Goal: Task Accomplishment & Management: Manage account settings

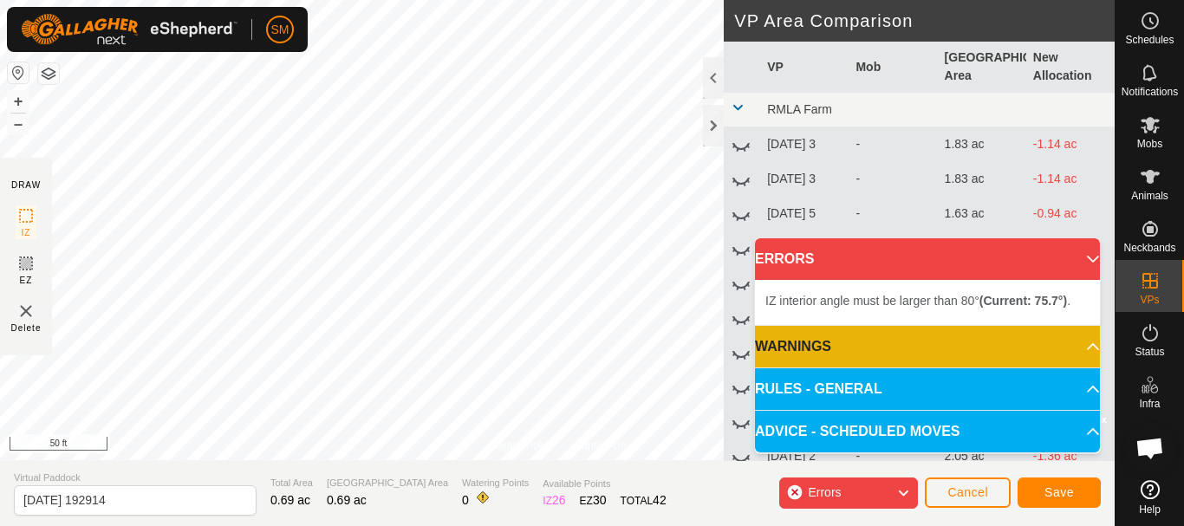
scroll to position [3622, 0]
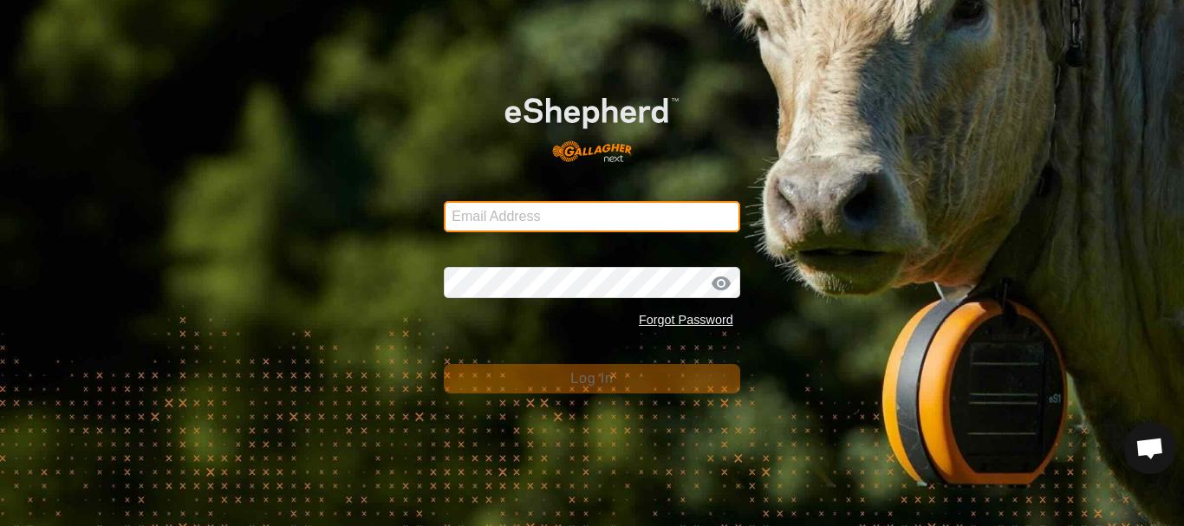
type input "[PERSON_NAME][EMAIL_ADDRESS][DOMAIN_NAME]"
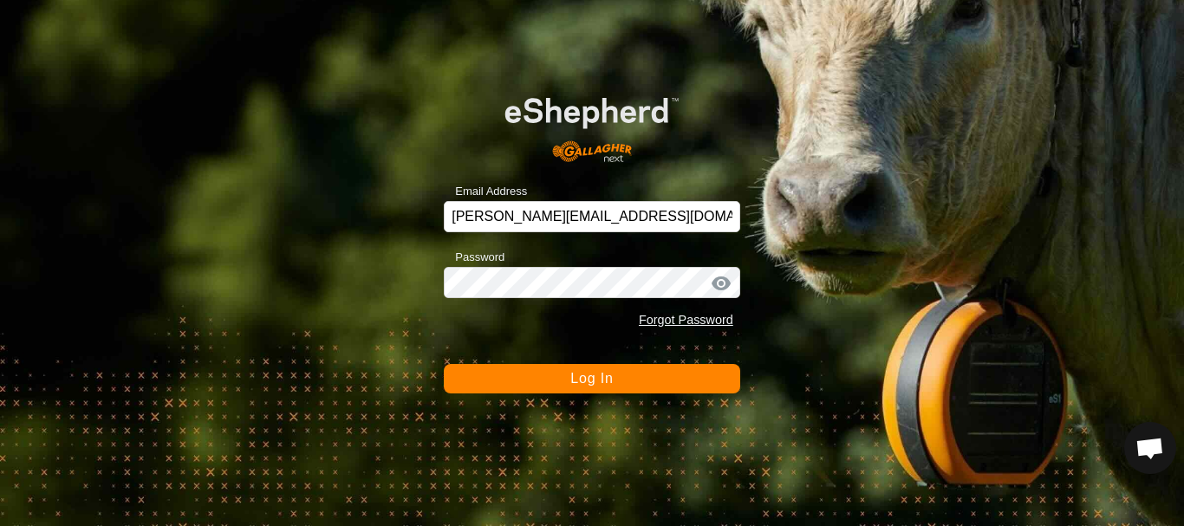
click at [602, 386] on span "Log In" at bounding box center [591, 378] width 42 height 15
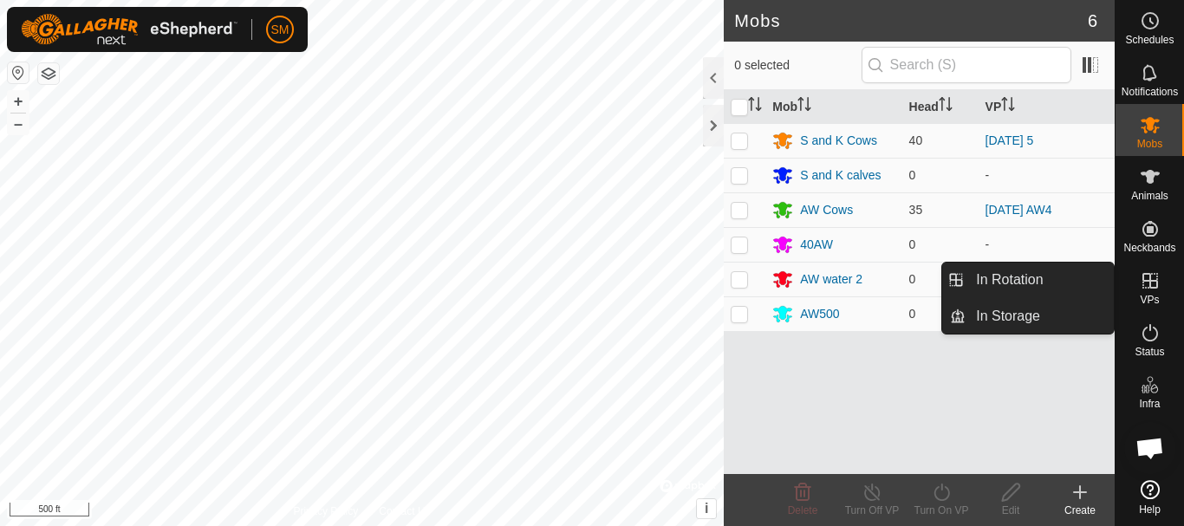
click at [1001, 283] on link "In Rotation" at bounding box center [1039, 280] width 148 height 35
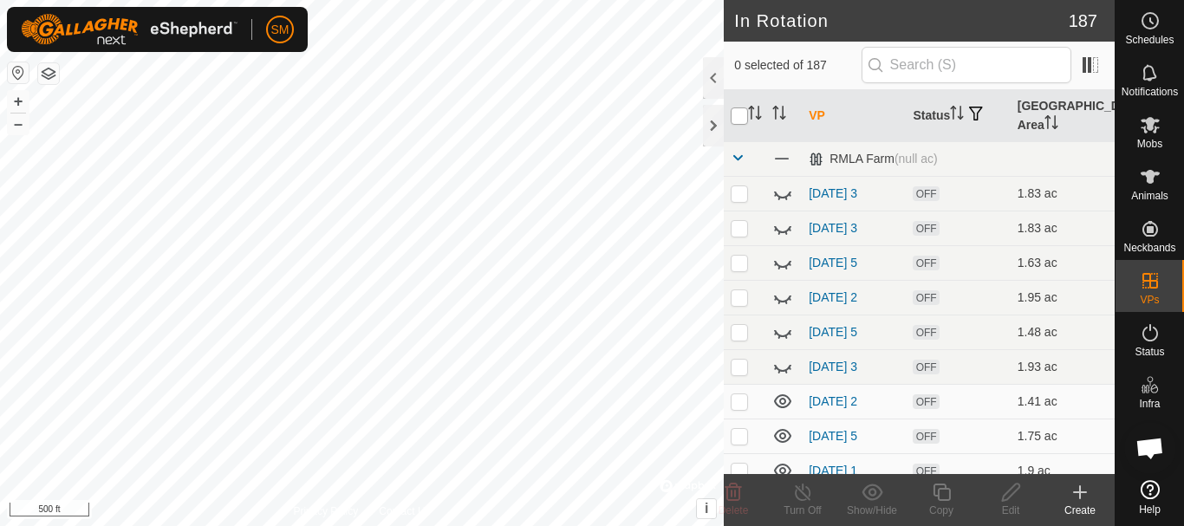
click at [741, 117] on input "checkbox" at bounding box center [739, 115] width 17 height 17
checkbox input "true"
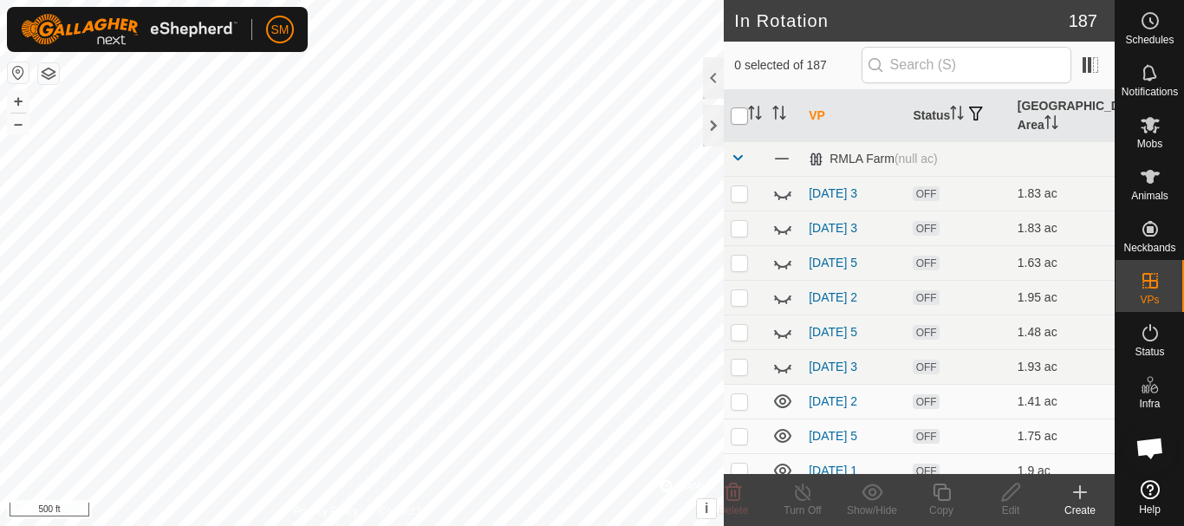
checkbox input "true"
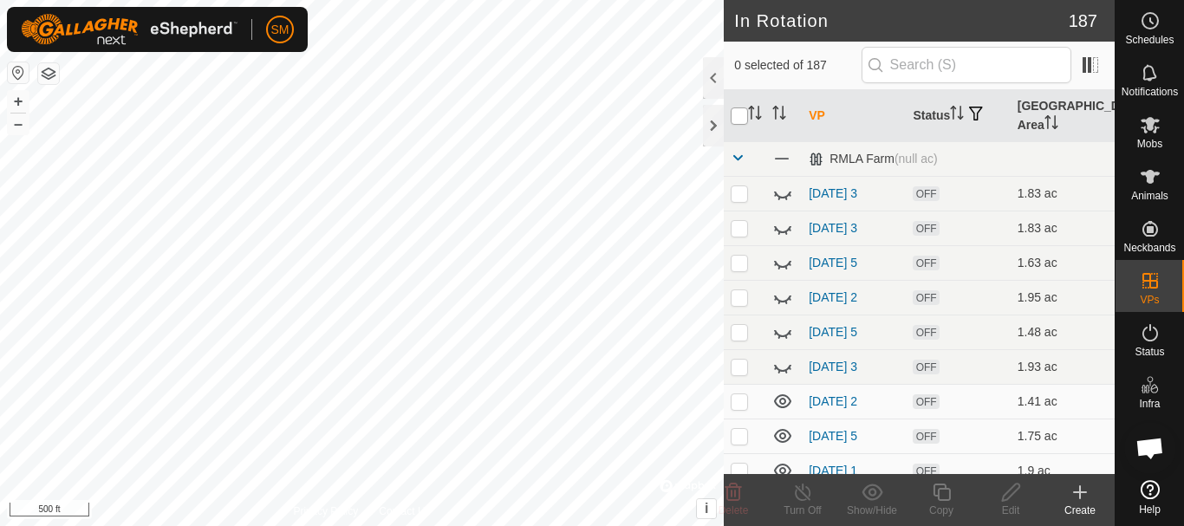
checkbox input "true"
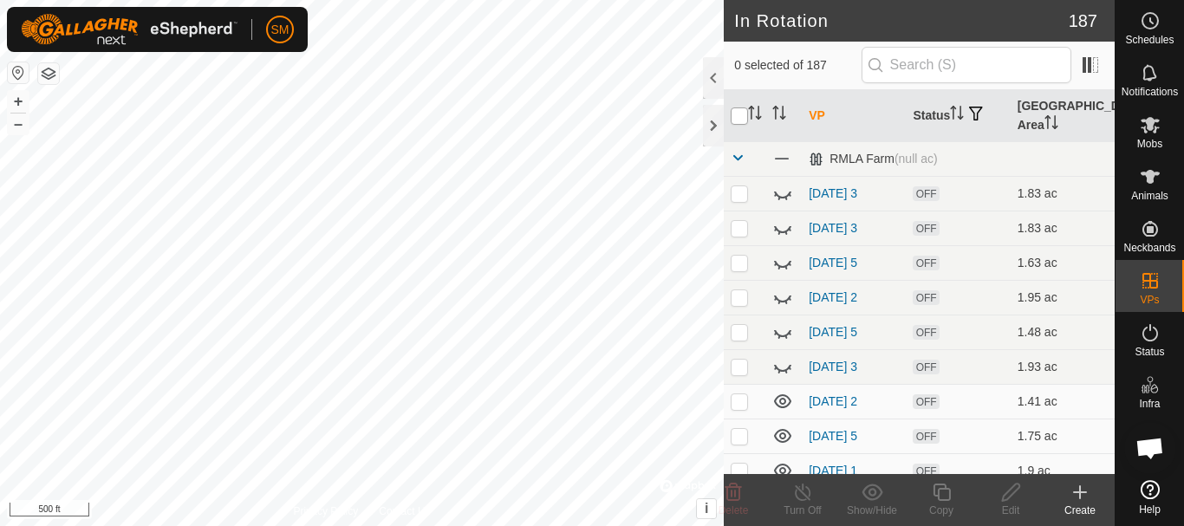
checkbox input "true"
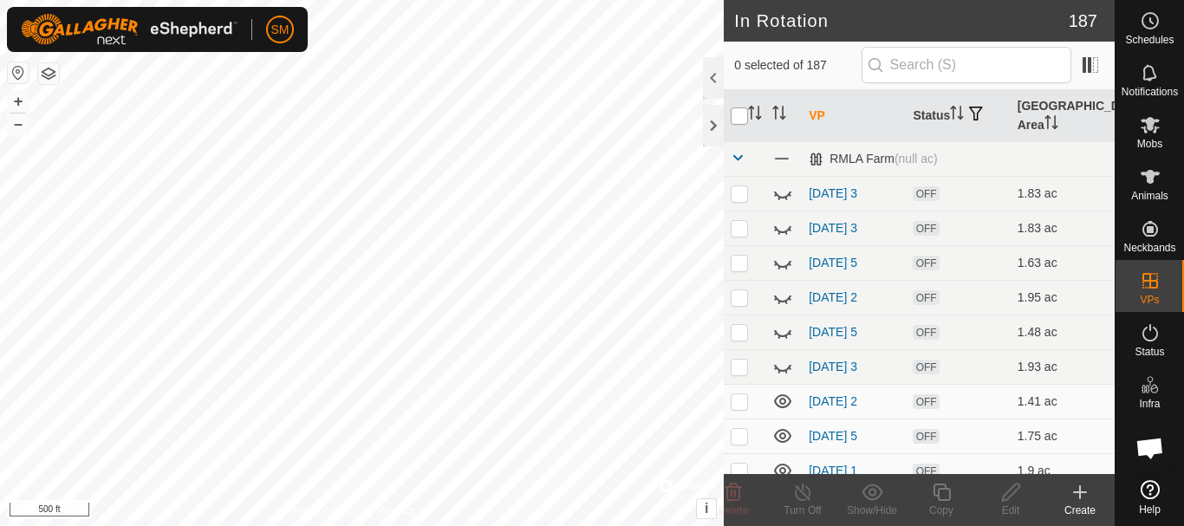
checkbox input "true"
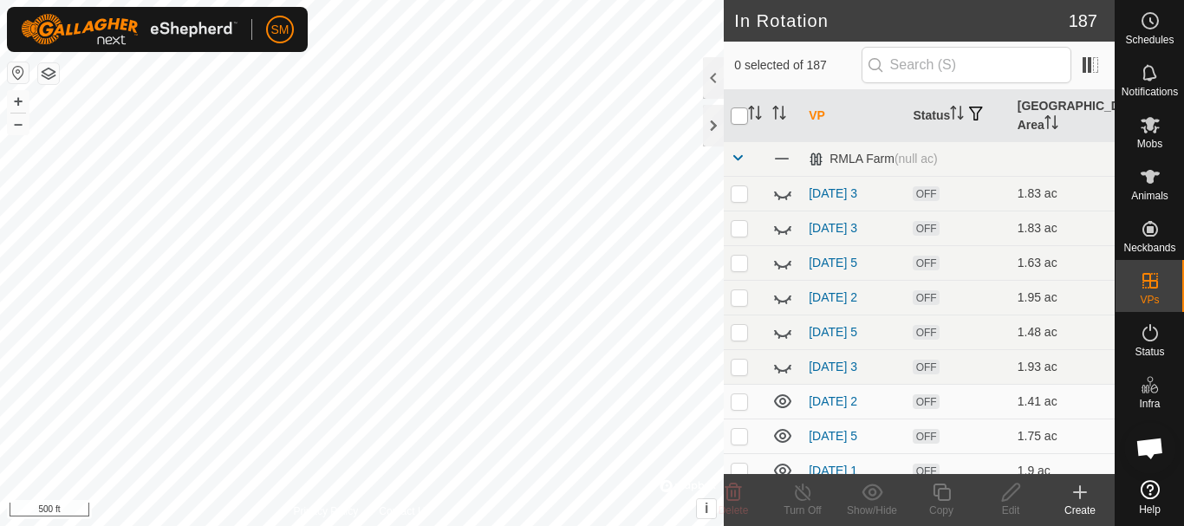
checkbox input "true"
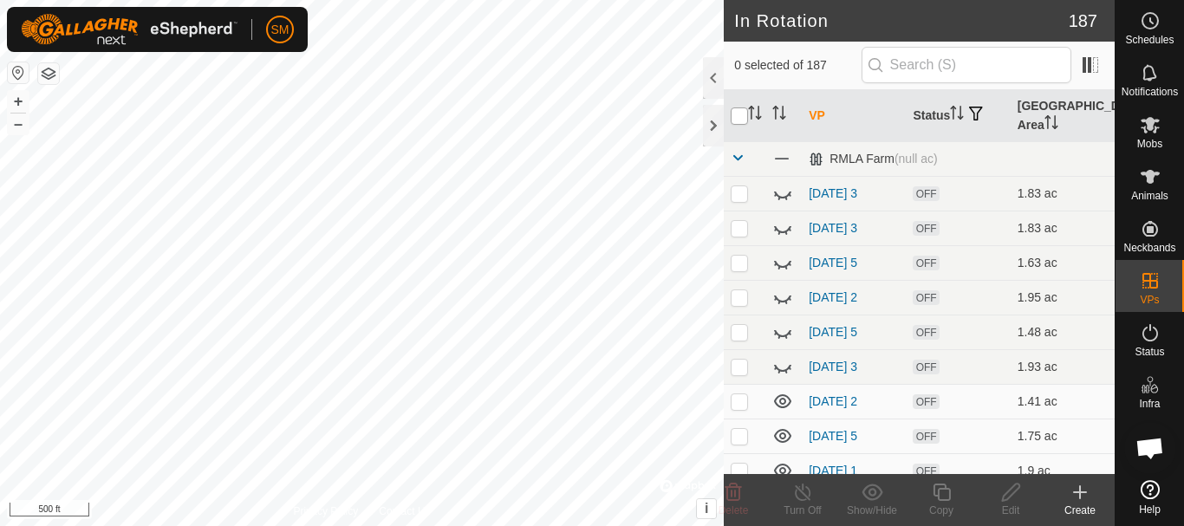
checkbox input "true"
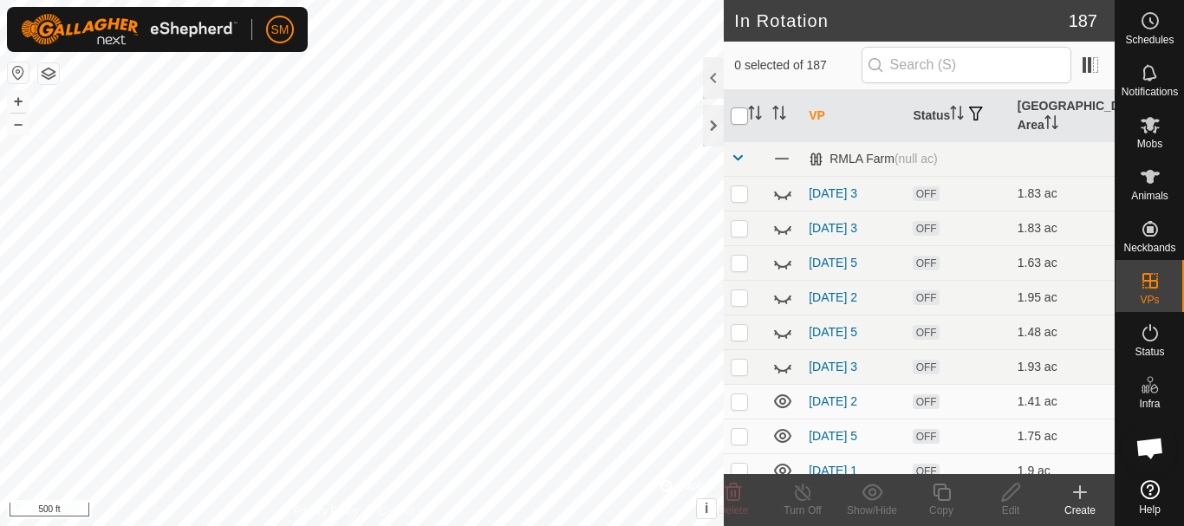
checkbox input "true"
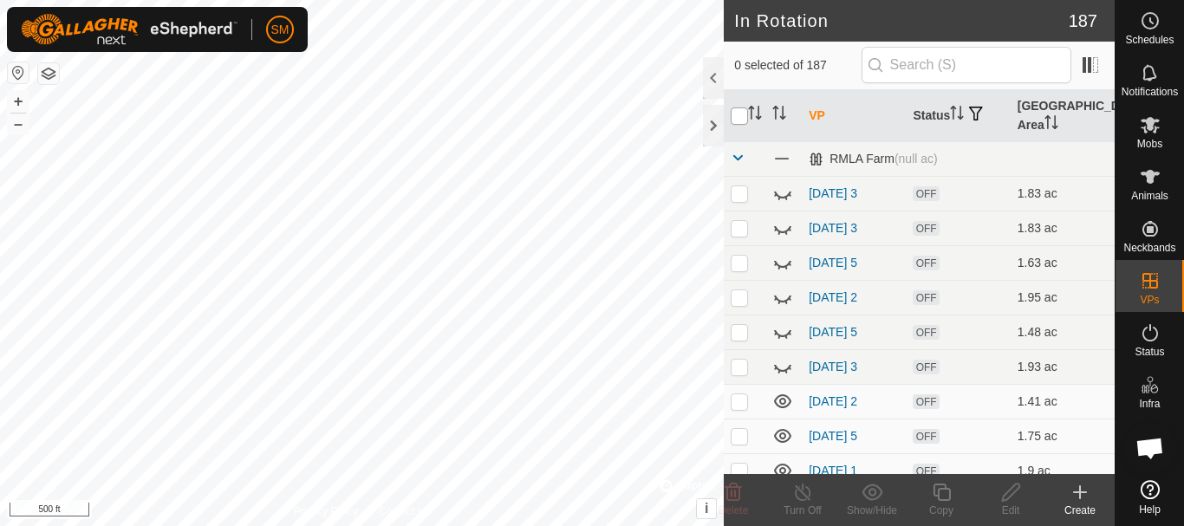
checkbox input "true"
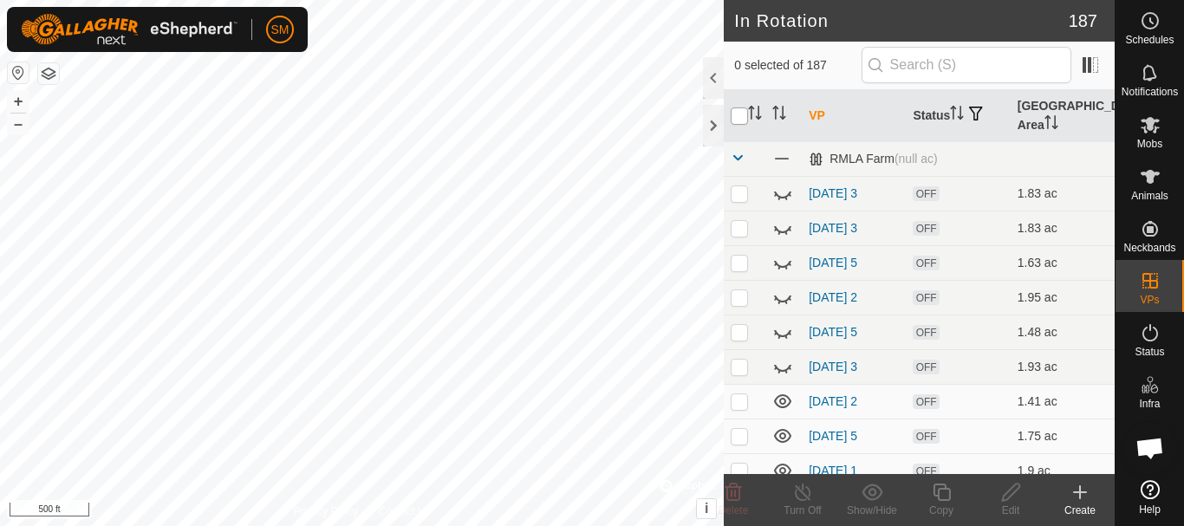
checkbox input "true"
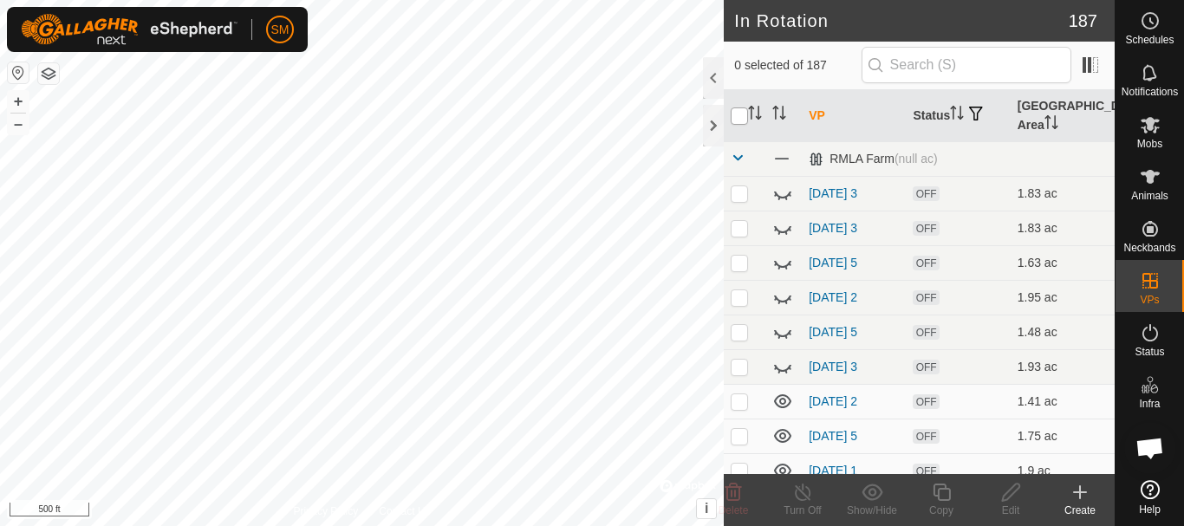
checkbox input "true"
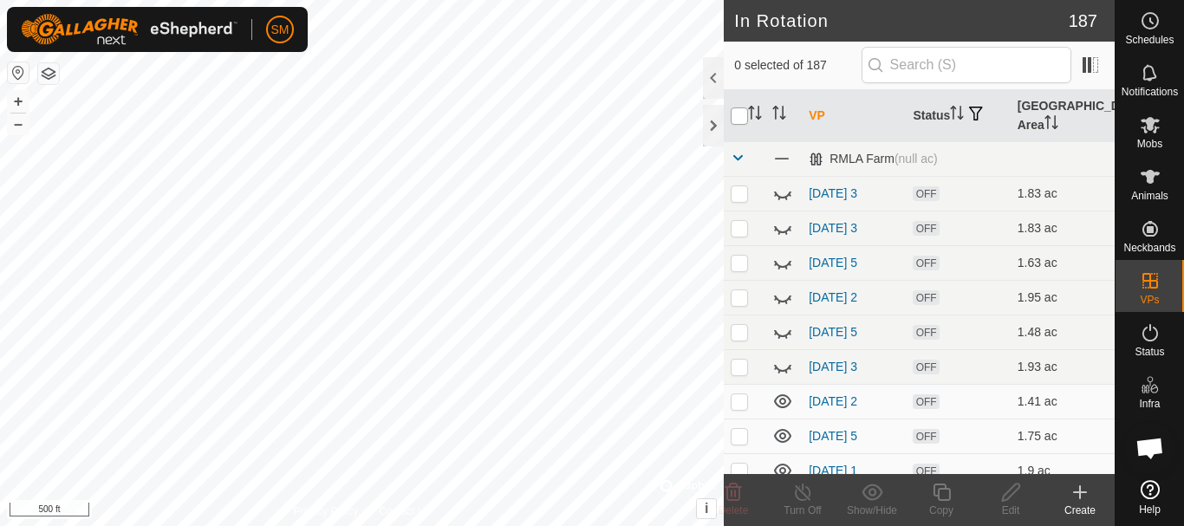
checkbox input "true"
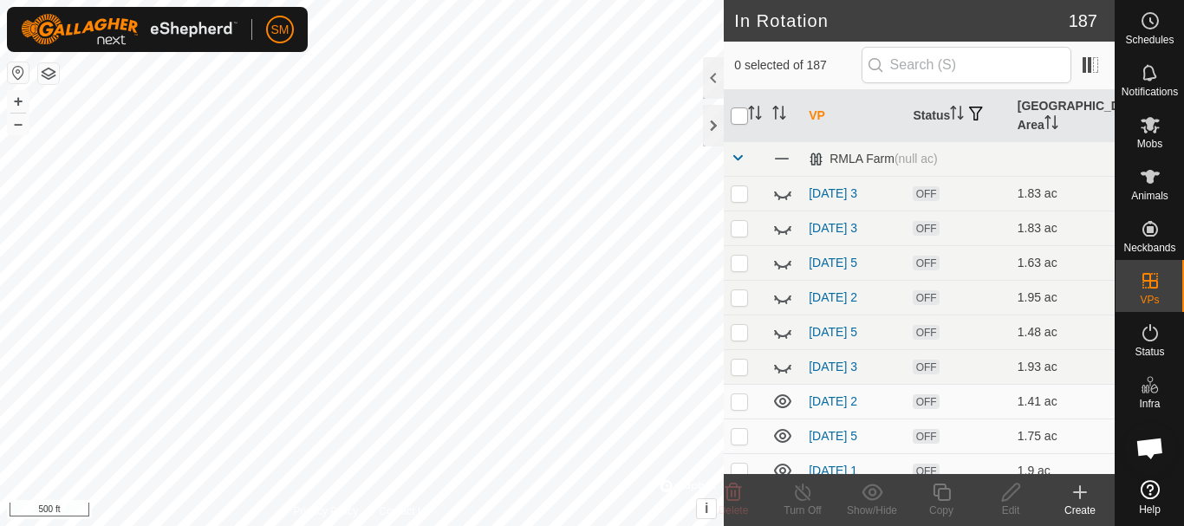
checkbox input "true"
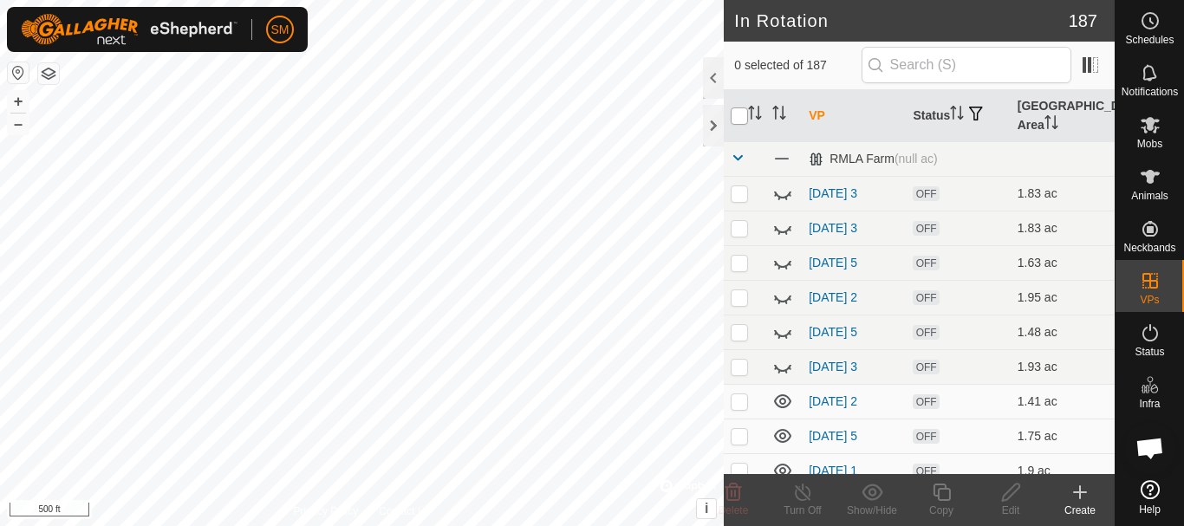
checkbox input "true"
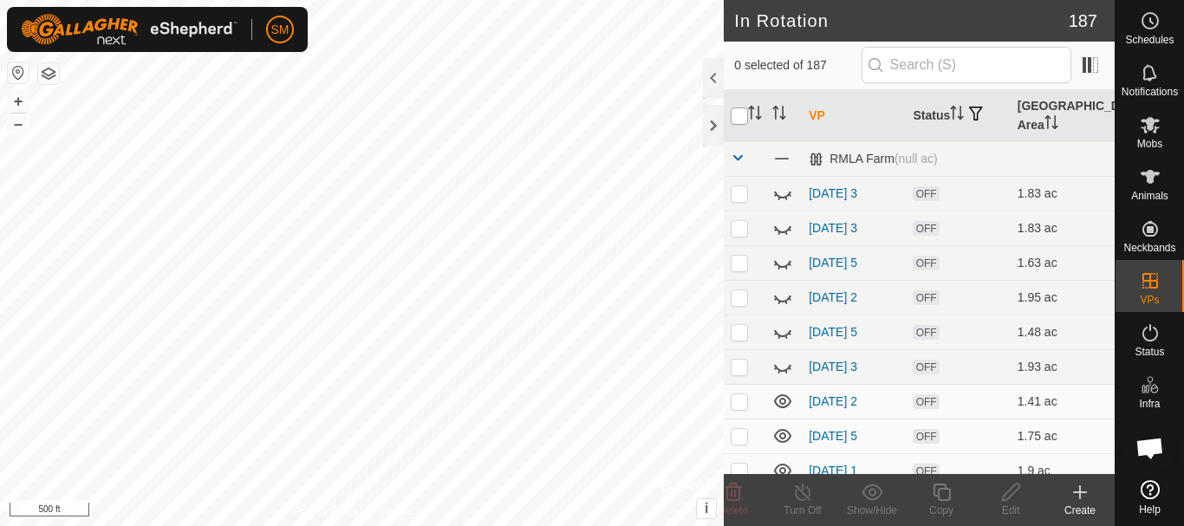
checkbox input "true"
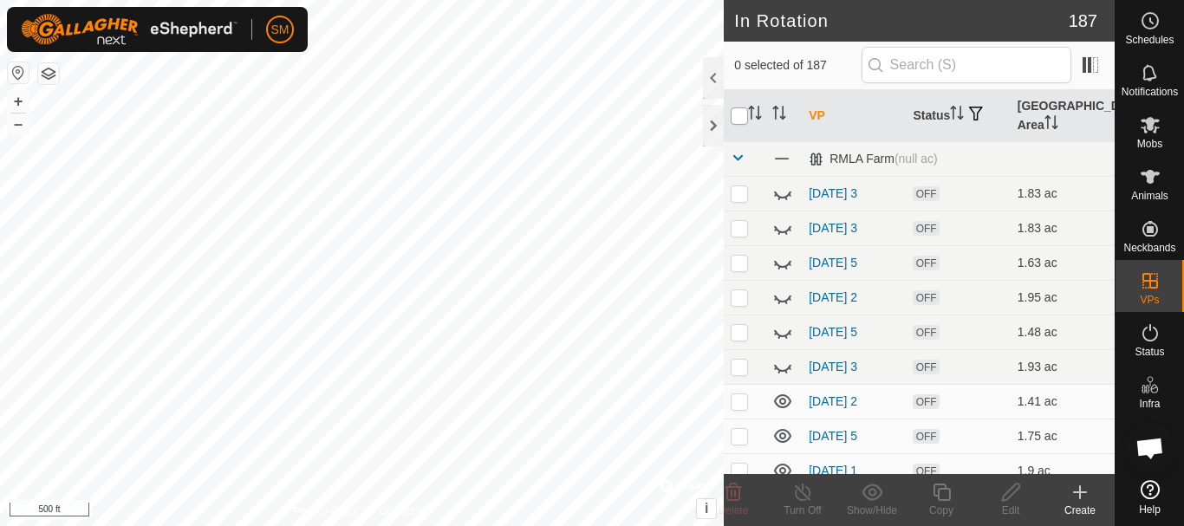
checkbox input "true"
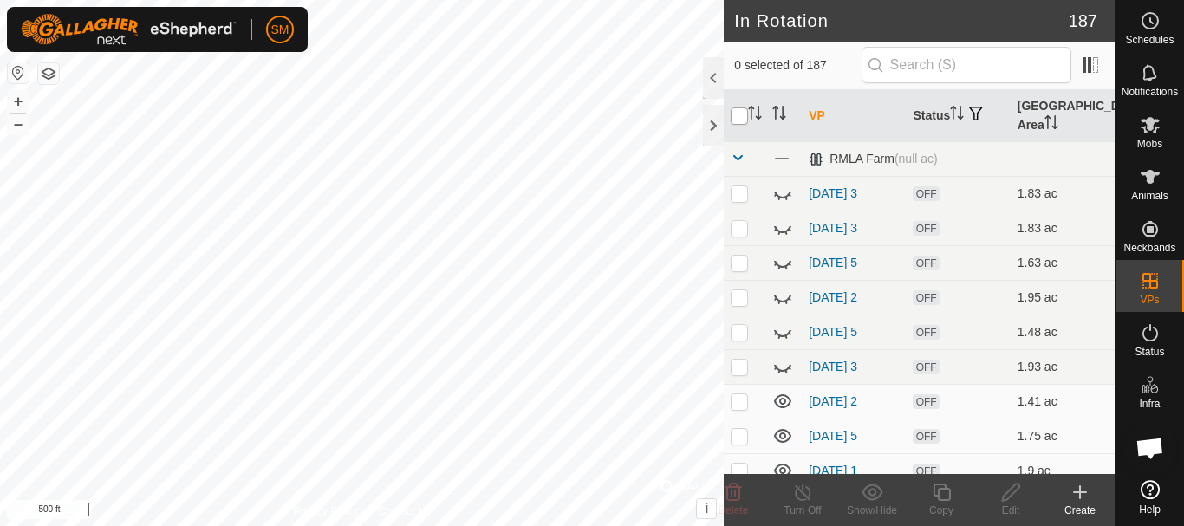
checkbox input "true"
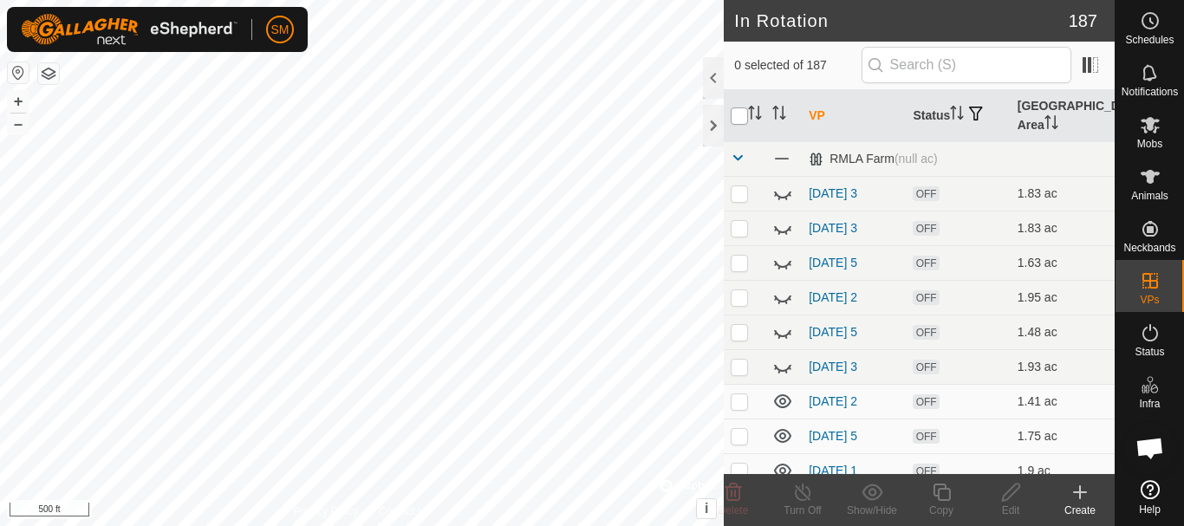
checkbox input "true"
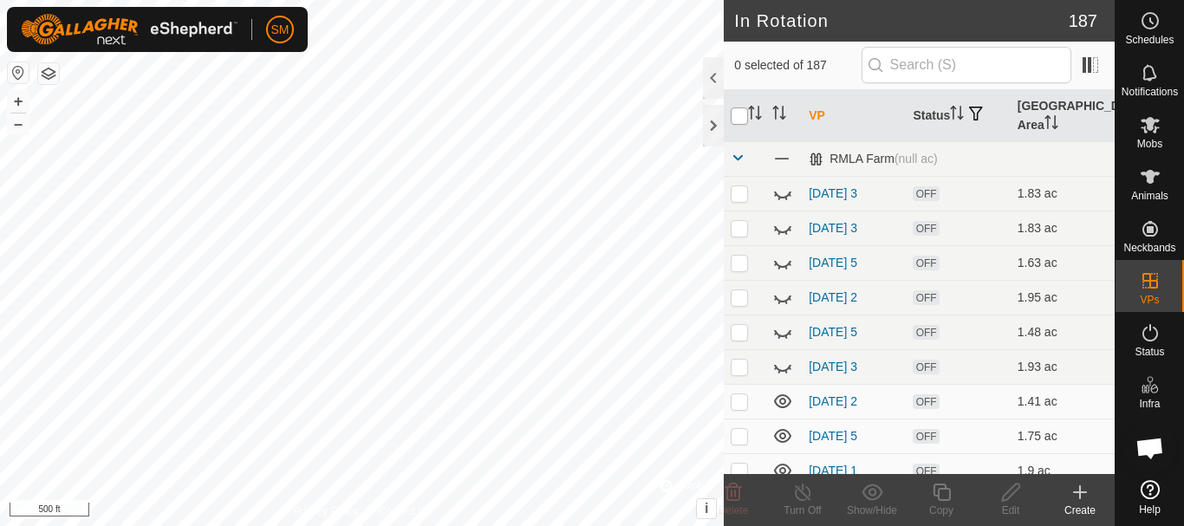
checkbox input "true"
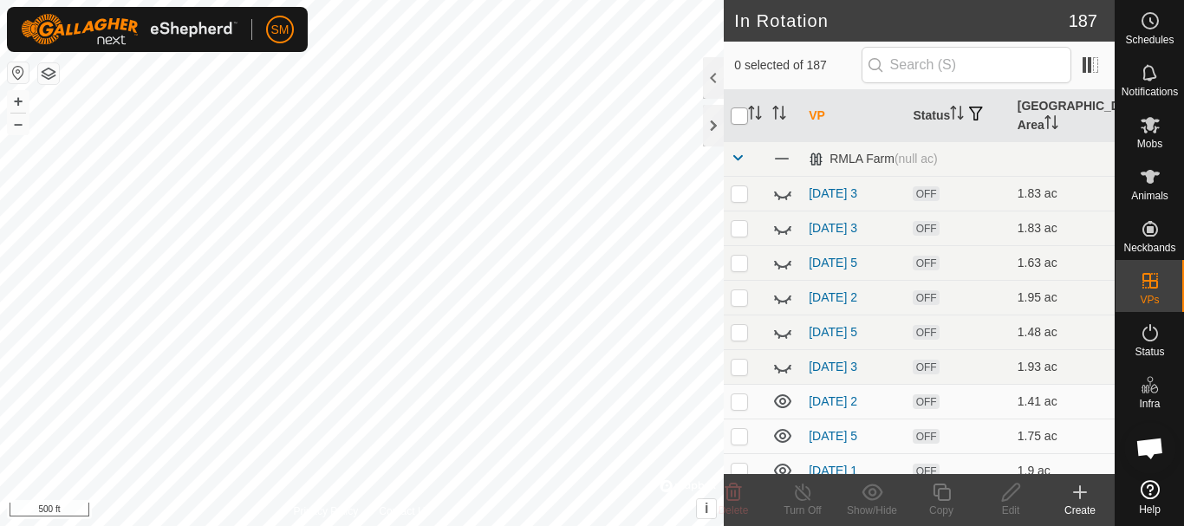
checkbox input "true"
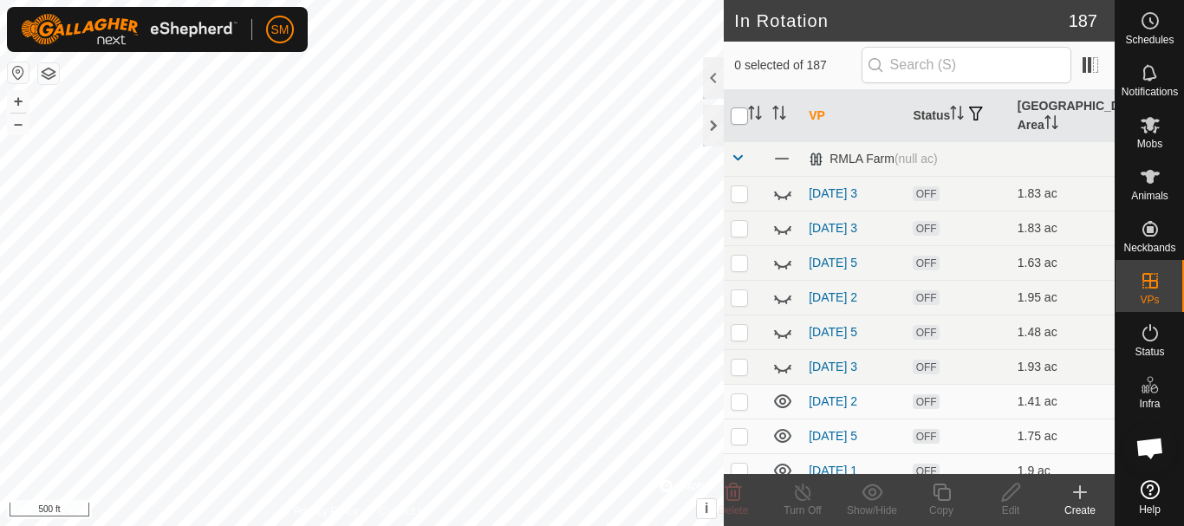
checkbox input "true"
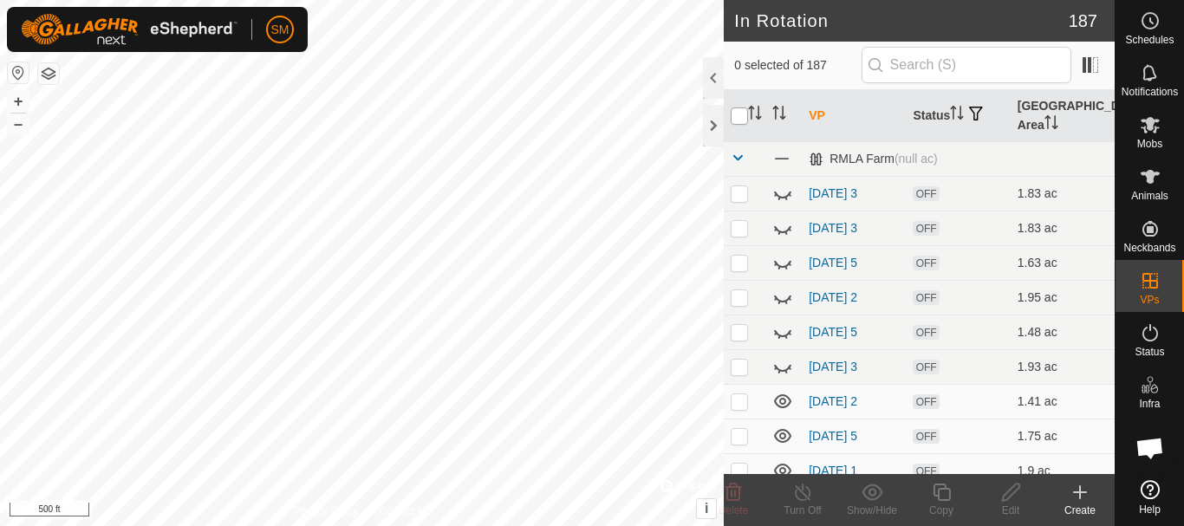
checkbox input "true"
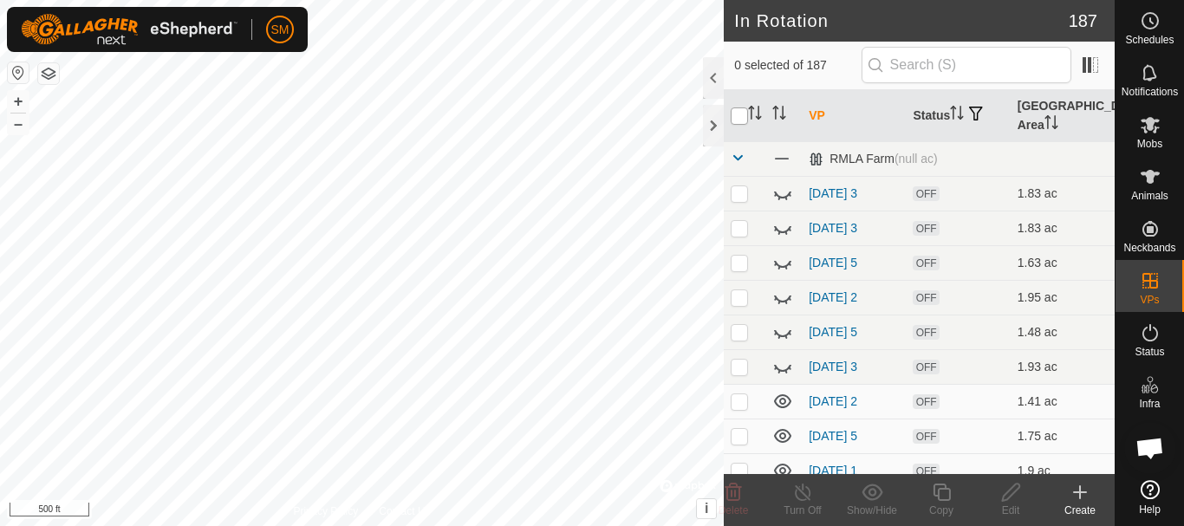
checkbox input "true"
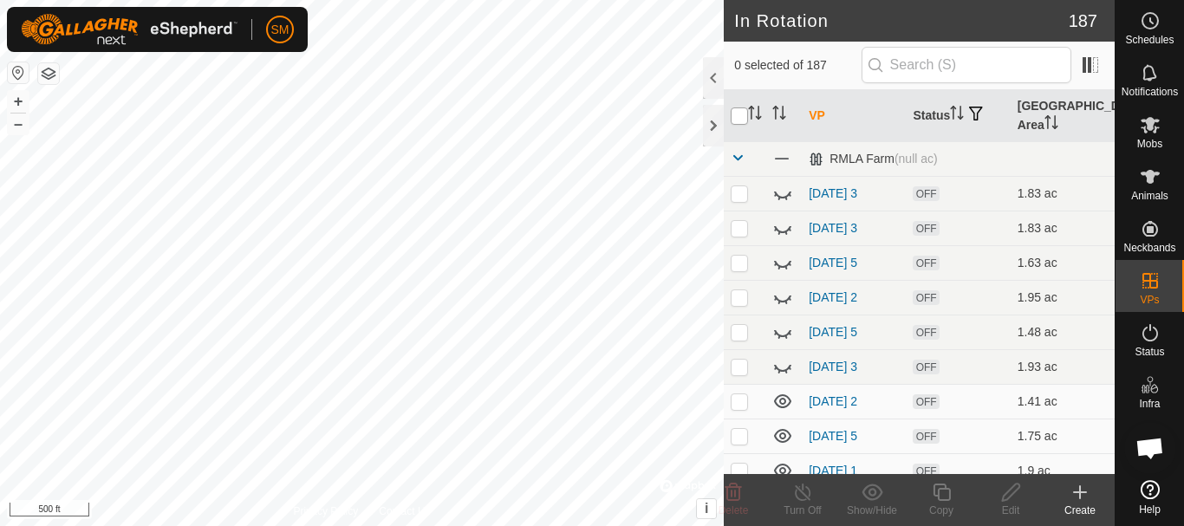
checkbox input "true"
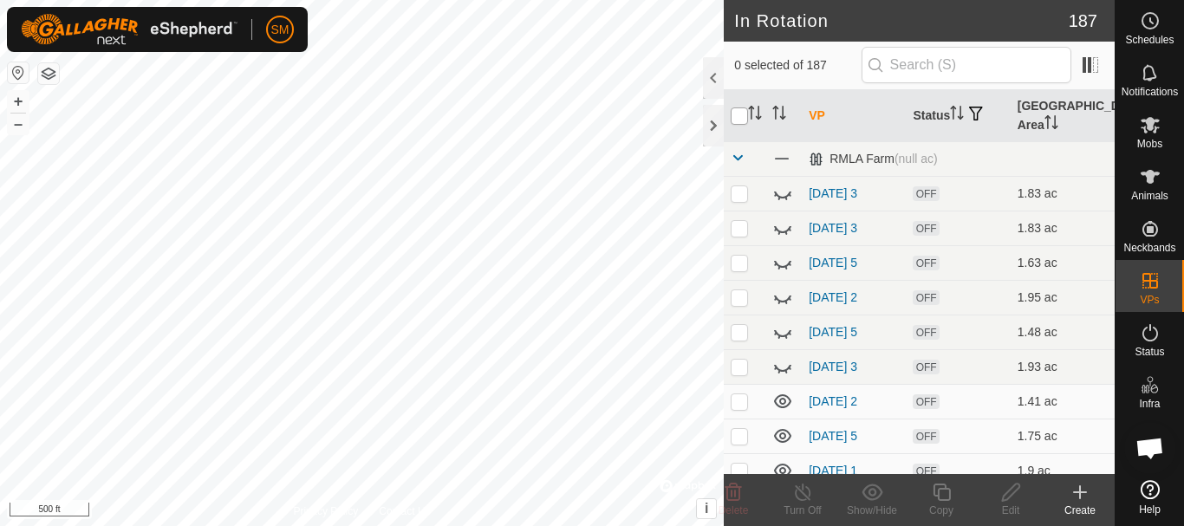
checkbox input "true"
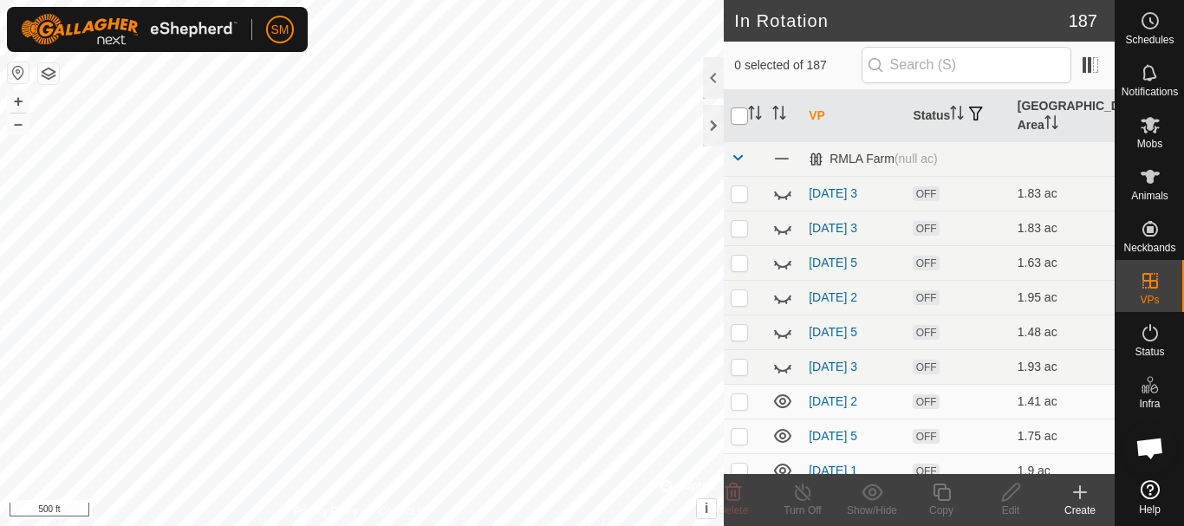
checkbox input "true"
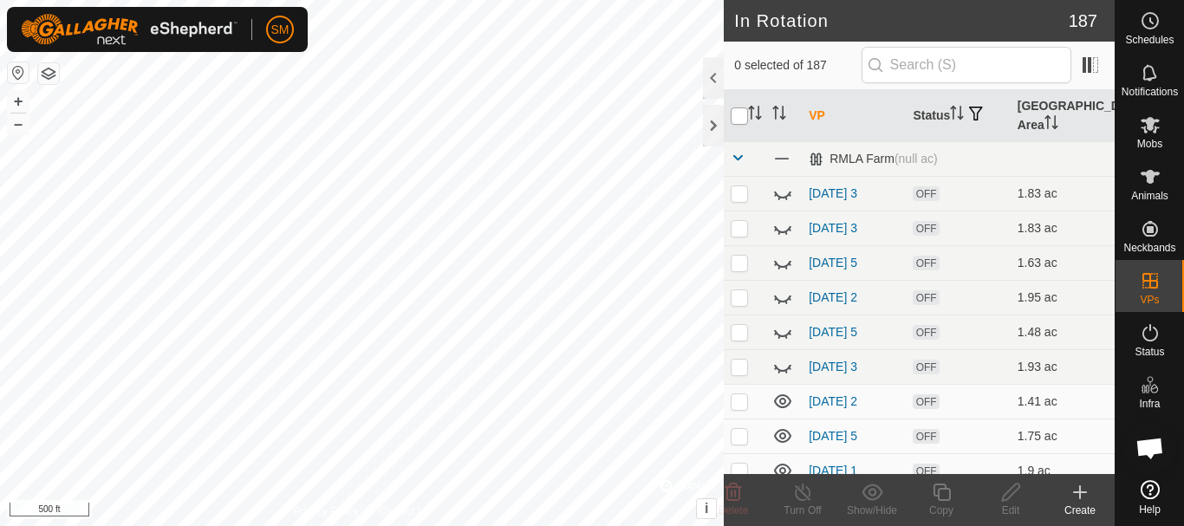
checkbox input "true"
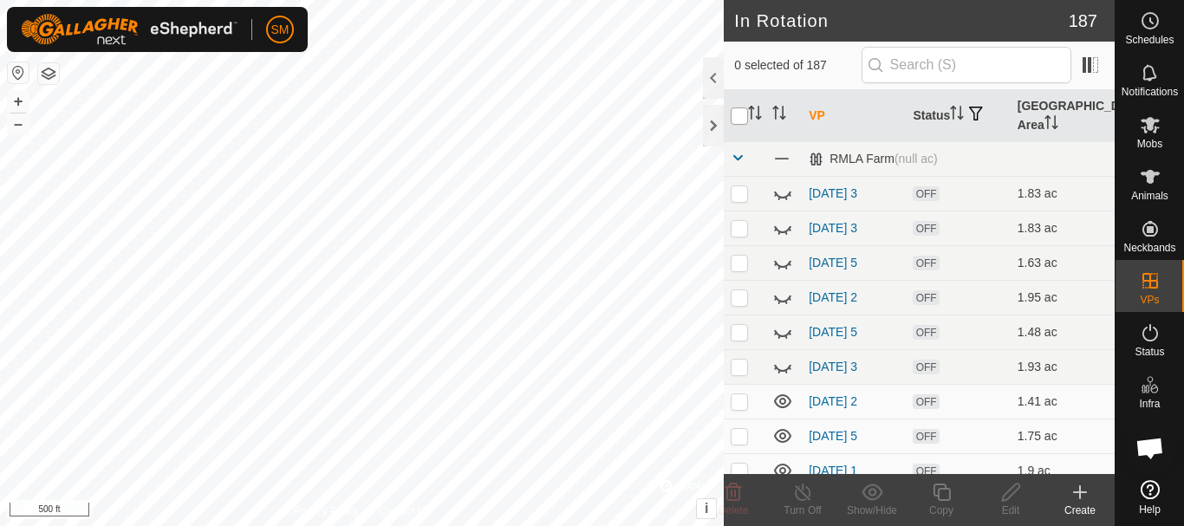
checkbox input "true"
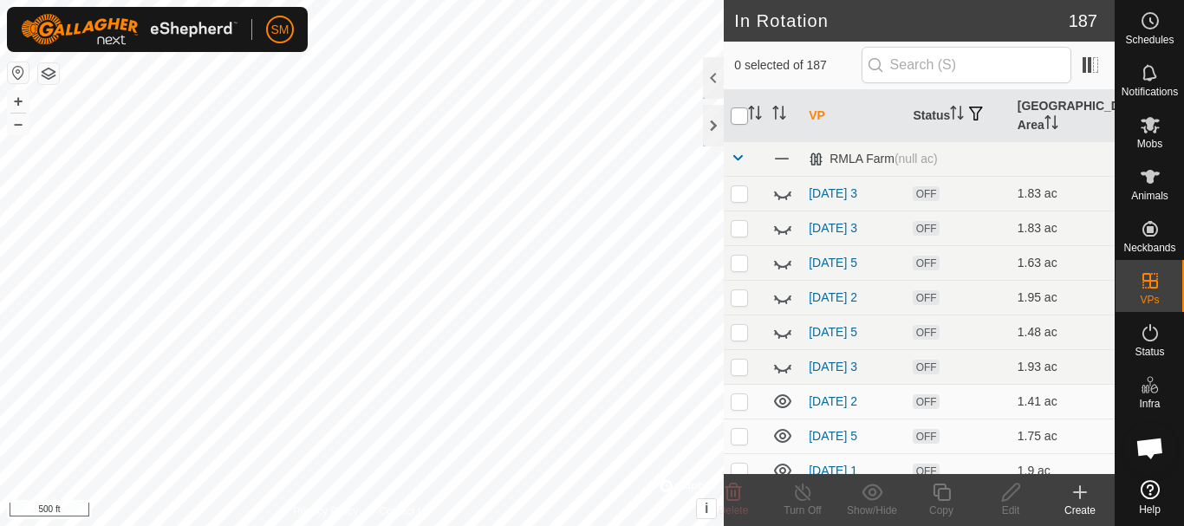
checkbox input "true"
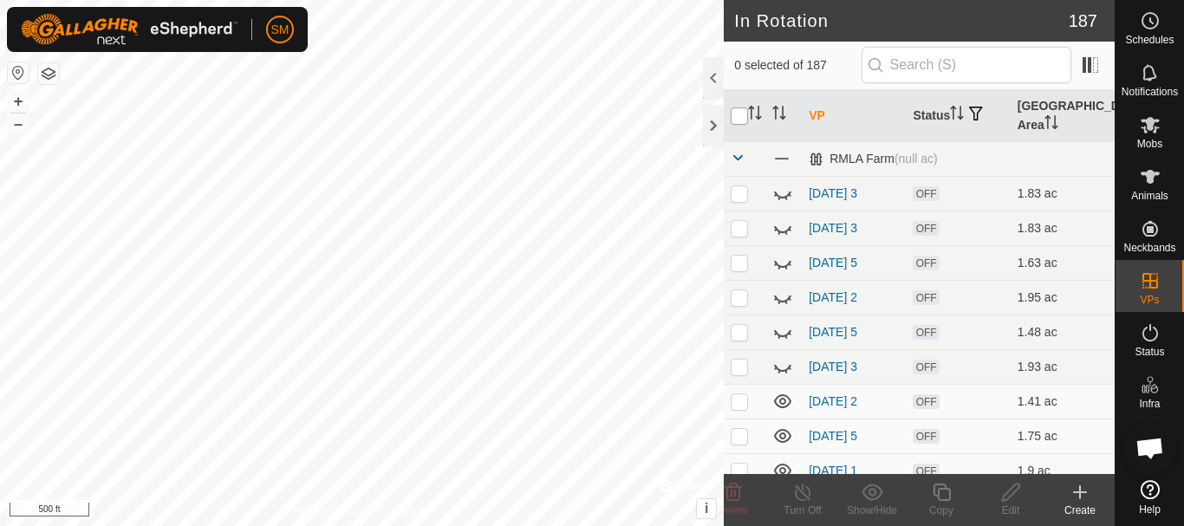
checkbox input "true"
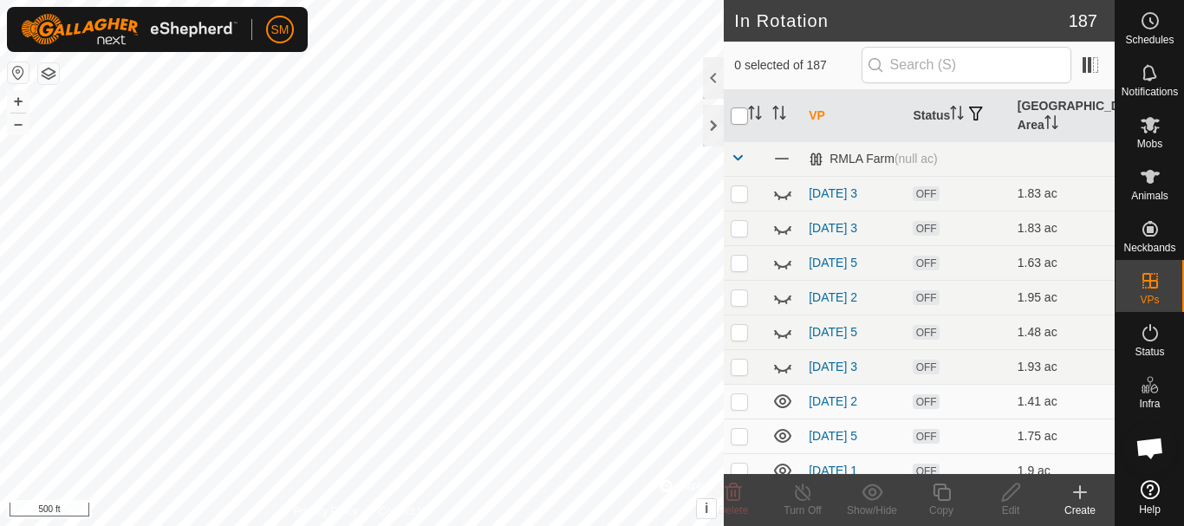
checkbox input "true"
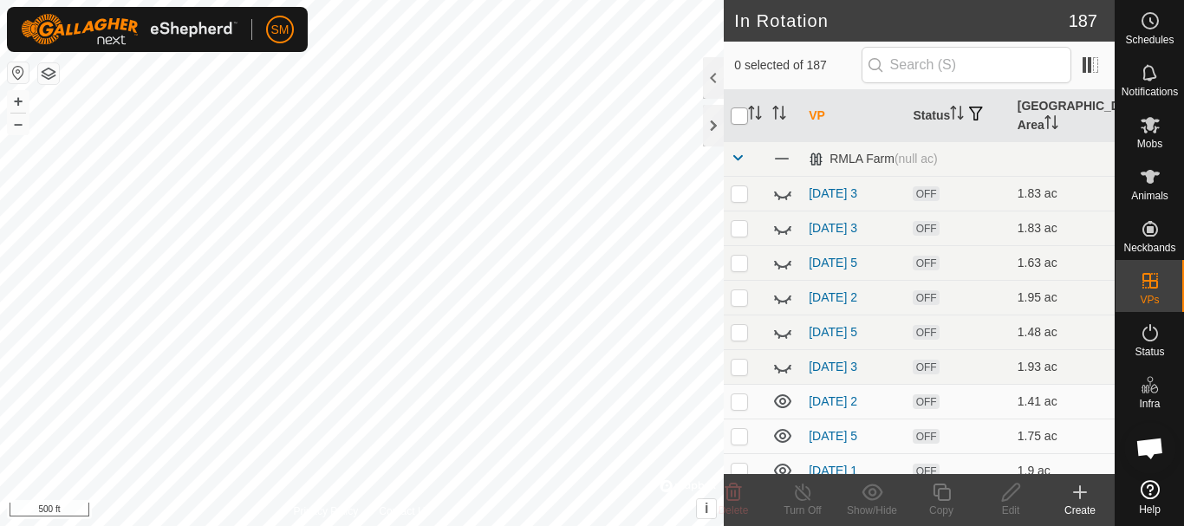
checkbox input "true"
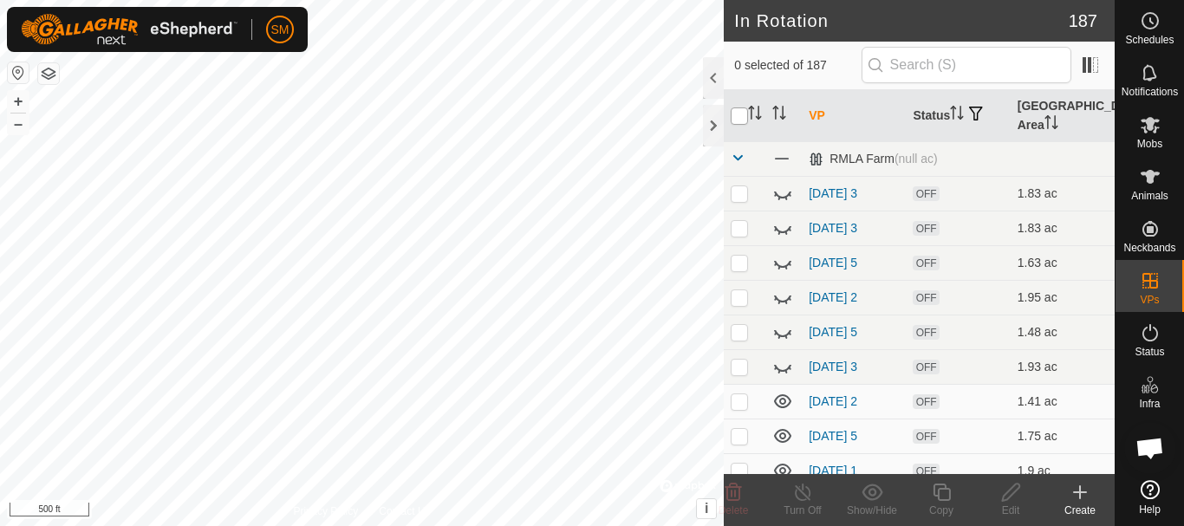
checkbox input "true"
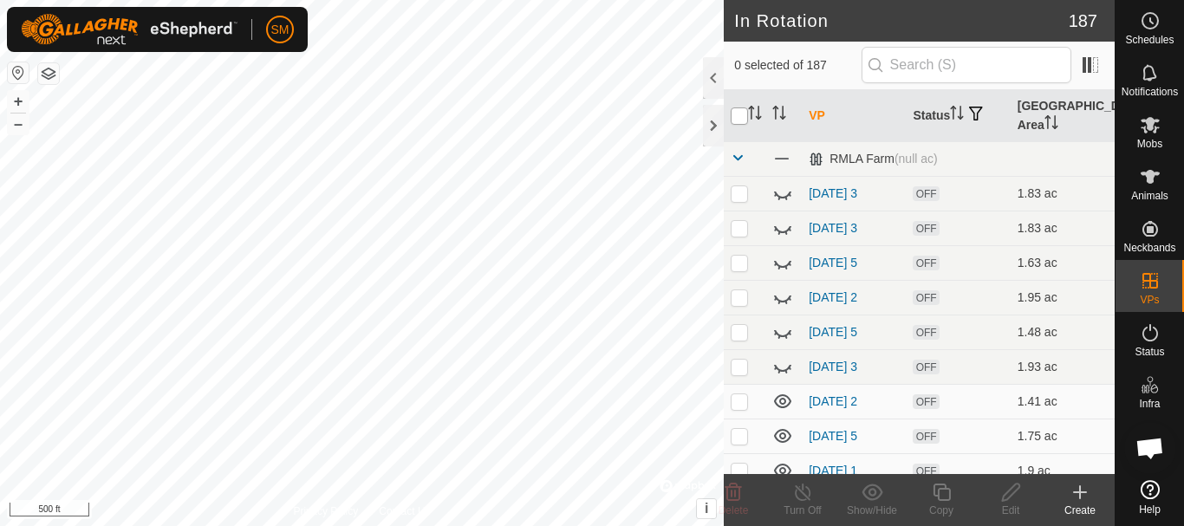
checkbox input "true"
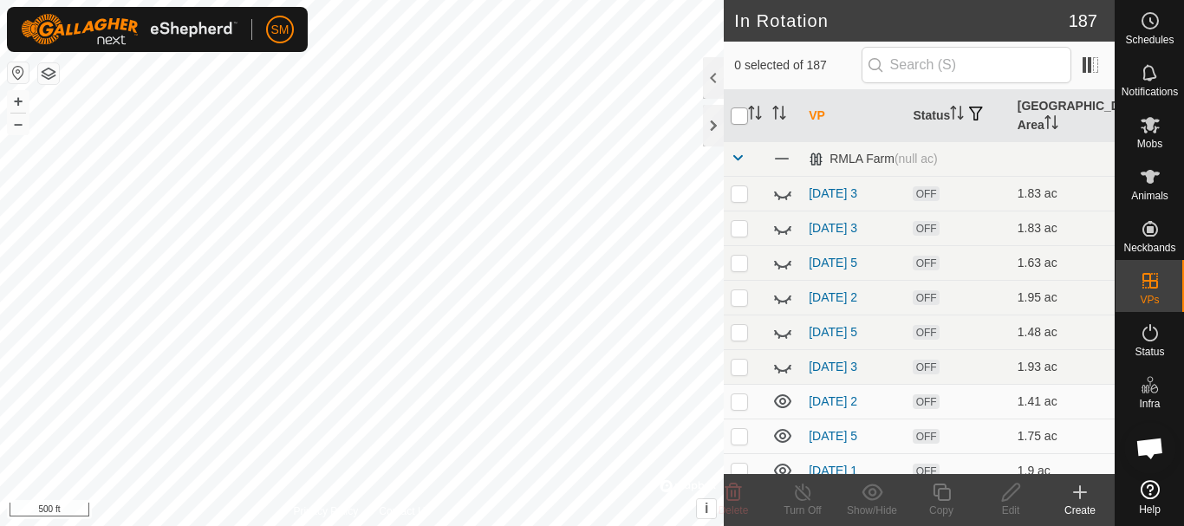
checkbox input "true"
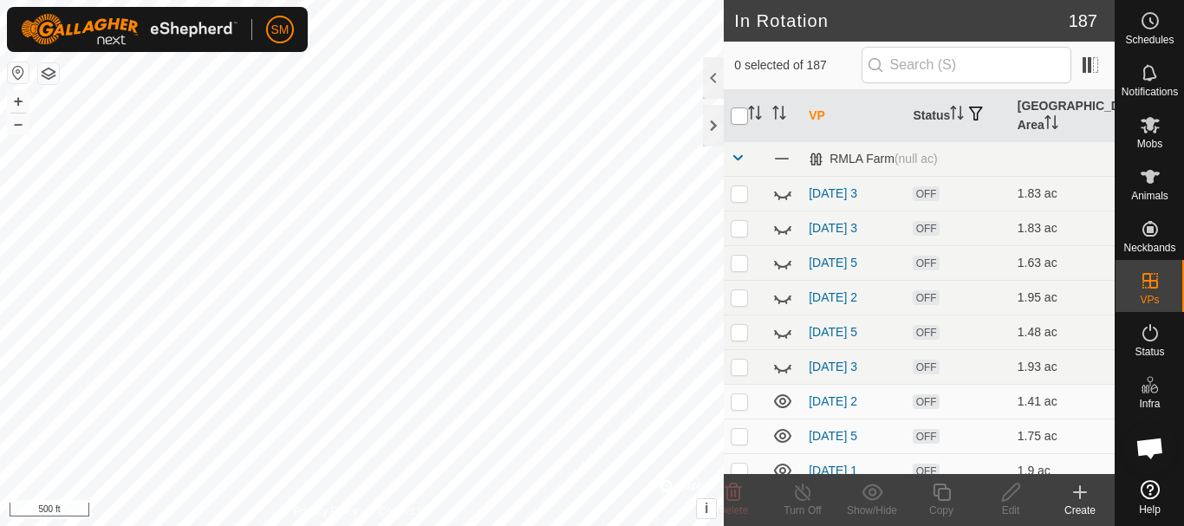
checkbox input "true"
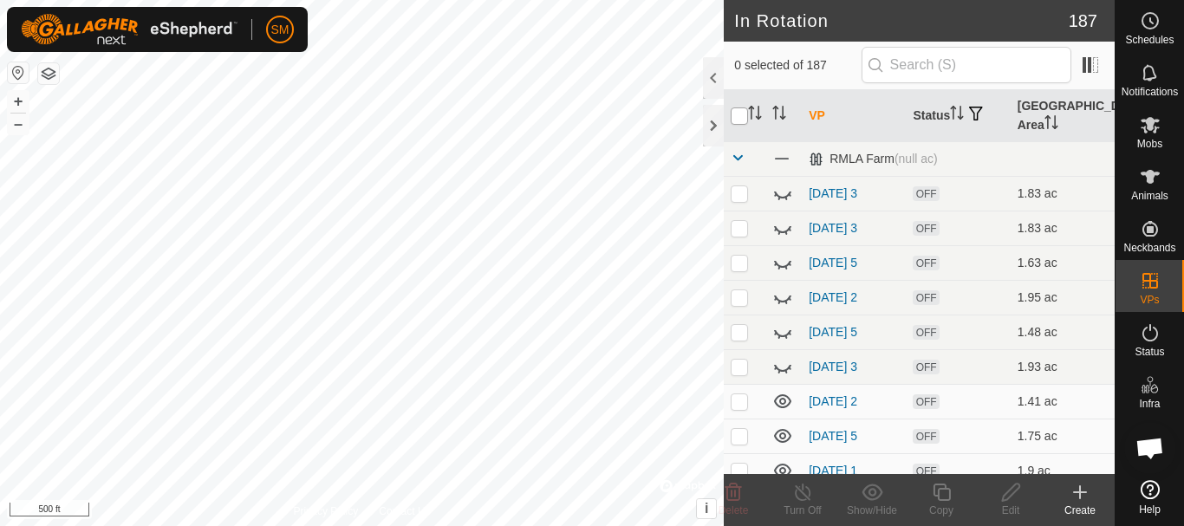
checkbox input "true"
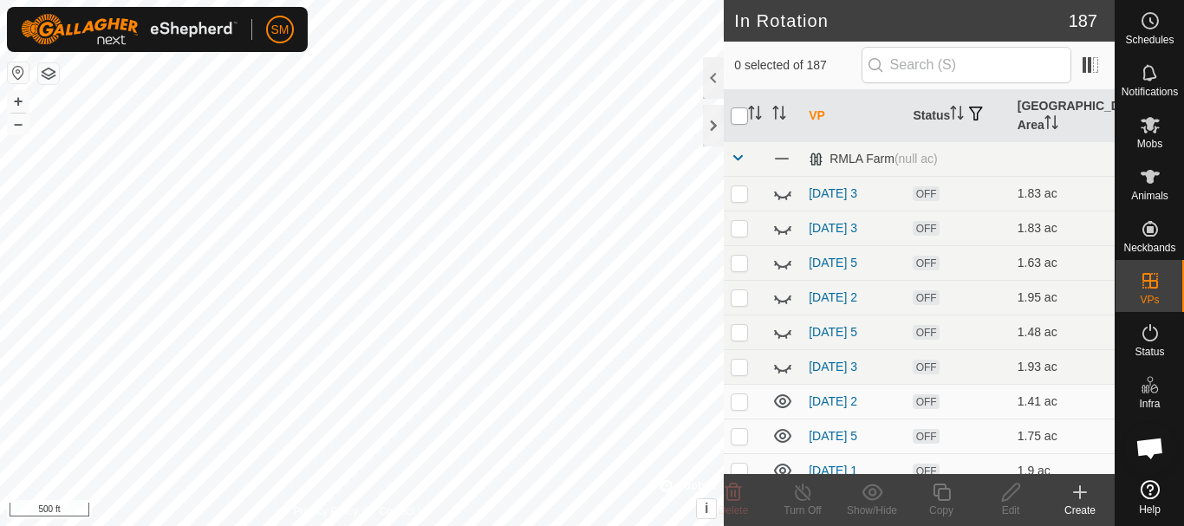
checkbox input "true"
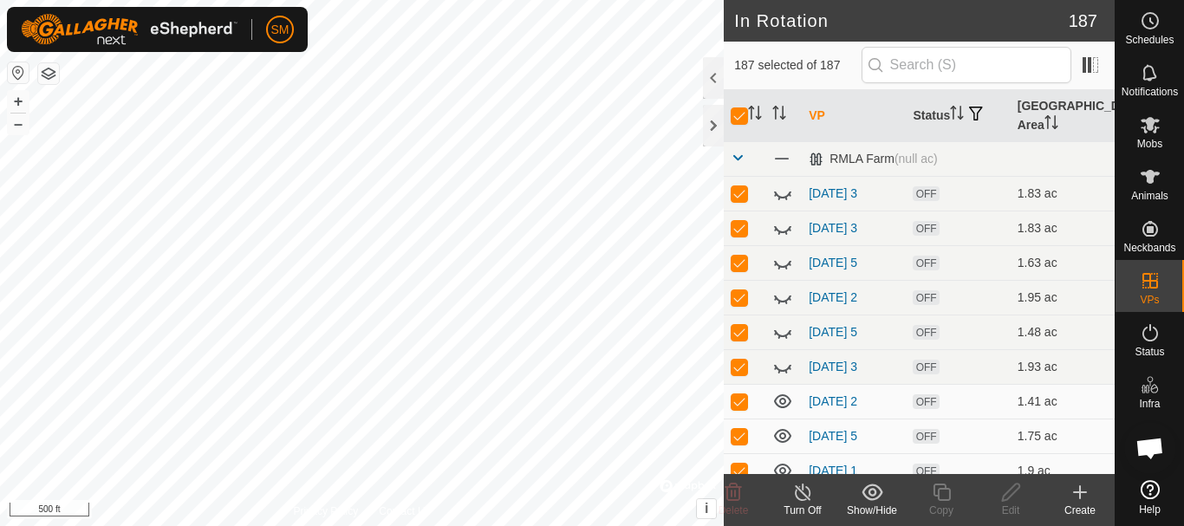
click at [873, 499] on icon at bounding box center [871, 492] width 21 height 16
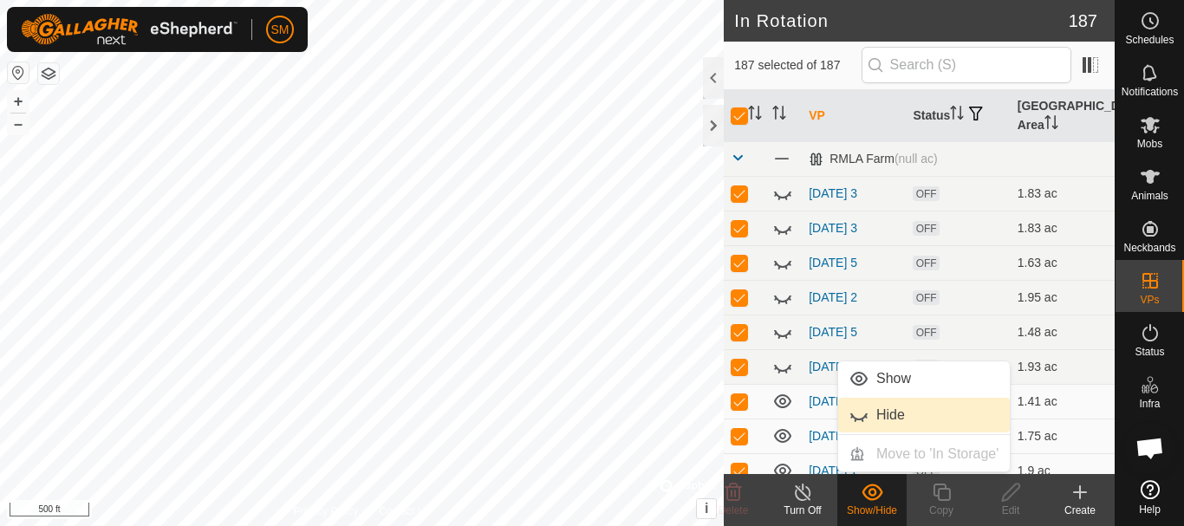
click at [887, 409] on link "Hide" at bounding box center [924, 415] width 172 height 35
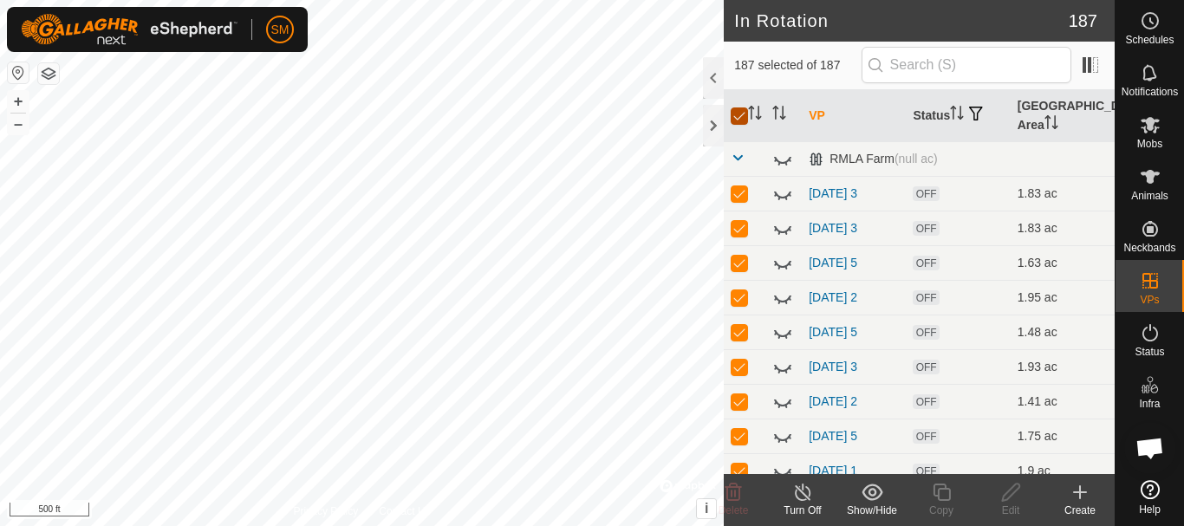
click at [738, 114] on input "checkbox" at bounding box center [739, 115] width 17 height 17
checkbox input "false"
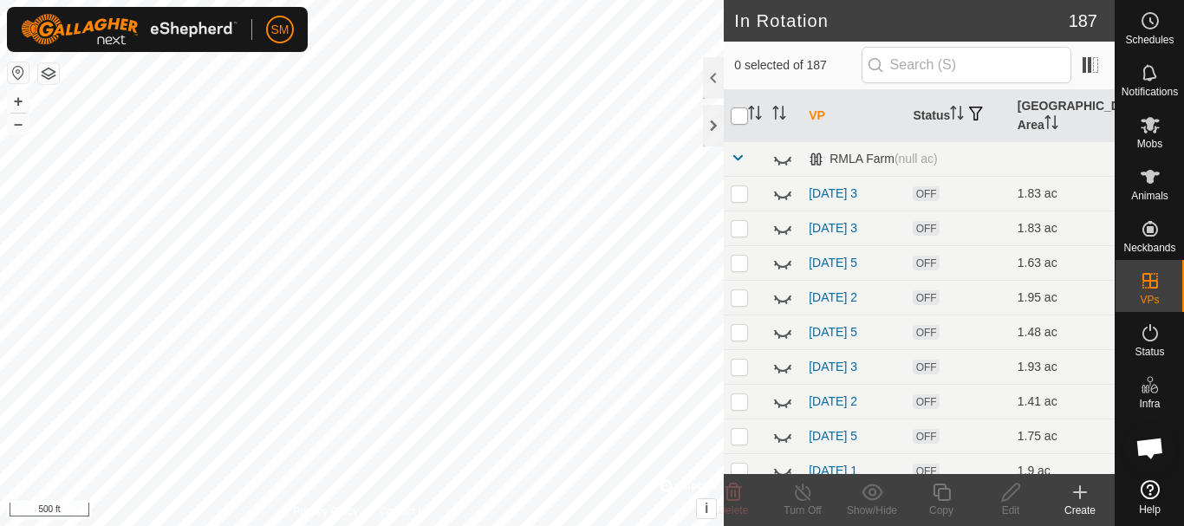
checkbox input "false"
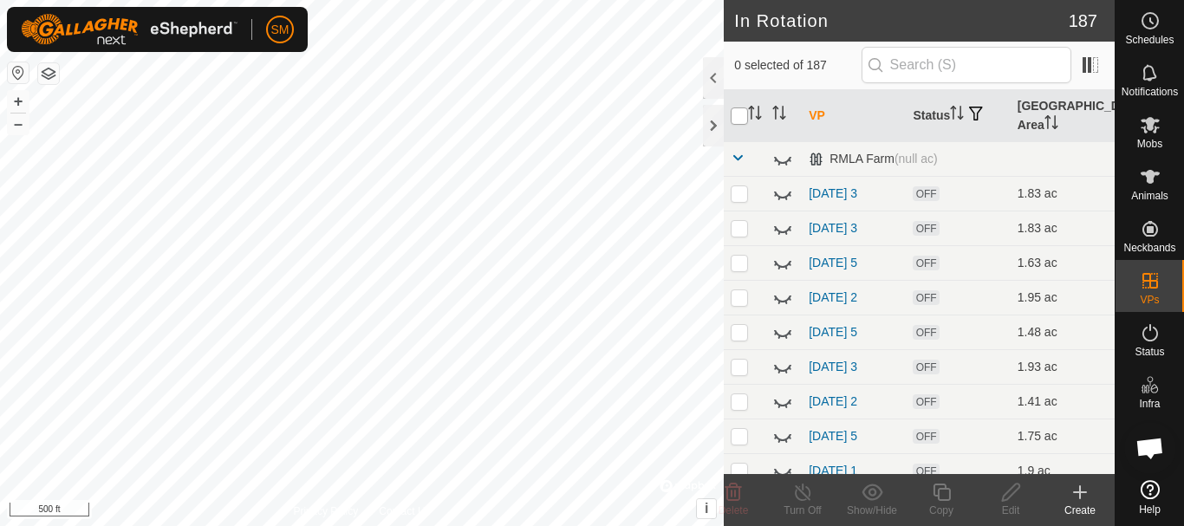
checkbox input "false"
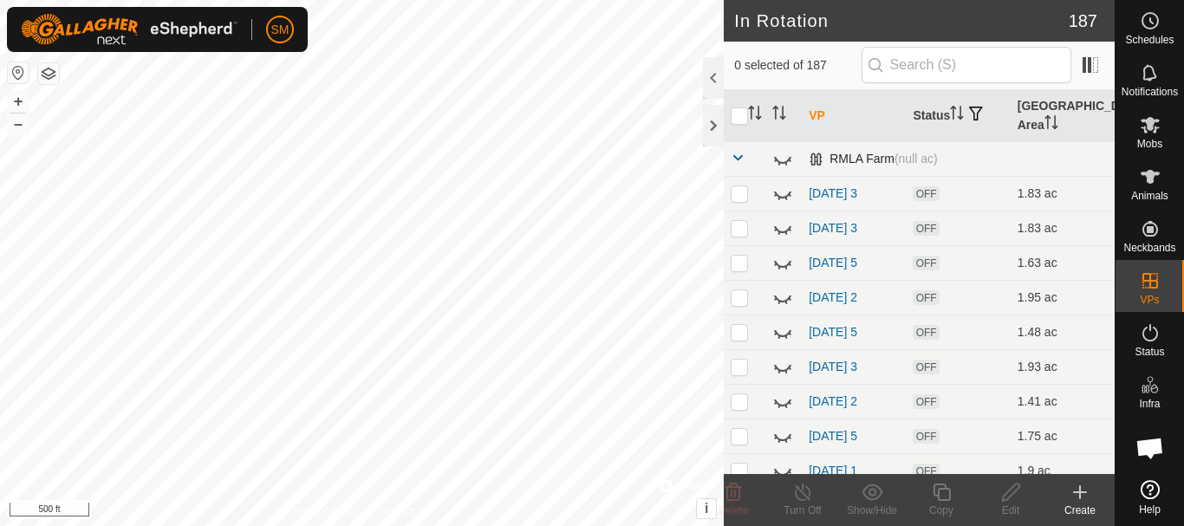
click at [737, 162] on span at bounding box center [738, 158] width 14 height 14
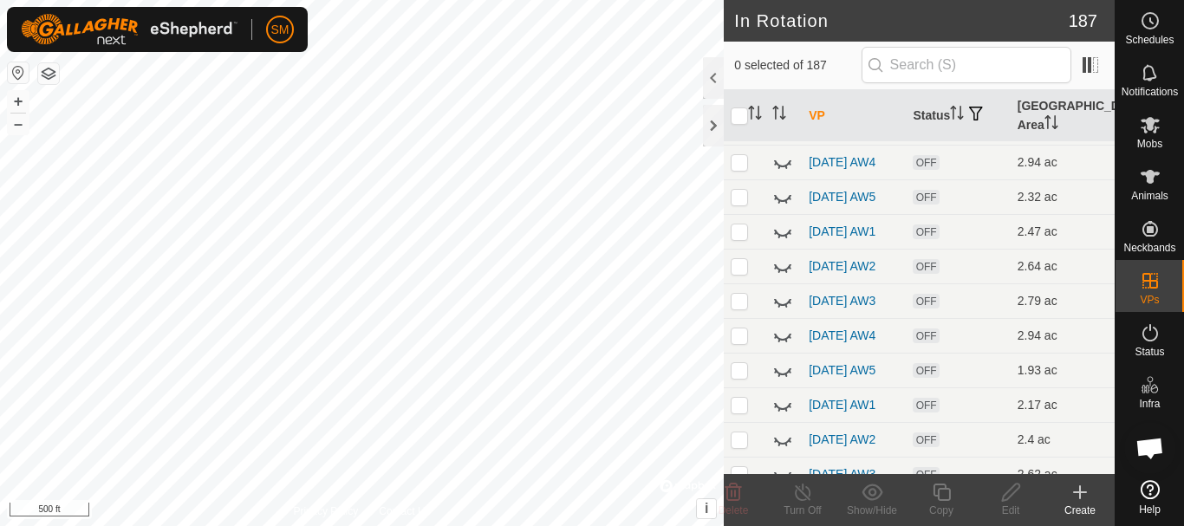
scroll to position [3051, 0]
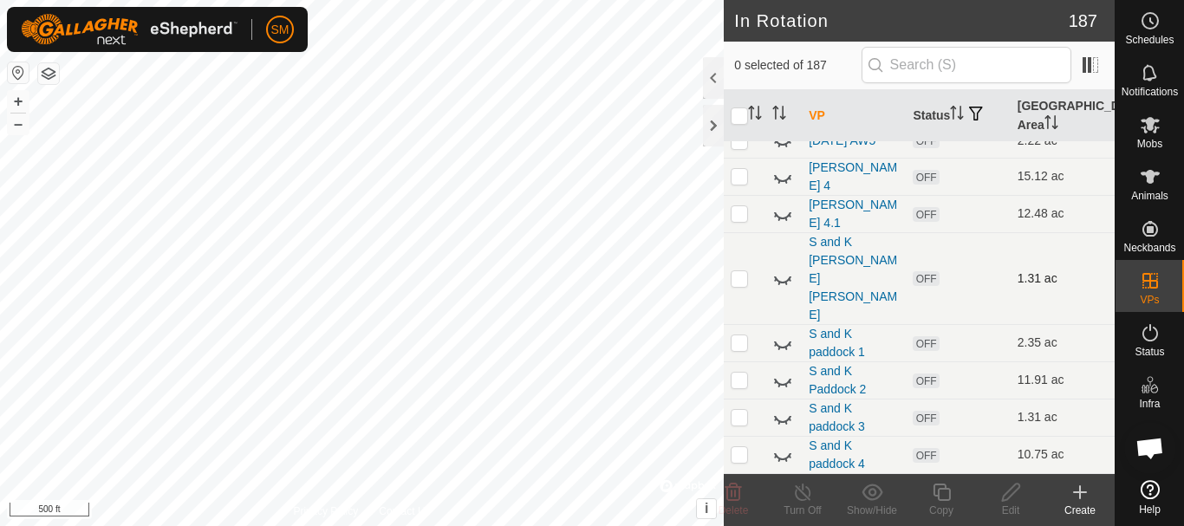
click at [783, 289] on icon at bounding box center [782, 278] width 21 height 21
click at [782, 343] on icon at bounding box center [782, 343] width 21 height 21
click at [785, 381] on icon at bounding box center [782, 380] width 21 height 21
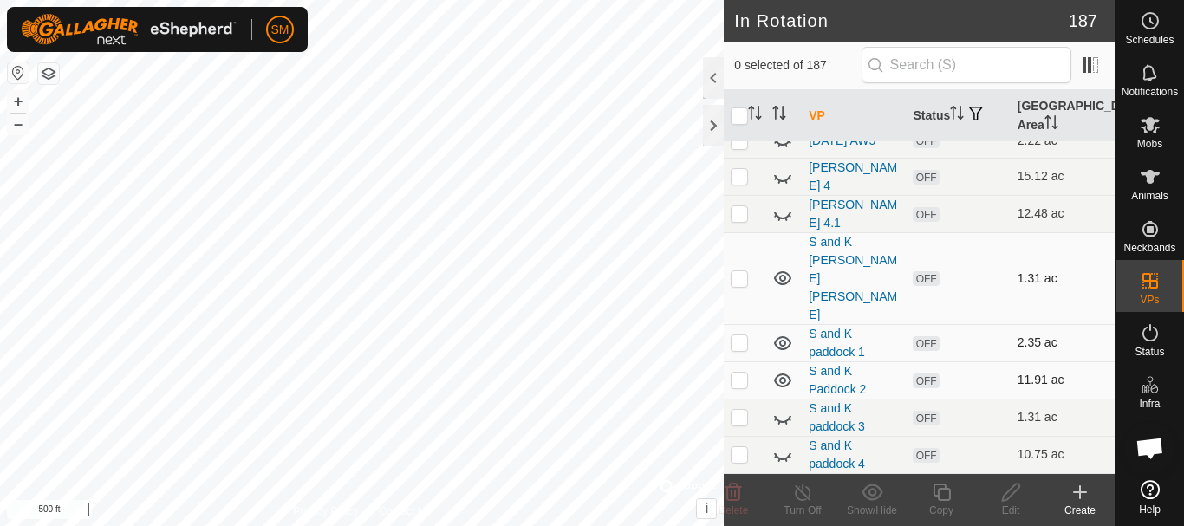
click at [782, 346] on icon at bounding box center [782, 343] width 17 height 14
click at [785, 116] on icon at bounding box center [782, 105] width 21 height 21
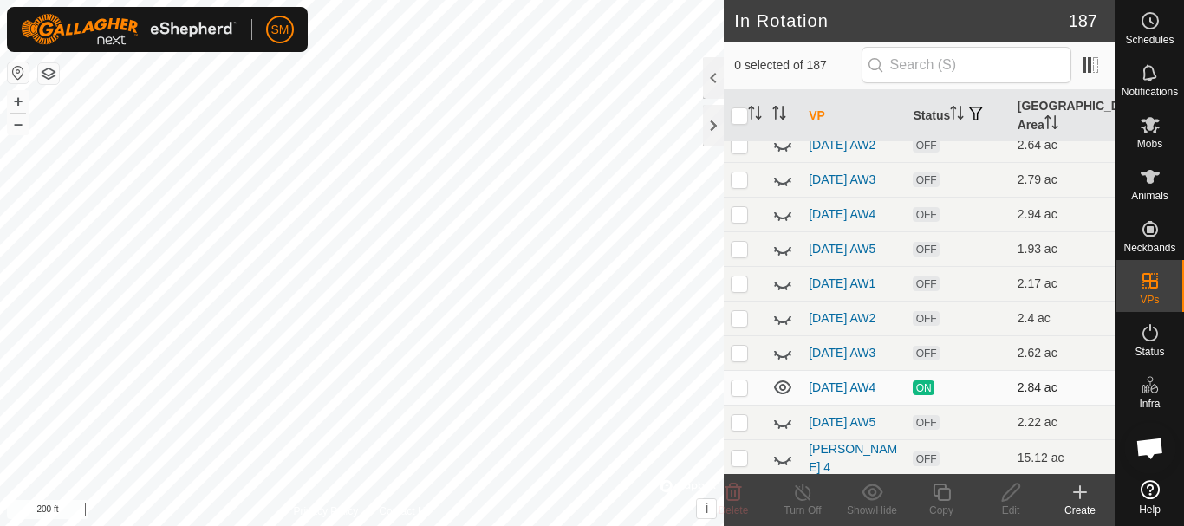
scroll to position [2618, 0]
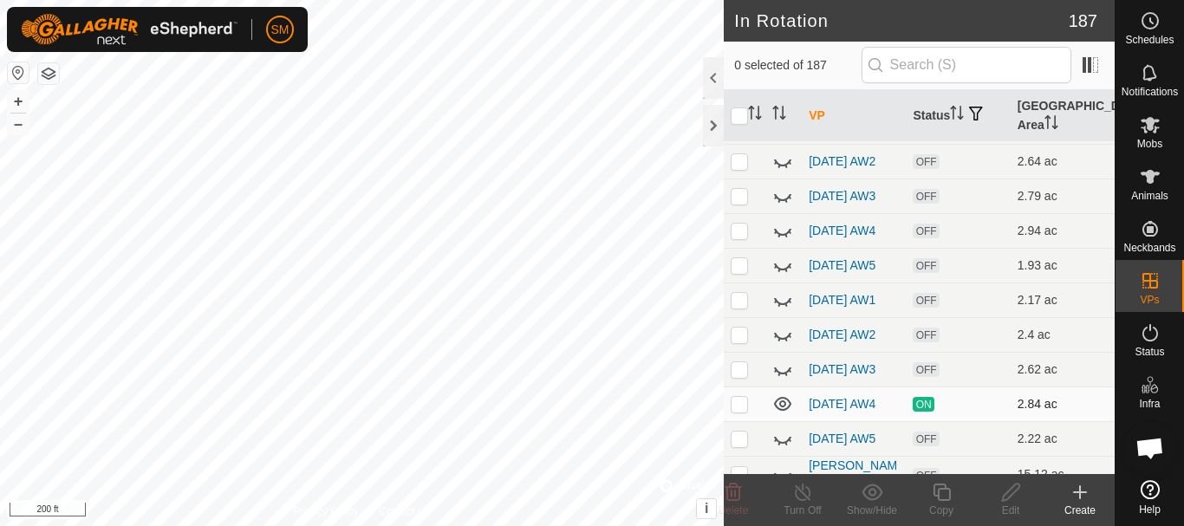
click at [776, 97] on icon at bounding box center [782, 93] width 17 height 7
click at [1076, 484] on icon at bounding box center [1079, 492] width 21 height 21
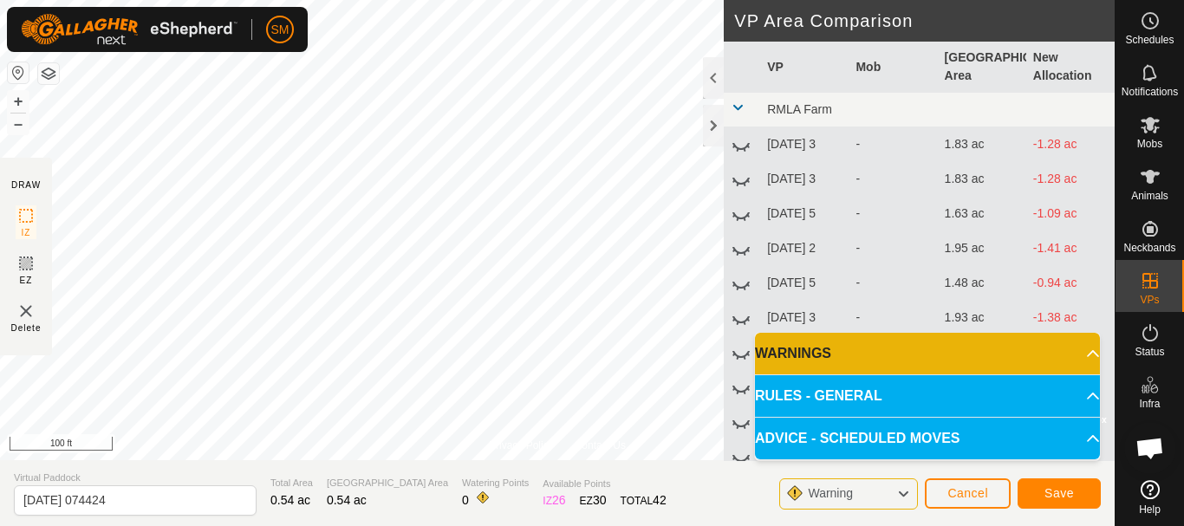
click at [564, 520] on div "Privacy Policy Contact Us + – ⇧ i © Mapbox , © OpenStreetMap , Improve this map…" at bounding box center [557, 263] width 1114 height 526
click at [706, 123] on div at bounding box center [713, 126] width 21 height 42
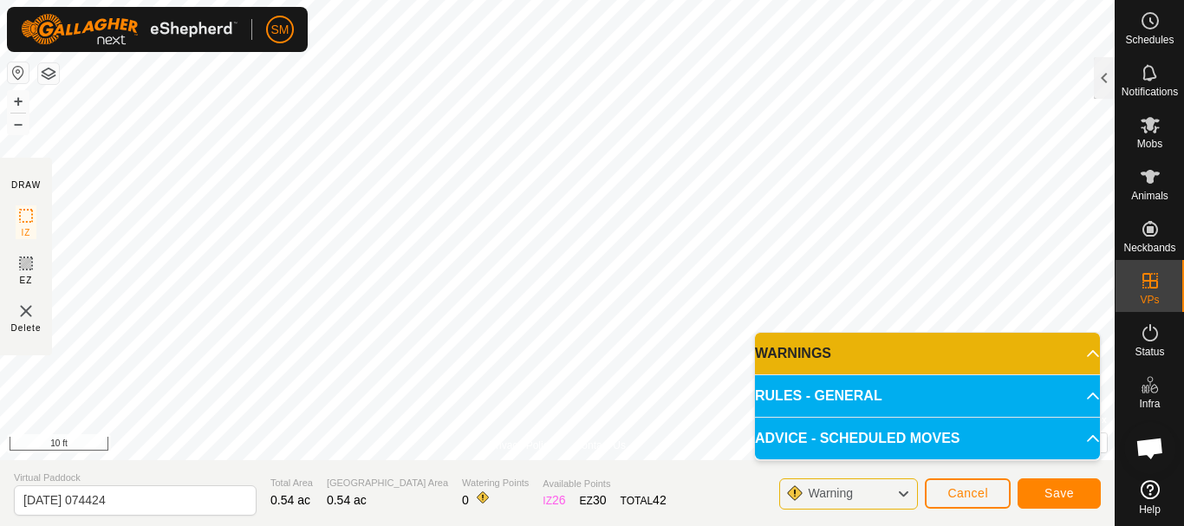
click at [545, 0] on html "SM Schedules Notifications Mobs Animals Neckbands VPs Status Infra Heatmap Help…" at bounding box center [592, 263] width 1184 height 526
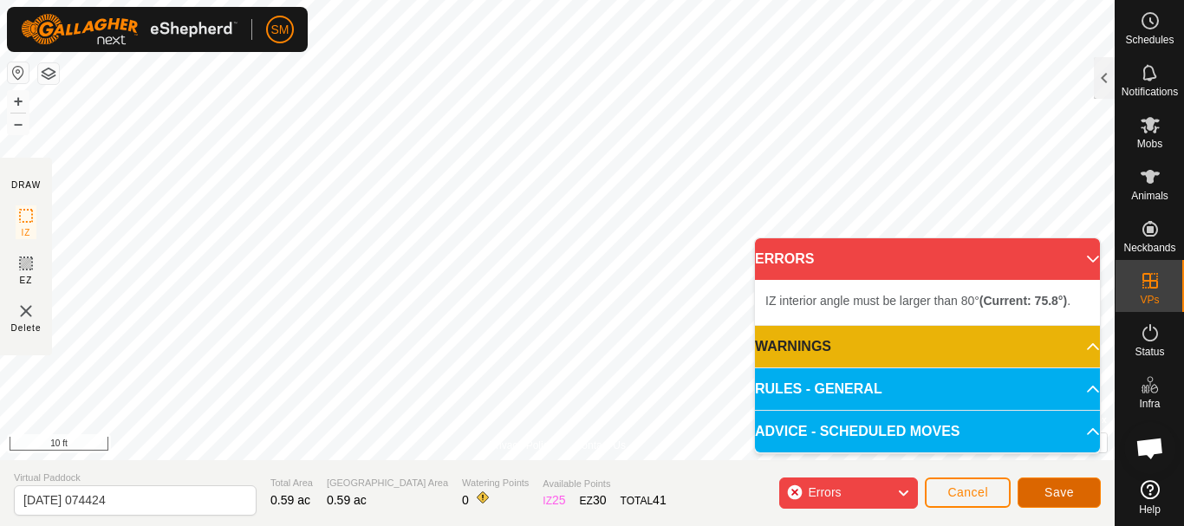
click at [1066, 491] on span "Save" at bounding box center [1058, 492] width 29 height 14
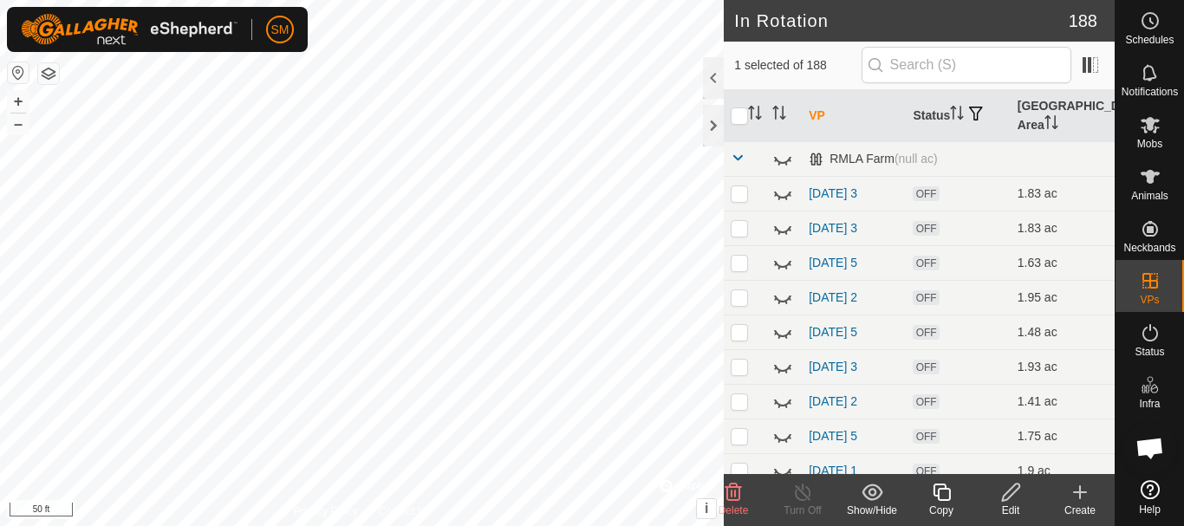
click at [736, 506] on span "Delete" at bounding box center [733, 510] width 30 height 12
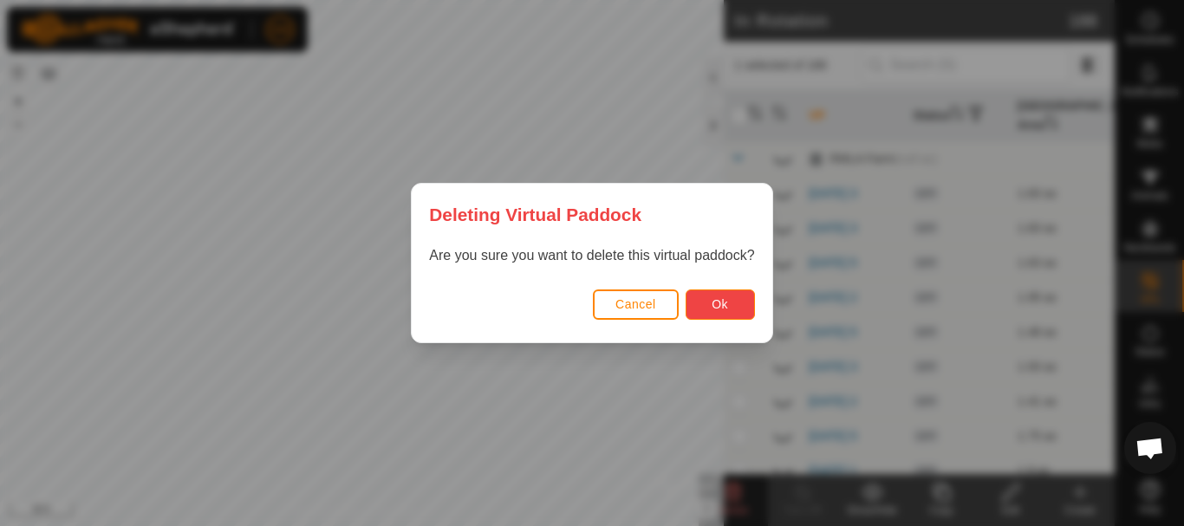
click at [721, 310] on span "Ok" at bounding box center [719, 304] width 16 height 14
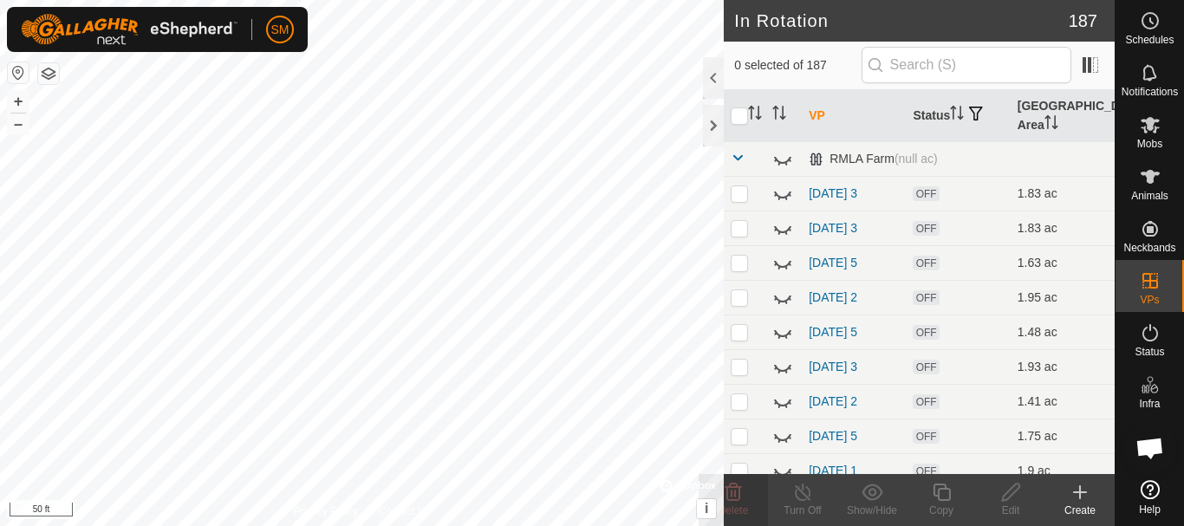
click at [1084, 492] on icon at bounding box center [1080, 492] width 12 height 0
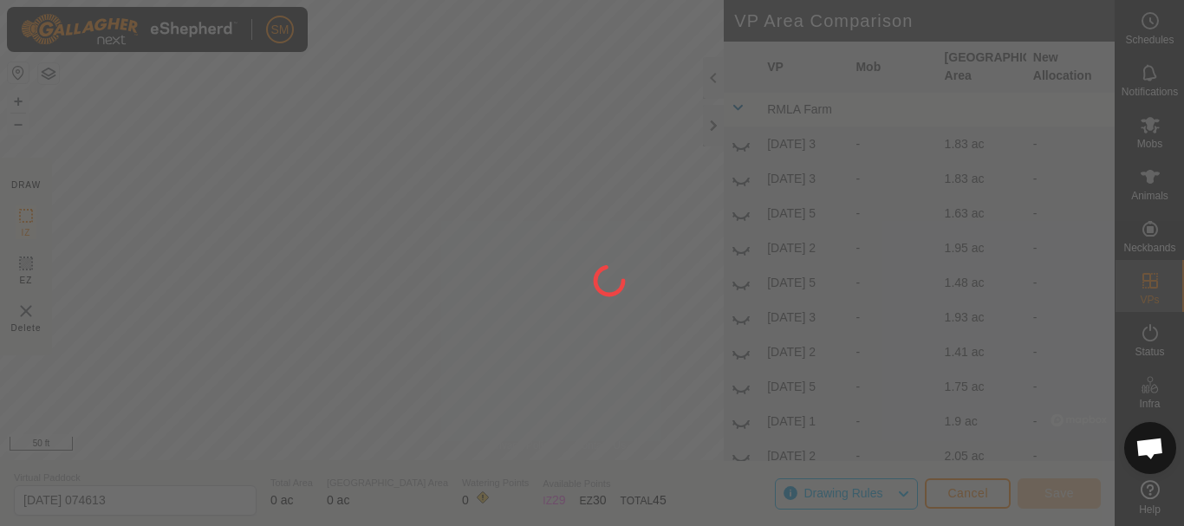
click at [414, 443] on div at bounding box center [592, 263] width 1184 height 526
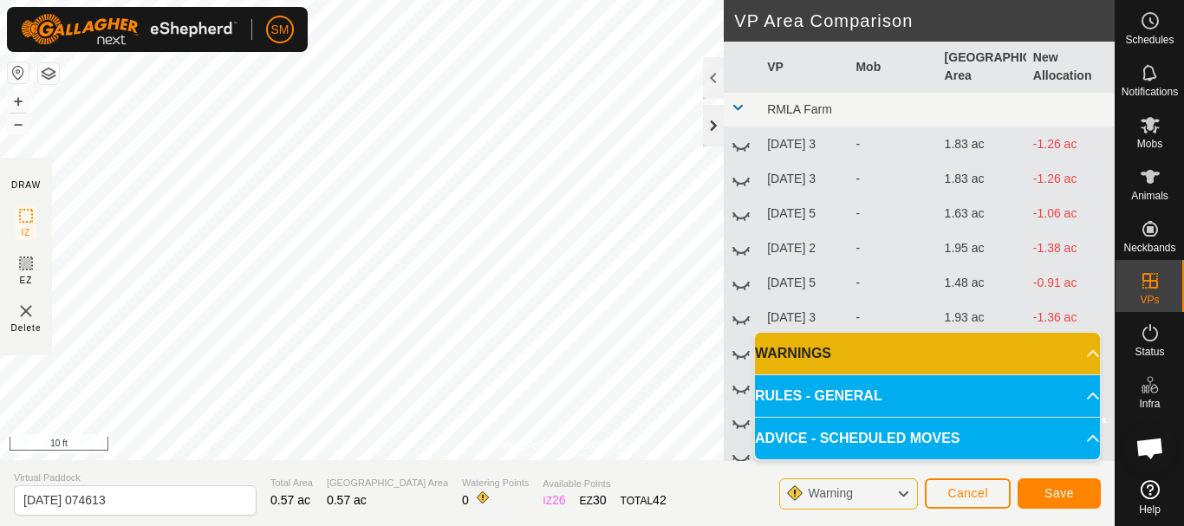
click at [703, 124] on div at bounding box center [713, 126] width 21 height 42
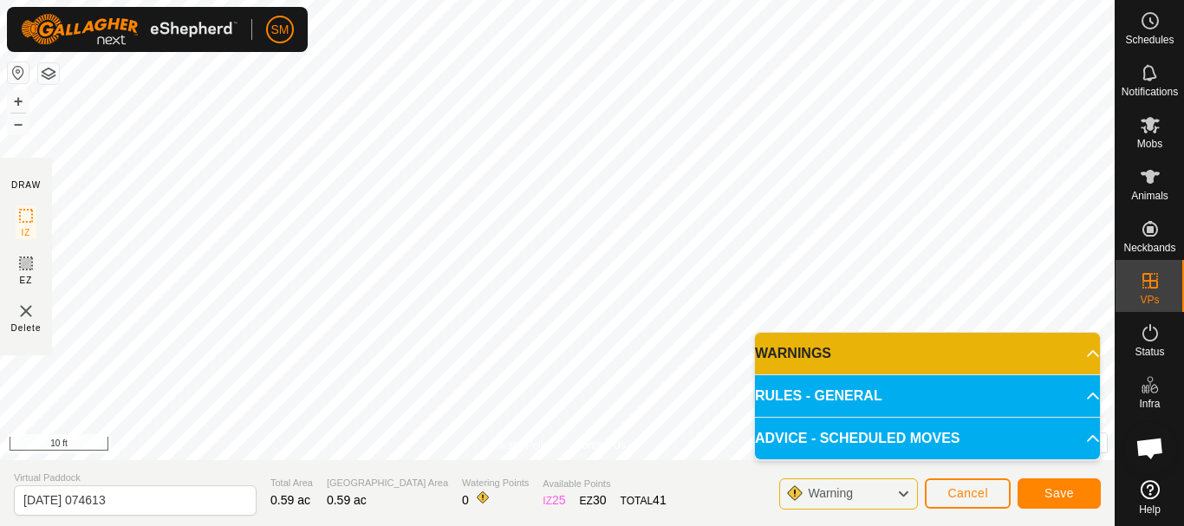
click at [45, 320] on div "Privacy Policy Contact Us + – ⇧ i © Mapbox , © OpenStreetMap , Improve this map…" at bounding box center [557, 263] width 1114 height 526
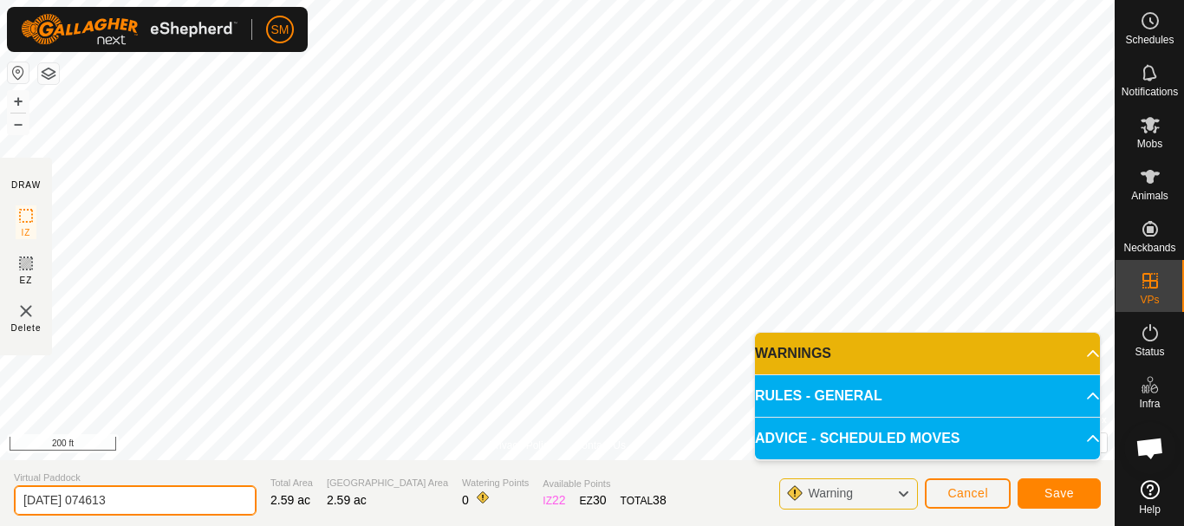
drag, startPoint x: 168, startPoint y: 492, endPoint x: 0, endPoint y: 502, distance: 168.4
click at [0, 502] on section "Virtual Paddock [DATE] 074613 Total Area 2.59 ac Grazing Area 2.59 ac Watering …" at bounding box center [557, 493] width 1114 height 66
drag, startPoint x: 107, startPoint y: 504, endPoint x: 24, endPoint y: 528, distance: 86.4
click at [24, 525] on html "SM Schedules Notifications Mobs Animals Neckbands VPs Status Infra Heatmap Help…" at bounding box center [592, 263] width 1184 height 526
click at [121, 504] on input "[DATE] AW4" at bounding box center [135, 500] width 243 height 30
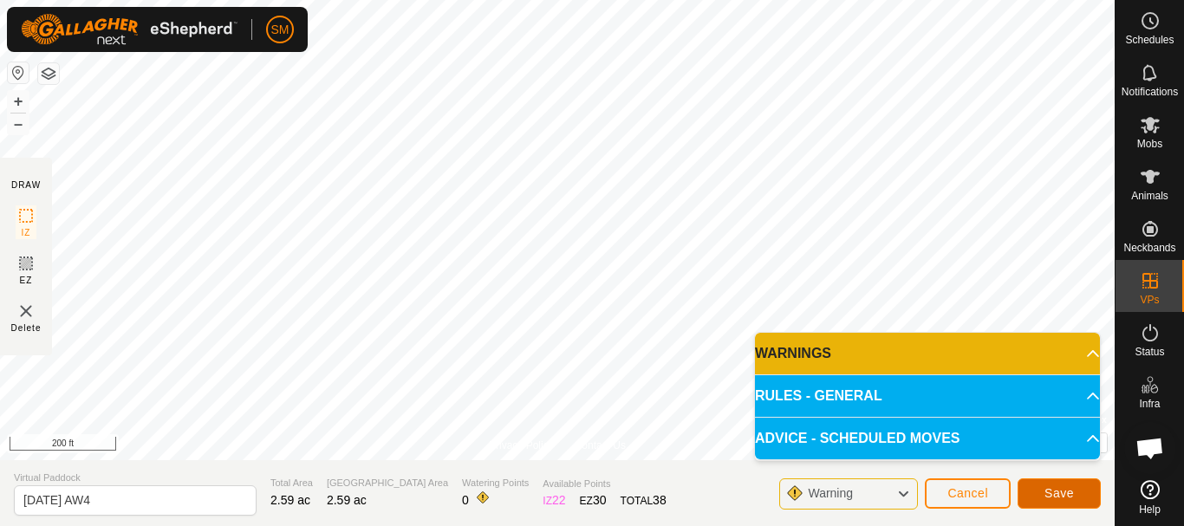
click at [1069, 493] on span "Save" at bounding box center [1058, 493] width 29 height 14
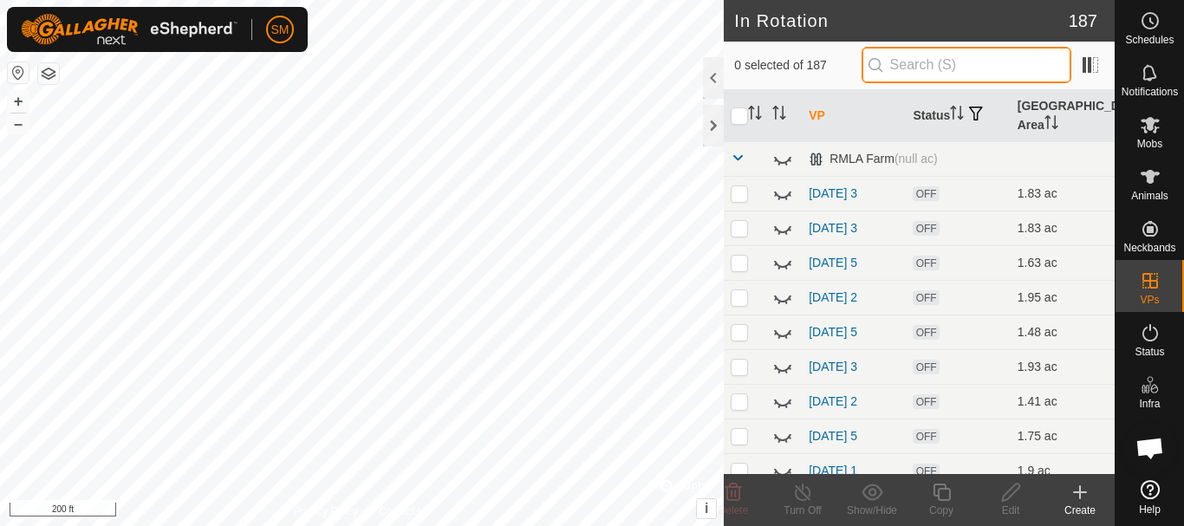
click at [918, 55] on input "text" at bounding box center [966, 65] width 210 height 36
paste input "[DATE] AW"
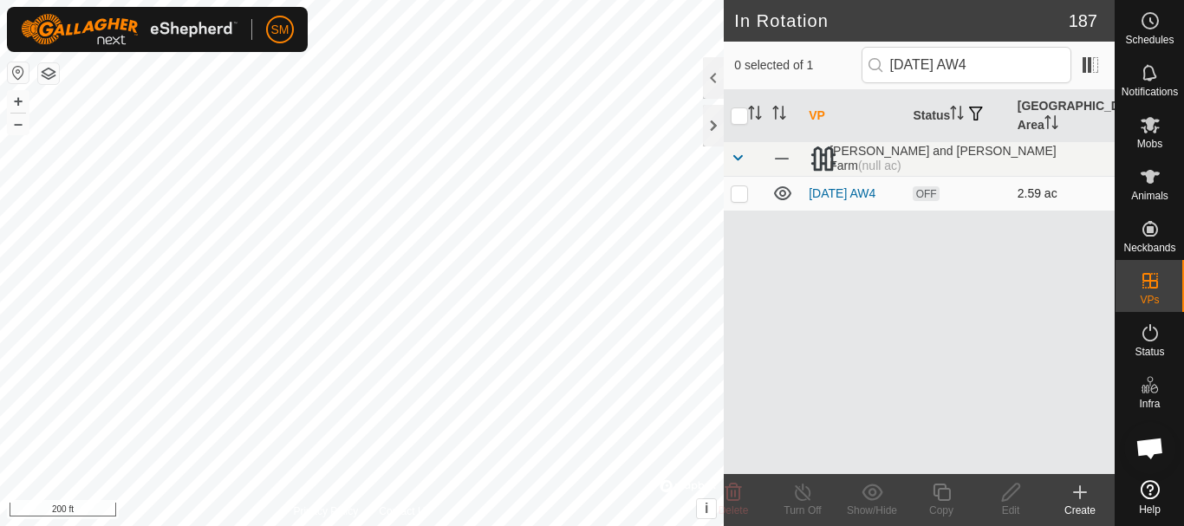
click at [742, 199] on p-checkbox at bounding box center [739, 193] width 17 height 14
click at [942, 500] on icon at bounding box center [940, 492] width 17 height 17
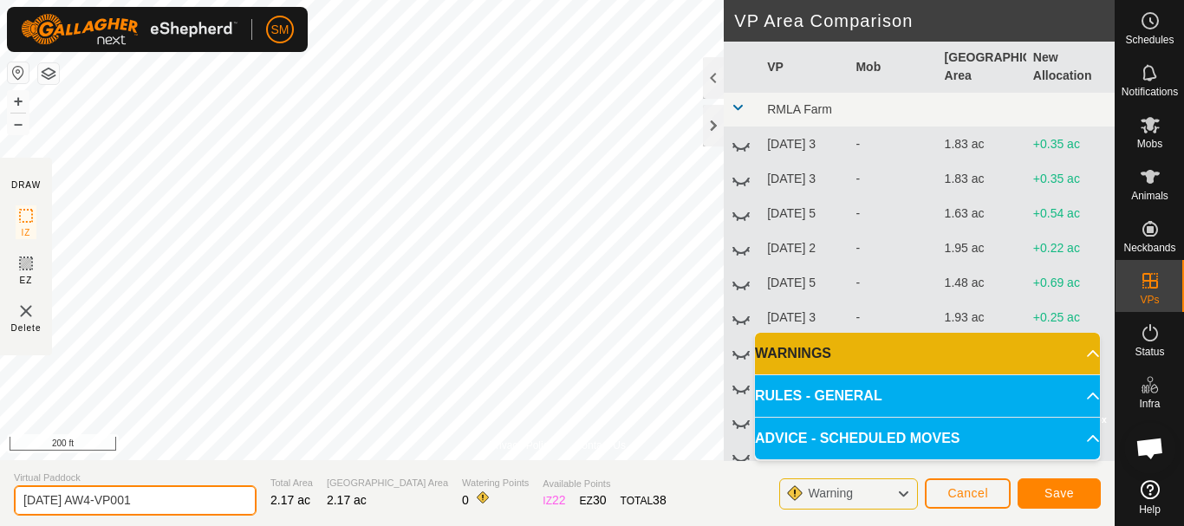
drag, startPoint x: 179, startPoint y: 510, endPoint x: 0, endPoint y: 524, distance: 179.1
click at [0, 524] on section "Virtual Paddock [DATE] AW4-VP001 Total Area 2.17 ac Grazing Area 2.17 ac Wateri…" at bounding box center [557, 493] width 1114 height 66
paste input "text"
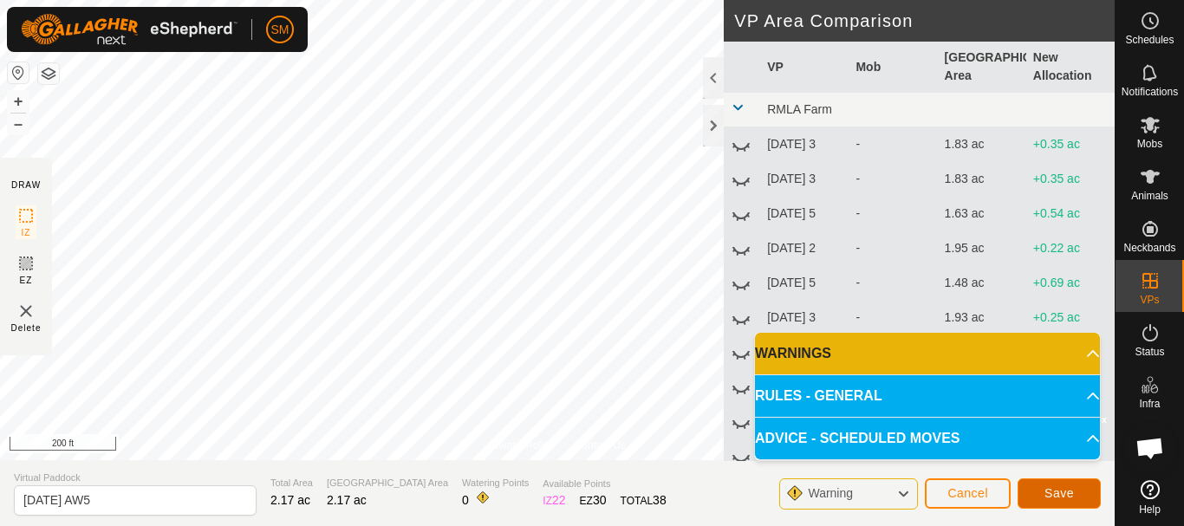
click at [1070, 495] on span "Save" at bounding box center [1058, 493] width 29 height 14
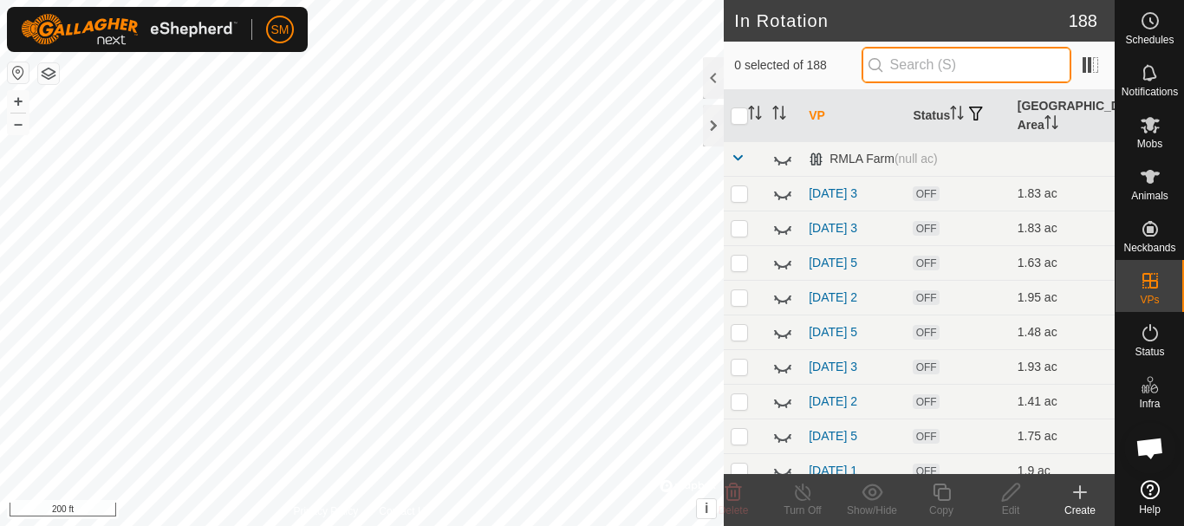
click at [938, 62] on input "text" at bounding box center [966, 65] width 210 height 36
paste input "[DATE] AW"
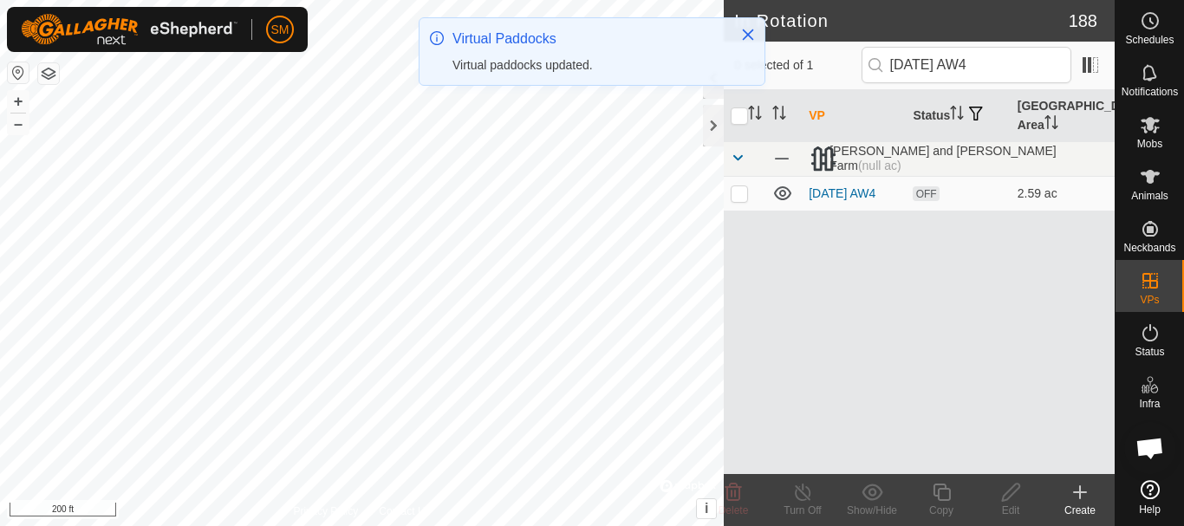
click at [738, 199] on p-checkbox at bounding box center [739, 193] width 17 height 14
click at [949, 493] on icon at bounding box center [940, 492] width 17 height 17
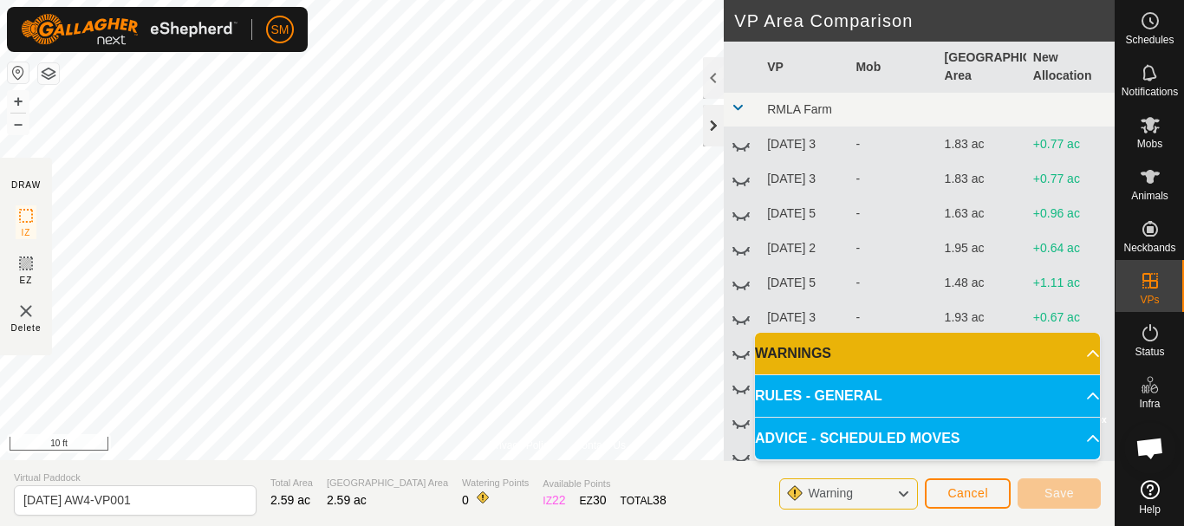
click at [711, 120] on div at bounding box center [713, 126] width 21 height 42
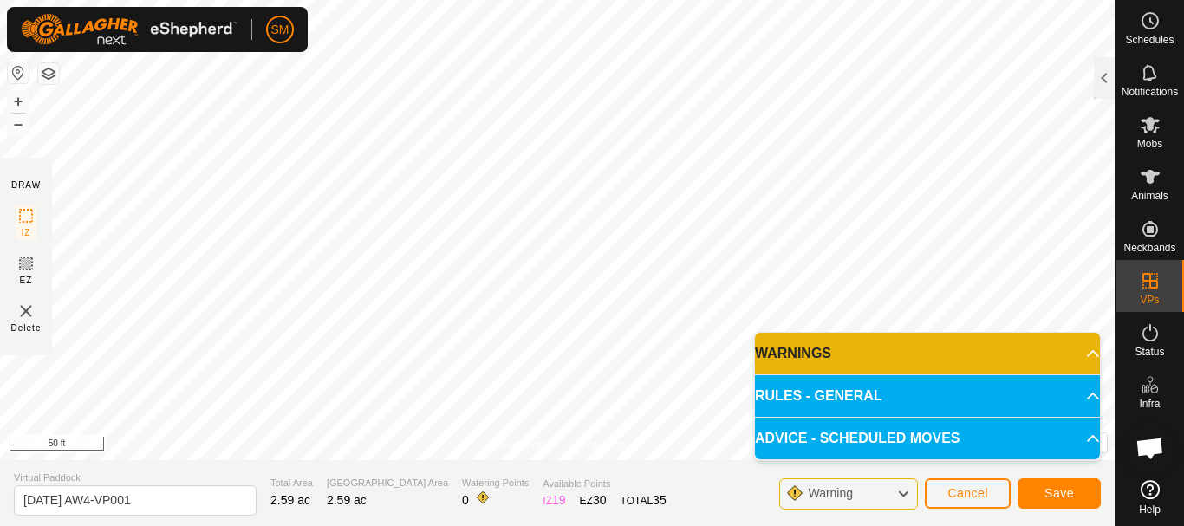
click at [167, 483] on div "Privacy Policy Contact Us Status: OFF Type: Inclusion Zone + – ⇧ i © Mapbox , ©…" at bounding box center [557, 263] width 1114 height 526
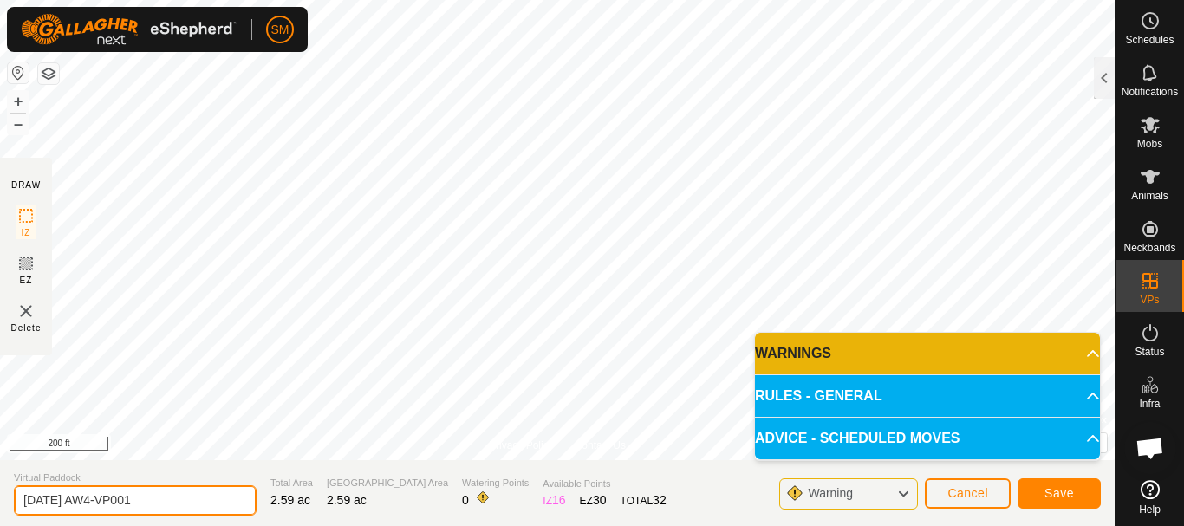
drag, startPoint x: 120, startPoint y: 496, endPoint x: 0, endPoint y: 495, distance: 119.6
click at [0, 497] on section "Virtual Paddock [DATE] AW4-VP001 Total Area 2.59 ac Grazing Area 2.59 ac Wateri…" at bounding box center [557, 493] width 1114 height 66
paste input "text"
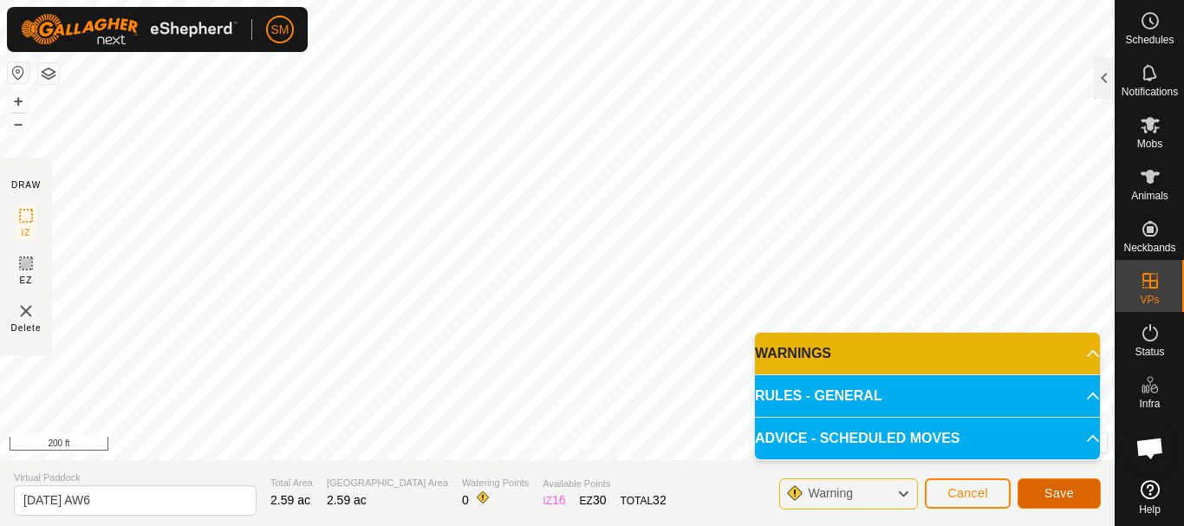
click at [1045, 498] on span "Save" at bounding box center [1058, 493] width 29 height 14
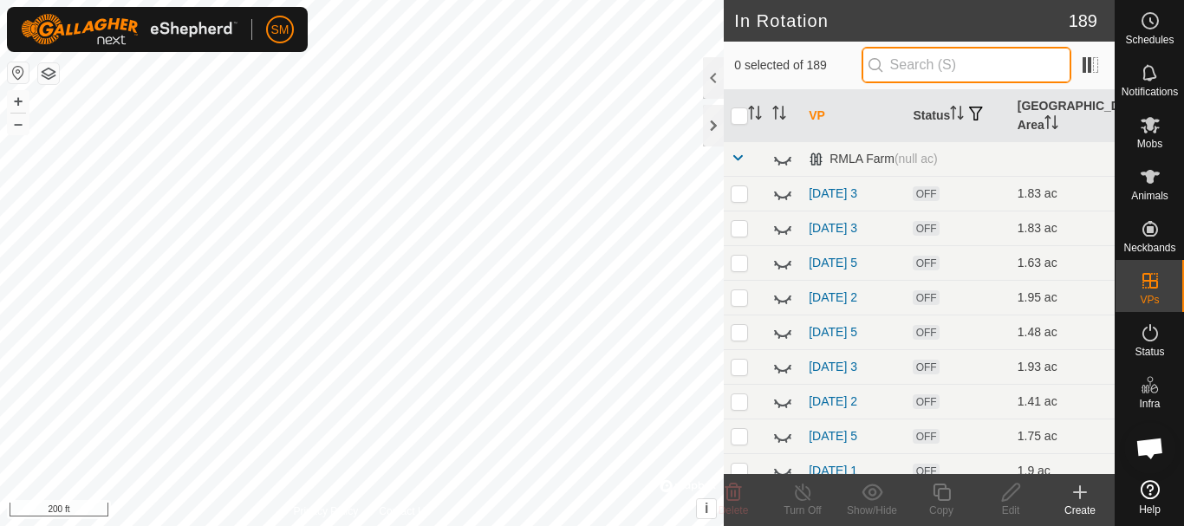
click at [944, 62] on input "text" at bounding box center [966, 65] width 210 height 36
paste input "[DATE] AW"
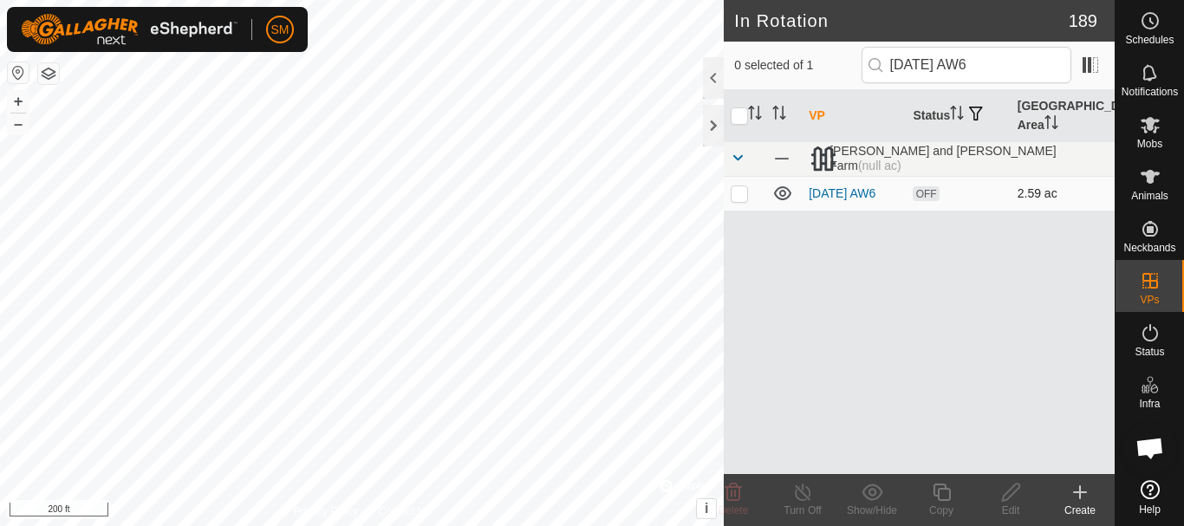
click at [742, 198] on p-checkbox at bounding box center [739, 193] width 17 height 14
click at [939, 494] on icon at bounding box center [940, 492] width 17 height 17
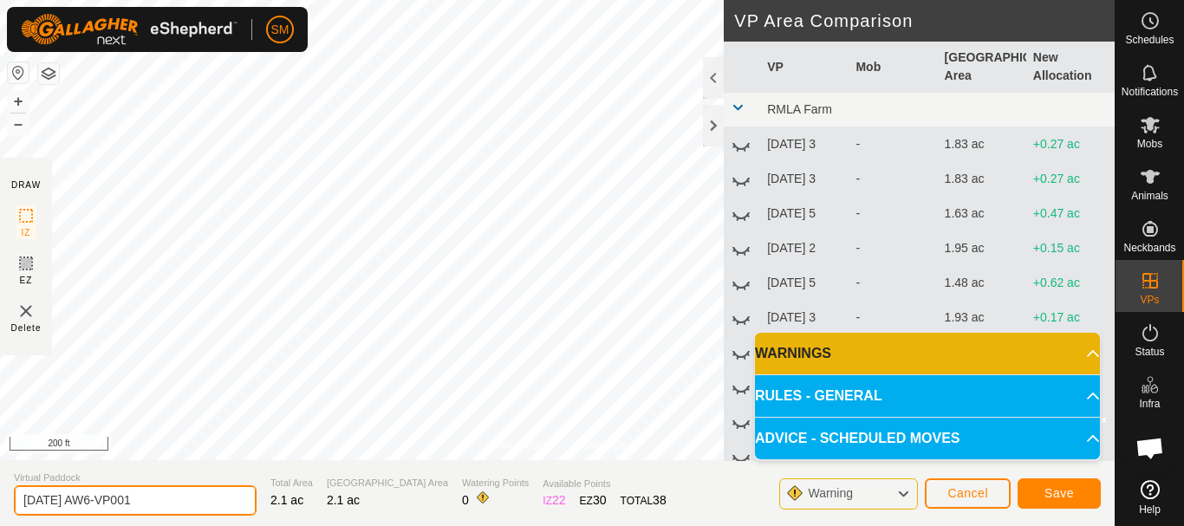
drag, startPoint x: 159, startPoint y: 505, endPoint x: 0, endPoint y: 490, distance: 160.1
click at [0, 490] on section "Virtual Paddock [DATE] AW6-VP001 Total Area 2.1 ac Grazing Area 2.1 ac Watering…" at bounding box center [557, 493] width 1114 height 66
paste input "text"
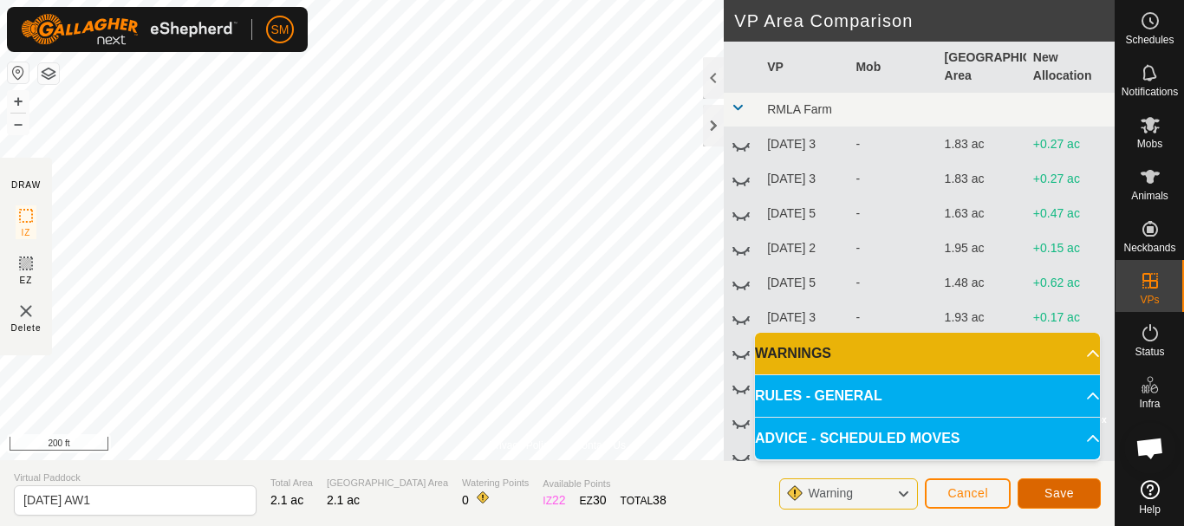
click at [1067, 492] on span "Save" at bounding box center [1058, 493] width 29 height 14
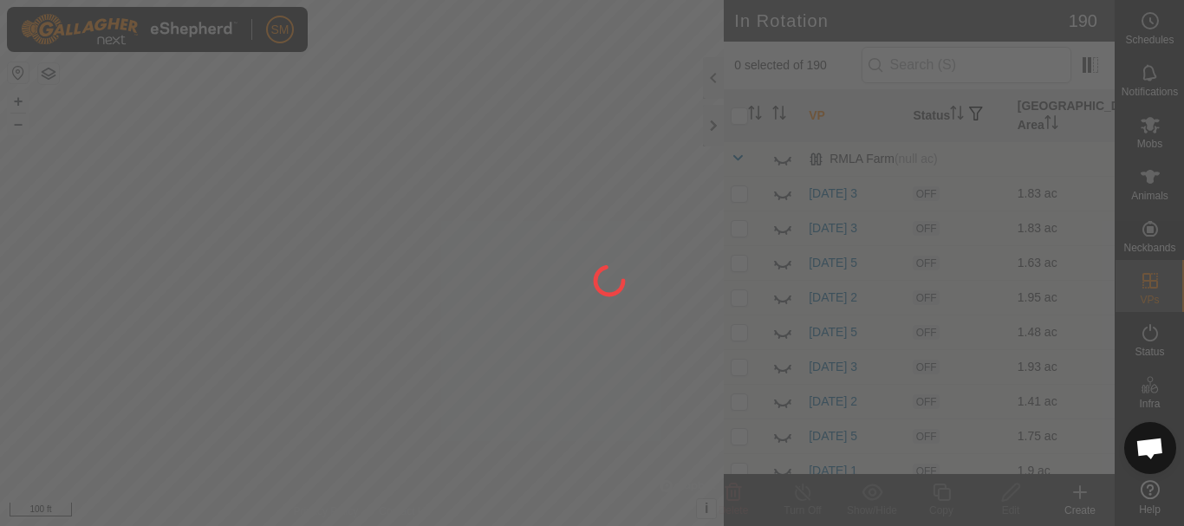
drag, startPoint x: 518, startPoint y: 394, endPoint x: 473, endPoint y: 473, distance: 90.8
click at [473, 473] on div at bounding box center [592, 263] width 1184 height 526
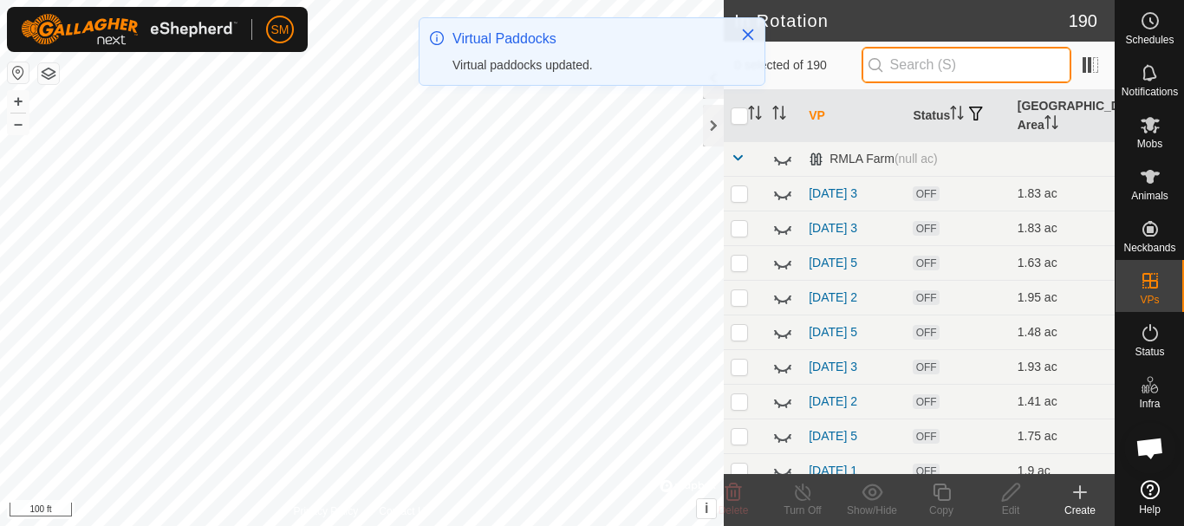
click at [944, 68] on input "text" at bounding box center [966, 65] width 210 height 36
paste input "[DATE] AW"
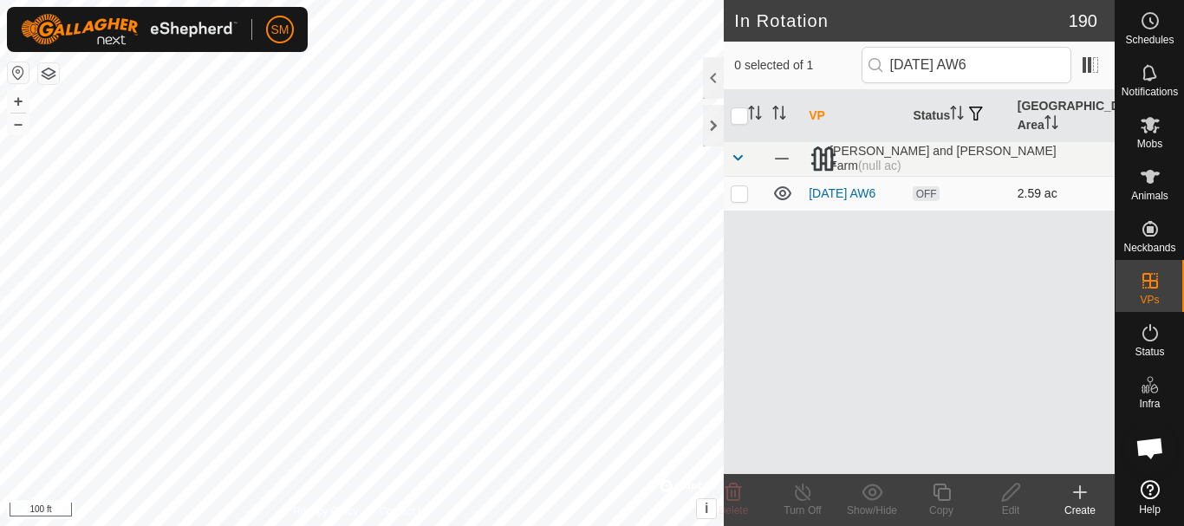
click at [743, 190] on p-checkbox at bounding box center [739, 193] width 17 height 14
click at [941, 502] on icon at bounding box center [942, 492] width 22 height 21
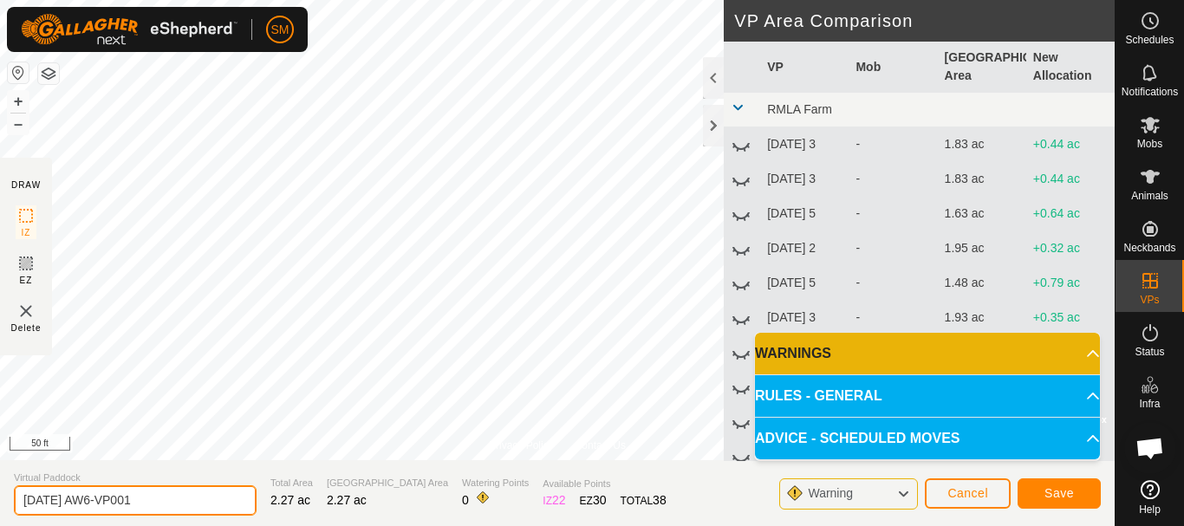
drag, startPoint x: 174, startPoint y: 501, endPoint x: 0, endPoint y: 495, distance: 174.3
click at [0, 495] on section "Virtual Paddock [DATE] AW6-VP001 Total Area 2.27 ac Grazing Area 2.27 ac Wateri…" at bounding box center [557, 493] width 1114 height 66
paste input "text"
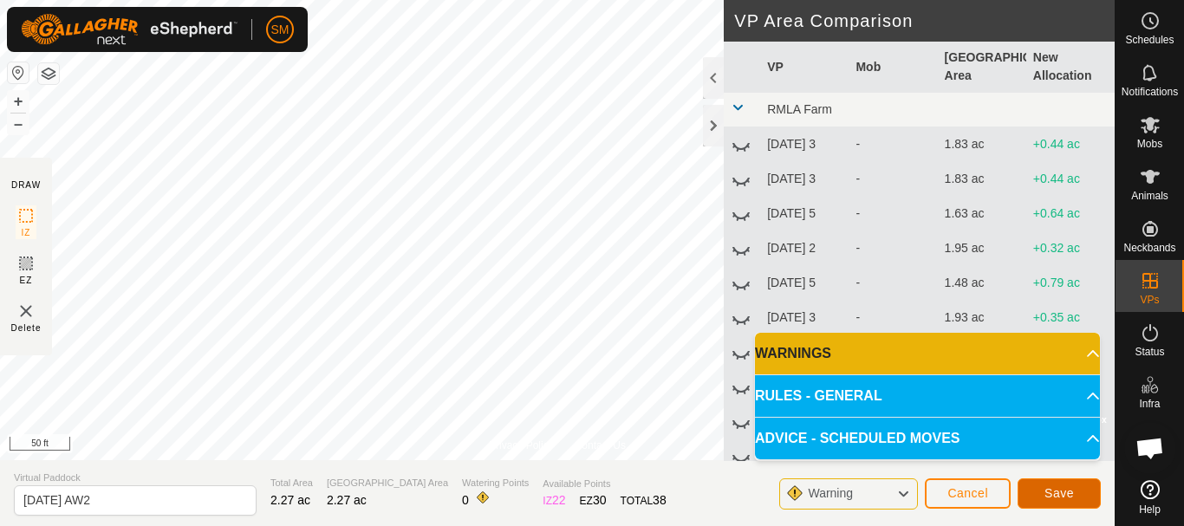
click at [1066, 490] on span "Save" at bounding box center [1058, 493] width 29 height 14
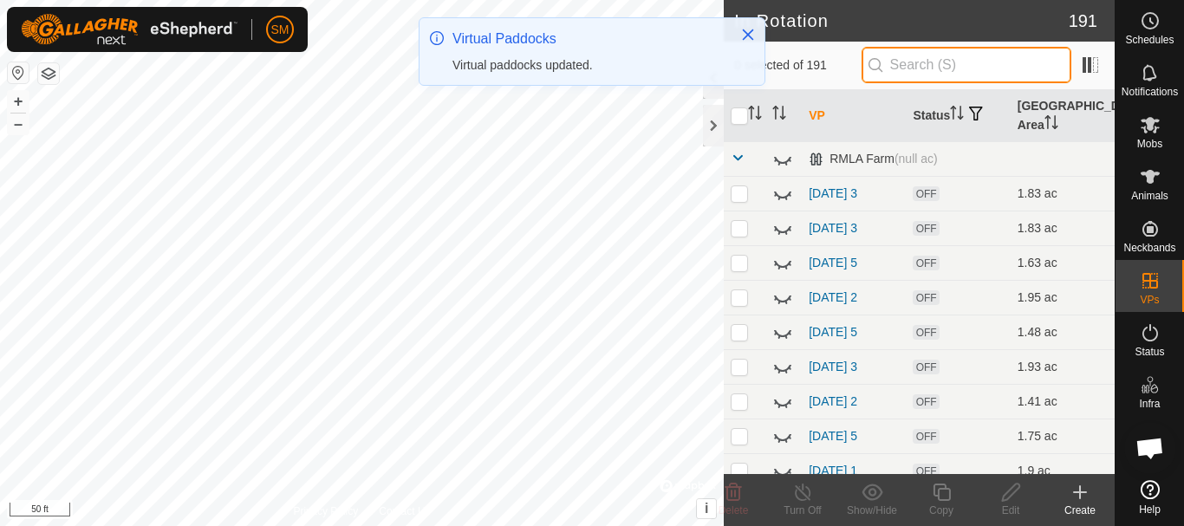
click at [907, 68] on input "text" at bounding box center [966, 65] width 210 height 36
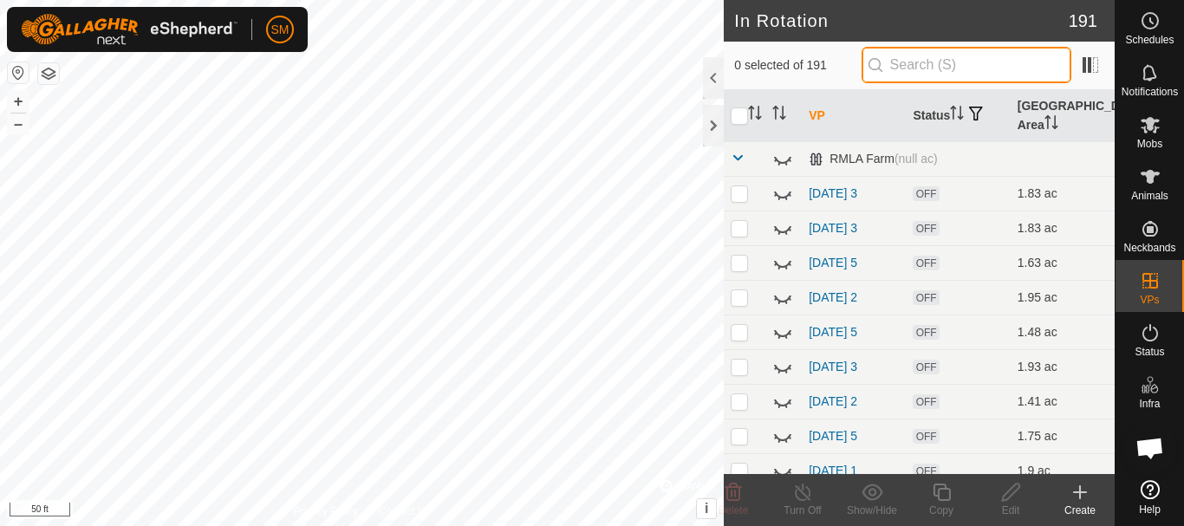
paste input "[DATE] AW"
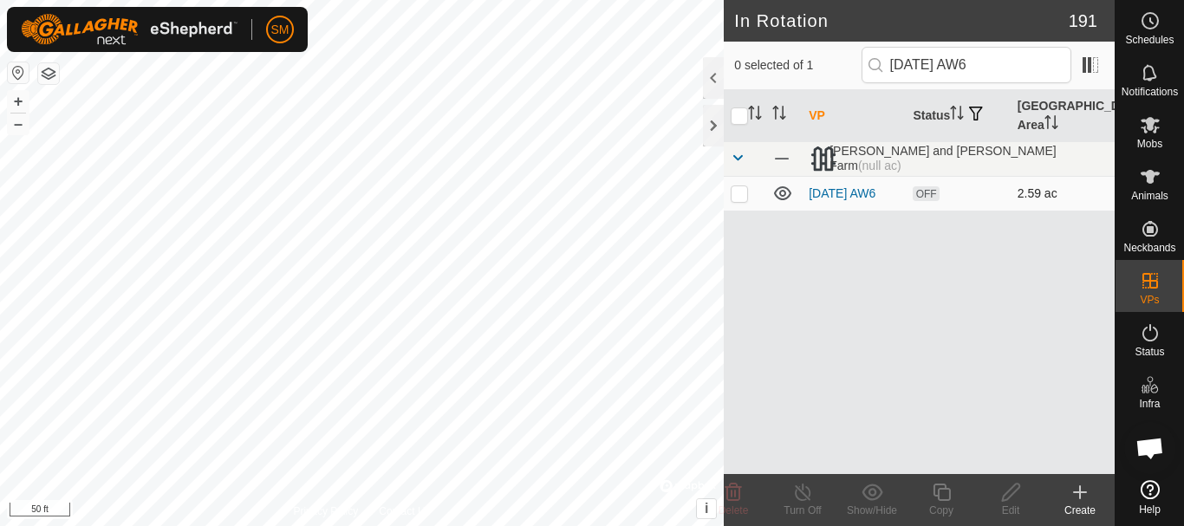
click at [743, 193] on p-checkbox at bounding box center [739, 193] width 17 height 14
click at [939, 504] on div "Copy" at bounding box center [940, 511] width 69 height 16
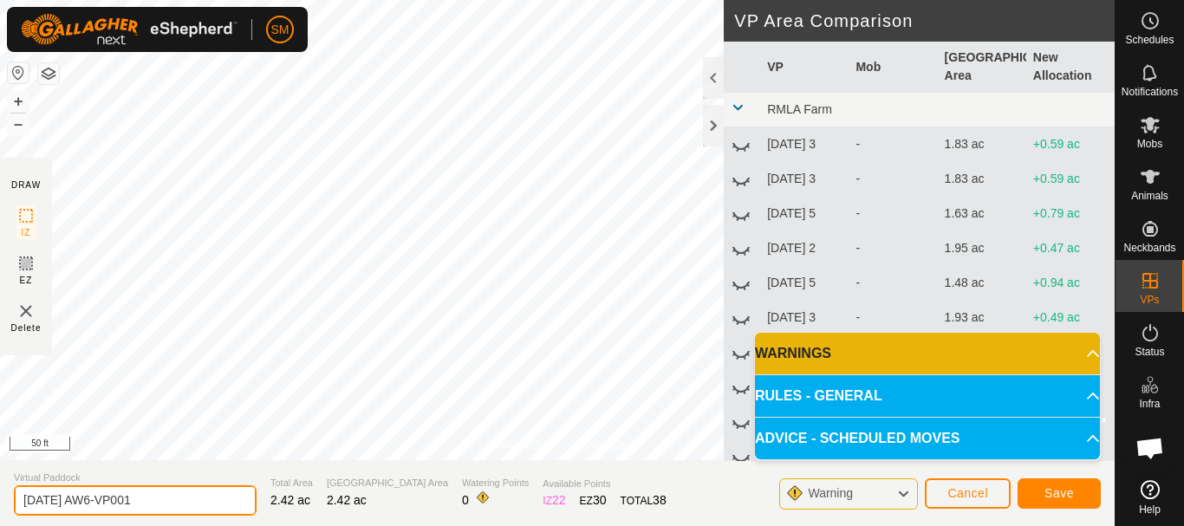
click at [175, 498] on input "[DATE] AW6-VP001" at bounding box center [135, 500] width 243 height 30
paste input "text"
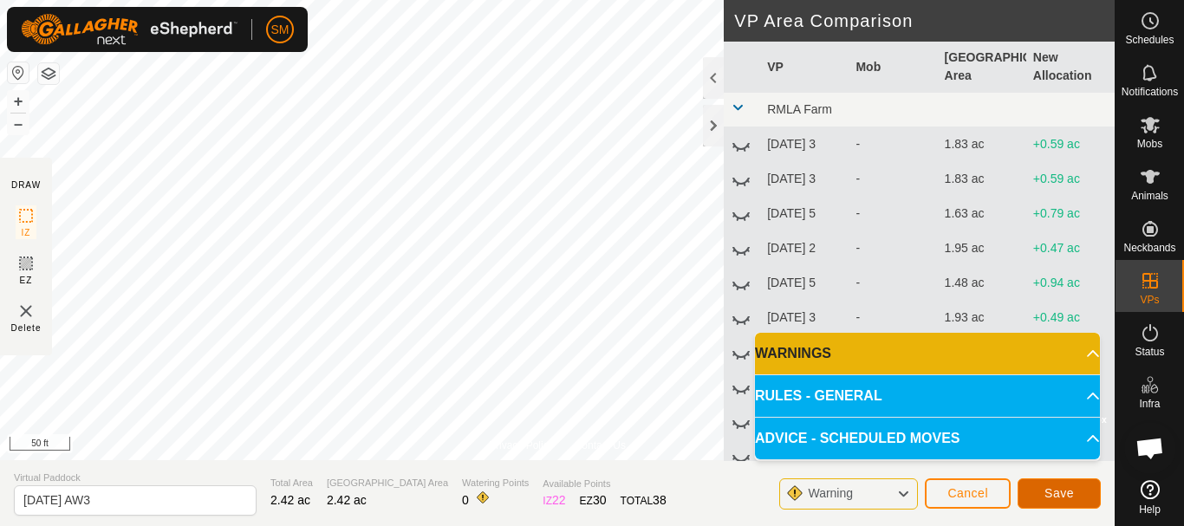
click at [1054, 496] on span "Save" at bounding box center [1058, 493] width 29 height 14
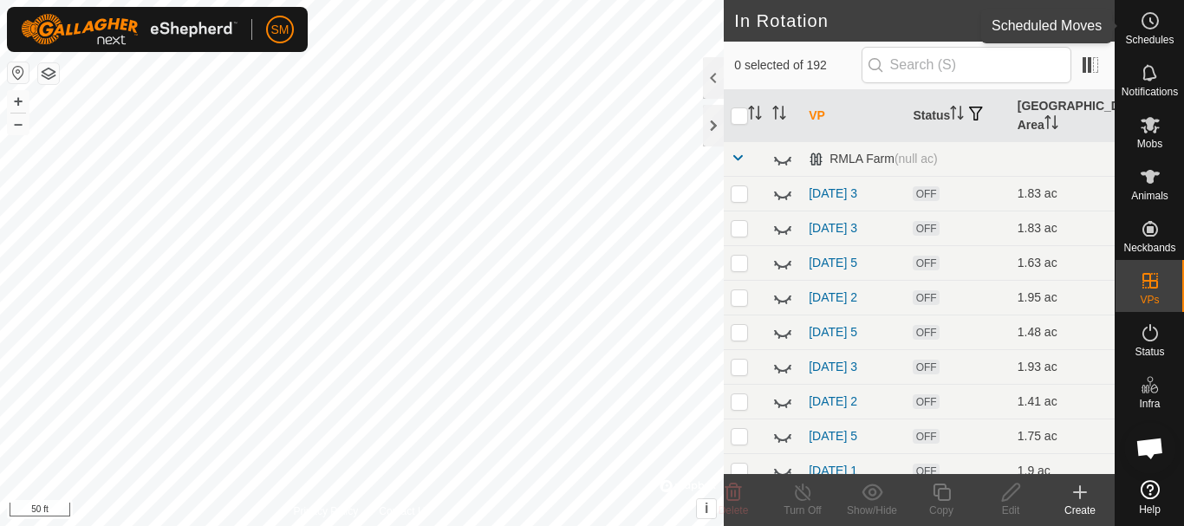
click at [1146, 26] on icon at bounding box center [1150, 20] width 21 height 21
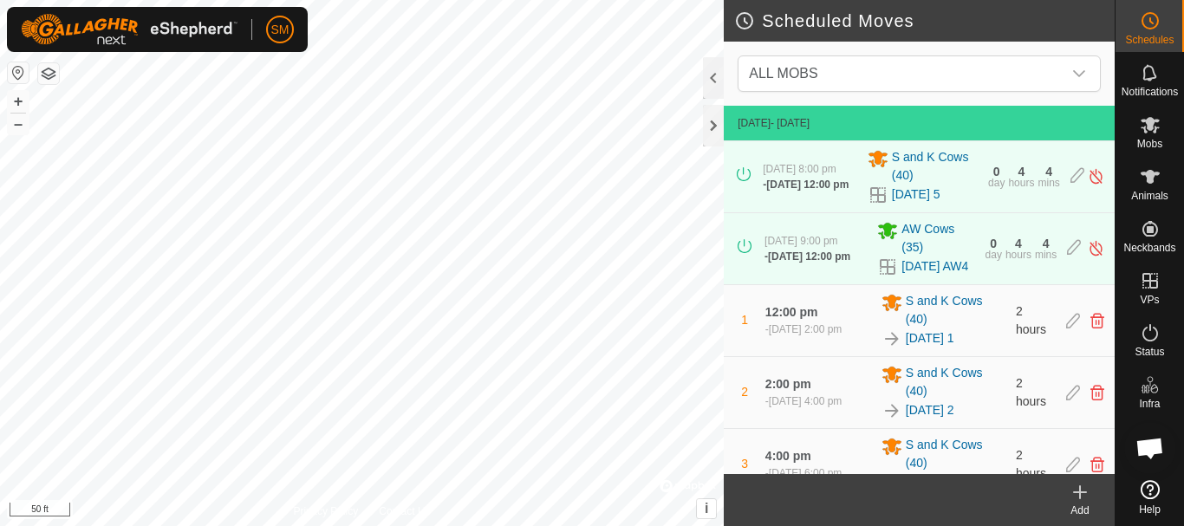
click at [1076, 495] on icon at bounding box center [1079, 492] width 21 height 21
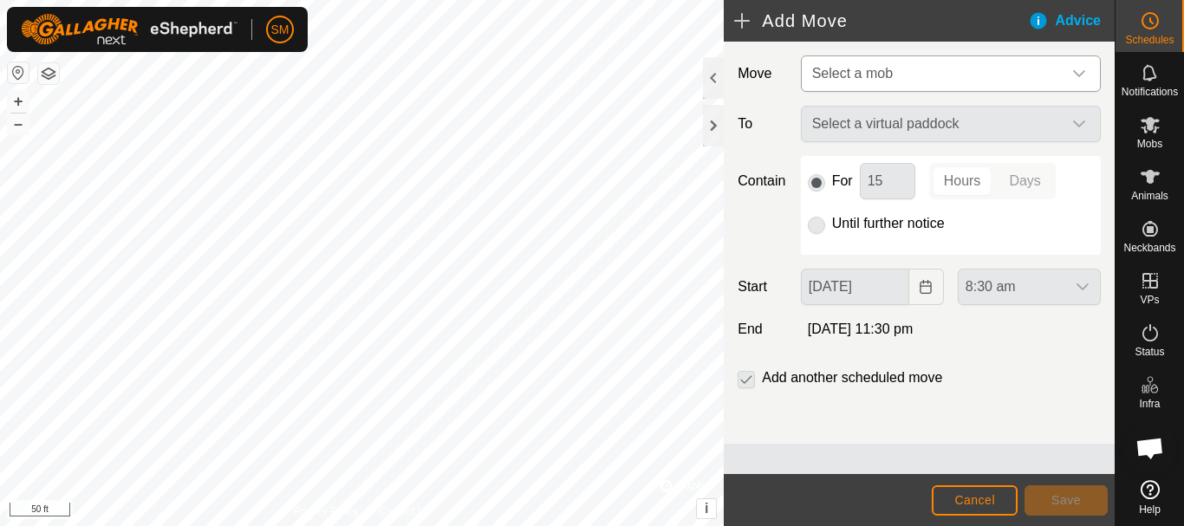
click at [1075, 73] on icon "dropdown trigger" at bounding box center [1079, 73] width 12 height 7
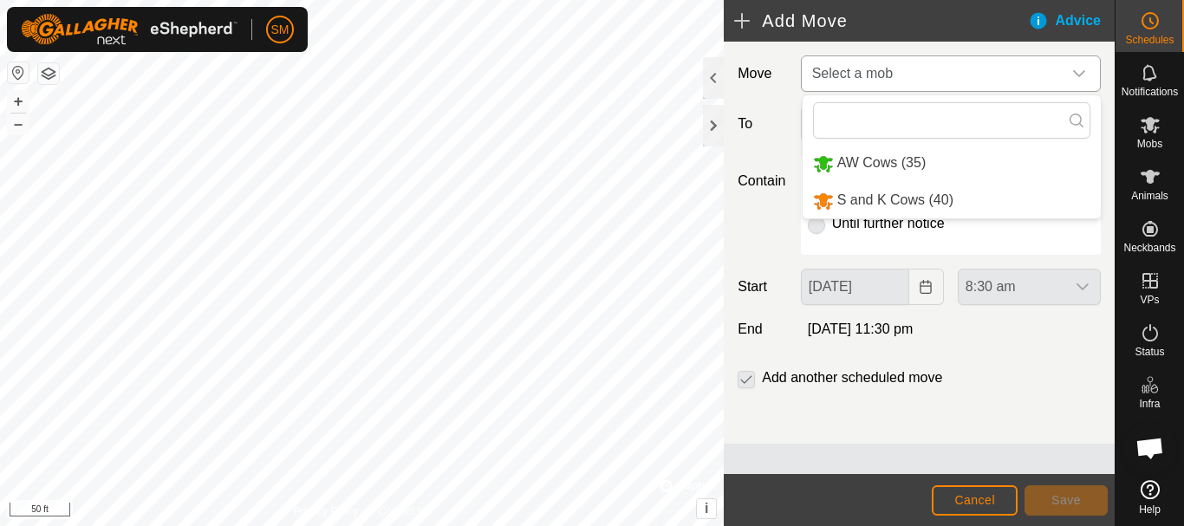
click at [905, 159] on li "AW Cows (35)" at bounding box center [951, 164] width 298 height 36
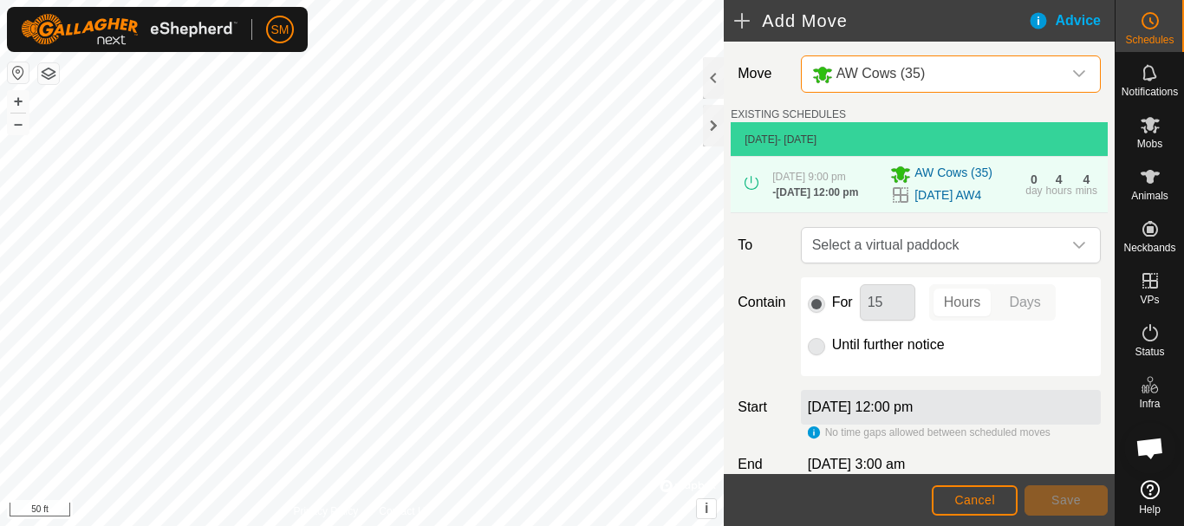
scroll to position [120, 0]
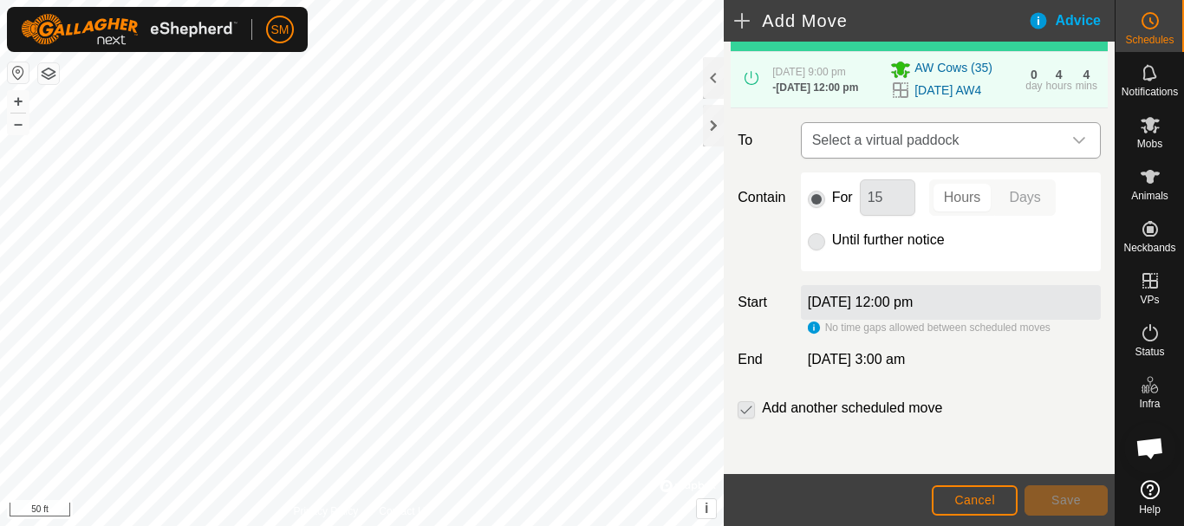
click at [1072, 139] on icon "dropdown trigger" at bounding box center [1079, 140] width 14 height 14
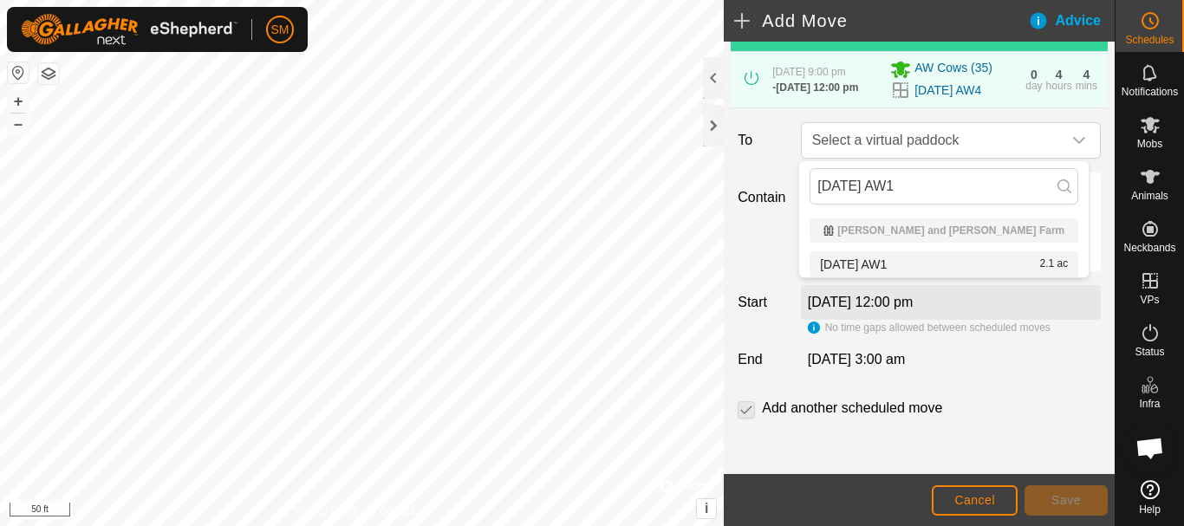
click at [893, 261] on li "[DATE] AW1 2.1 ac" at bounding box center [943, 264] width 269 height 26
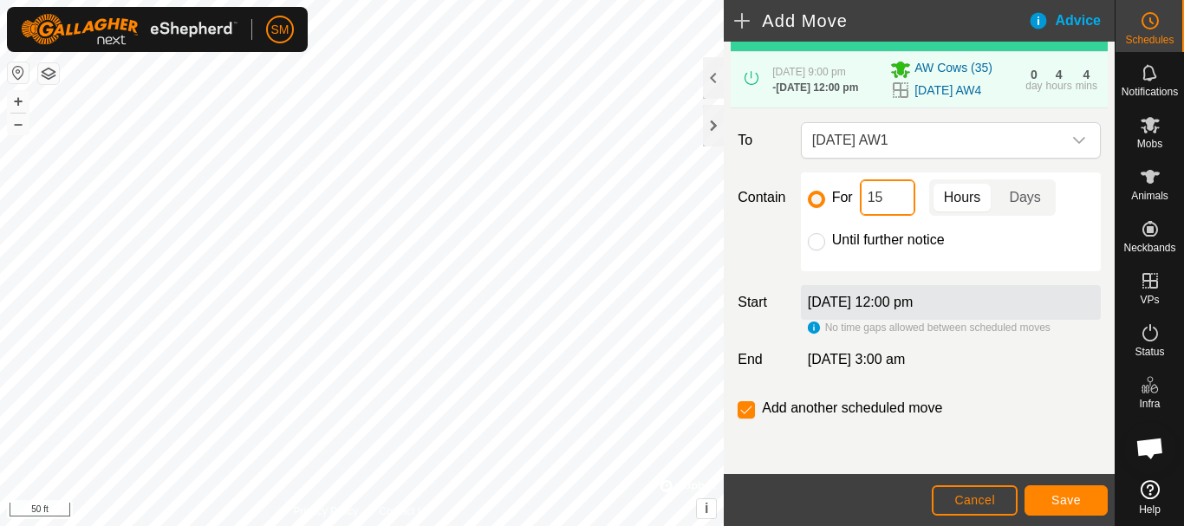
click at [883, 198] on input "15" at bounding box center [887, 197] width 55 height 36
click at [1064, 500] on span "Save" at bounding box center [1065, 500] width 29 height 14
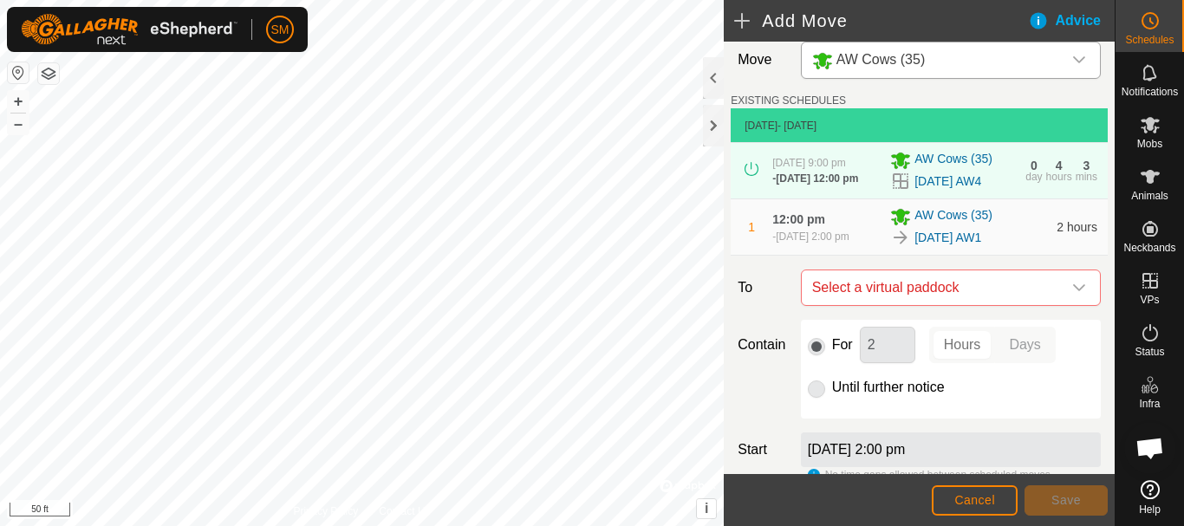
scroll to position [177, 0]
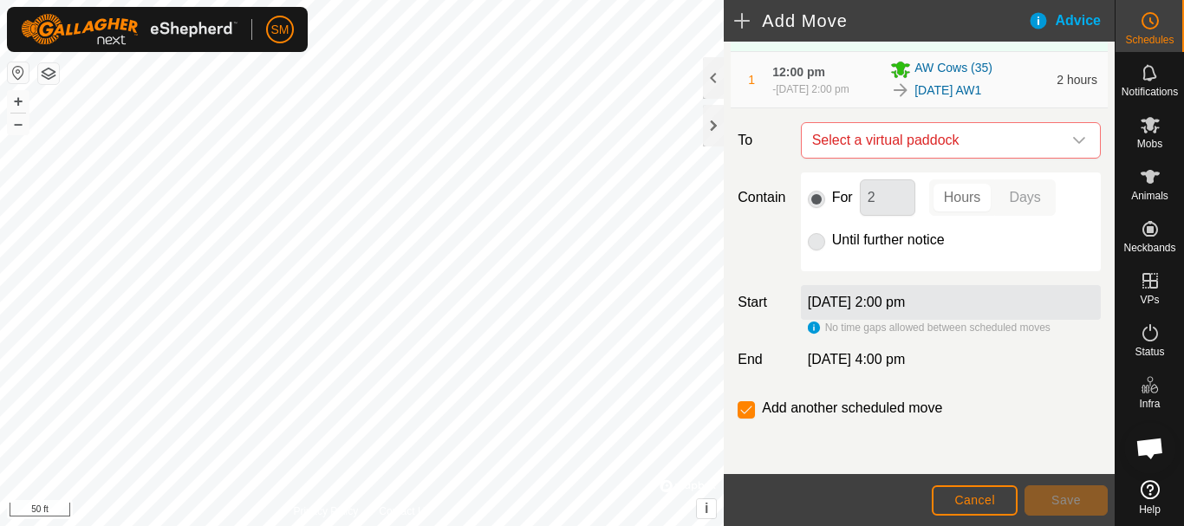
click at [1072, 138] on icon "dropdown trigger" at bounding box center [1079, 140] width 14 height 14
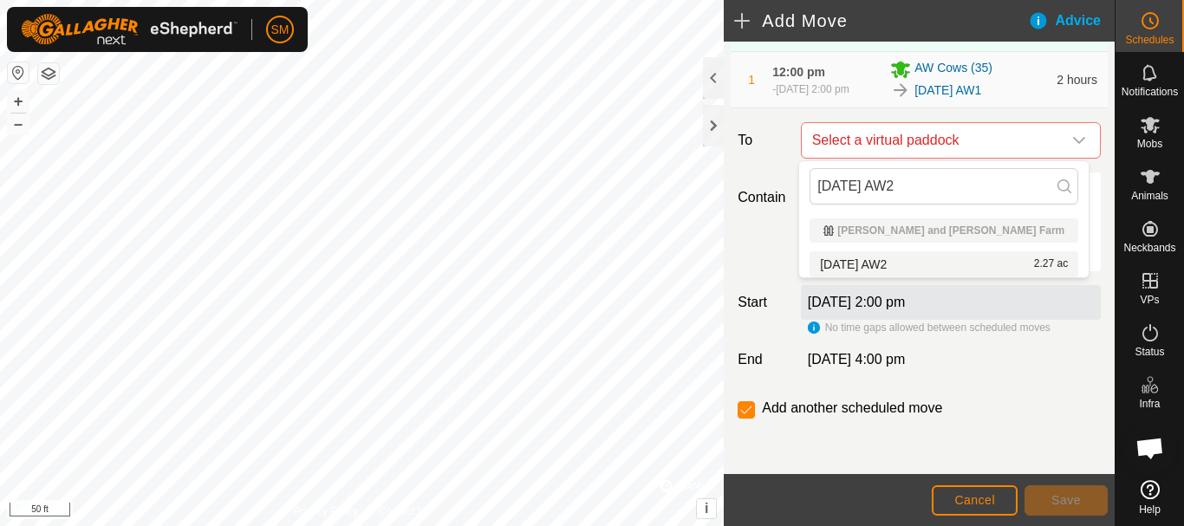
click at [910, 262] on li "[DATE] AW2 2.27 ac" at bounding box center [943, 264] width 269 height 26
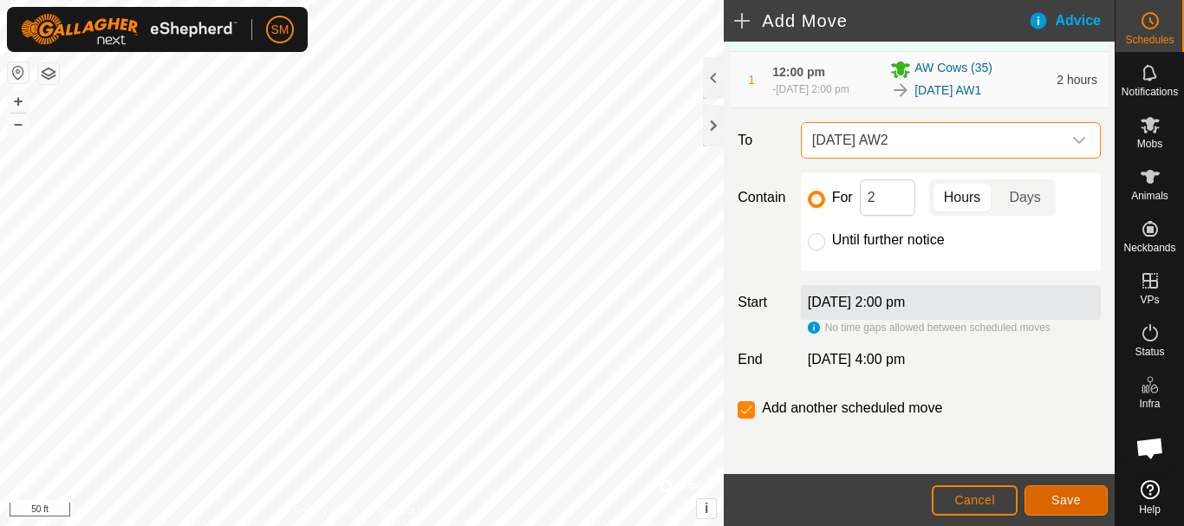
click at [1069, 506] on span "Save" at bounding box center [1065, 500] width 29 height 14
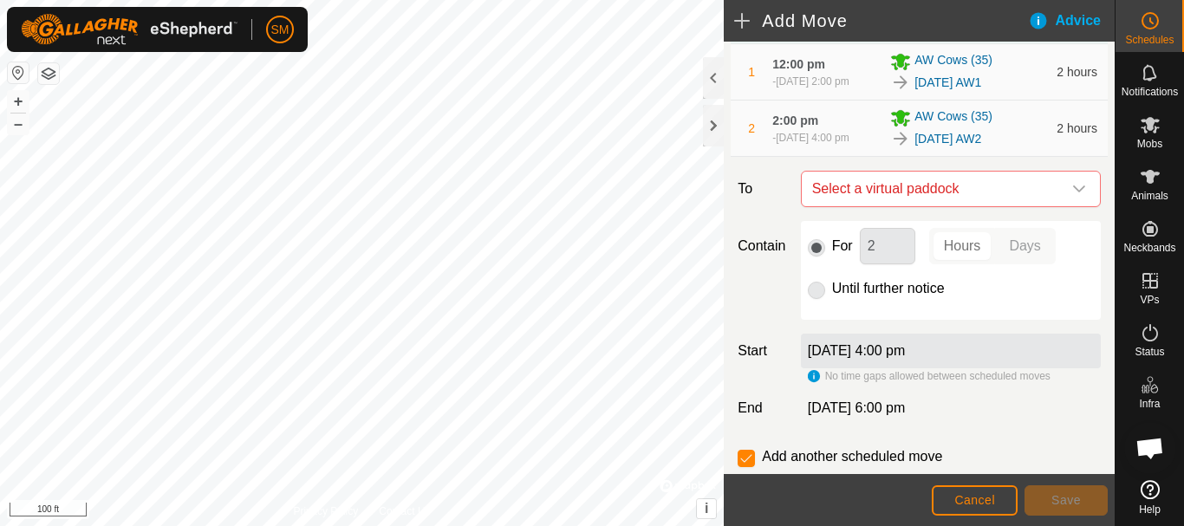
scroll to position [233, 0]
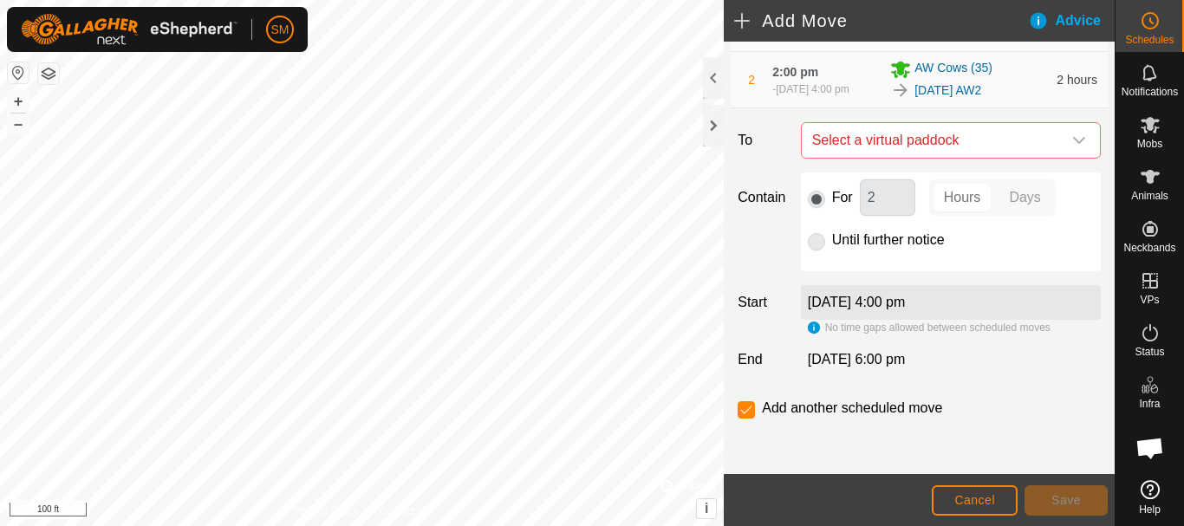
click at [1072, 133] on icon "dropdown trigger" at bounding box center [1079, 140] width 14 height 14
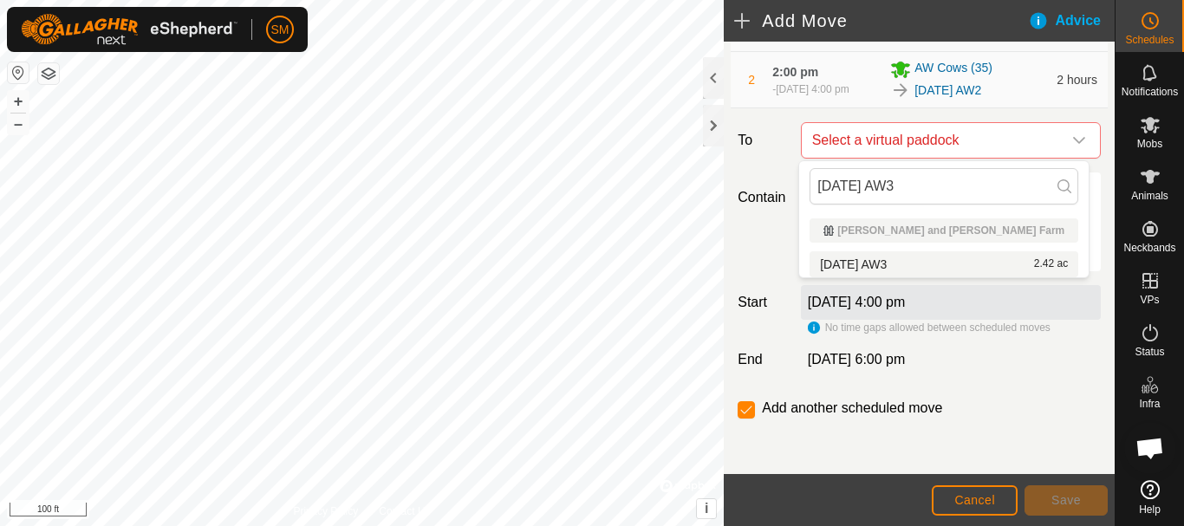
click at [877, 260] on li "[DATE] AW3 2.42 ac" at bounding box center [943, 264] width 269 height 26
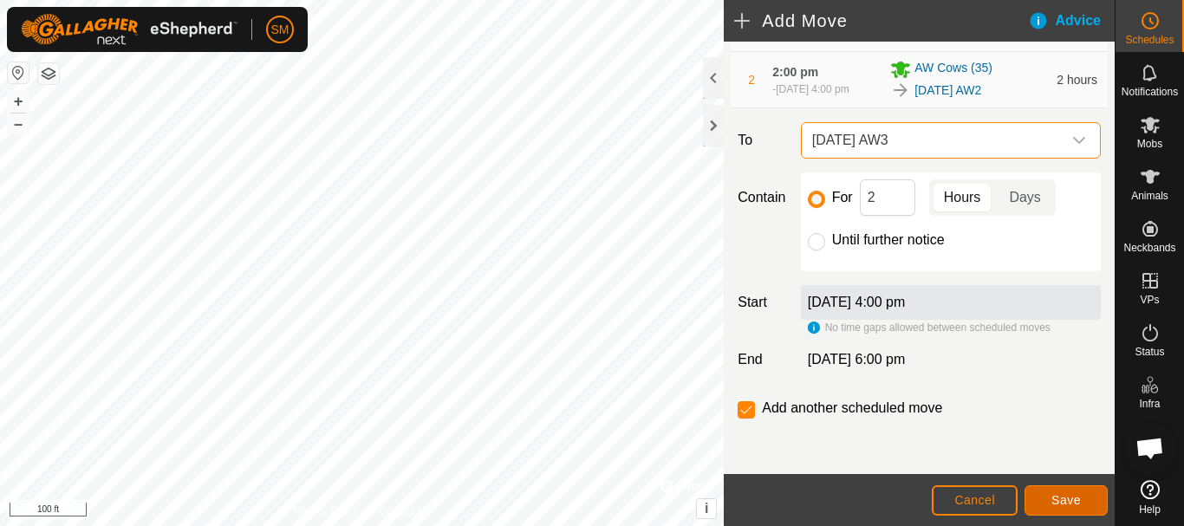
click at [1068, 500] on span "Save" at bounding box center [1065, 500] width 29 height 14
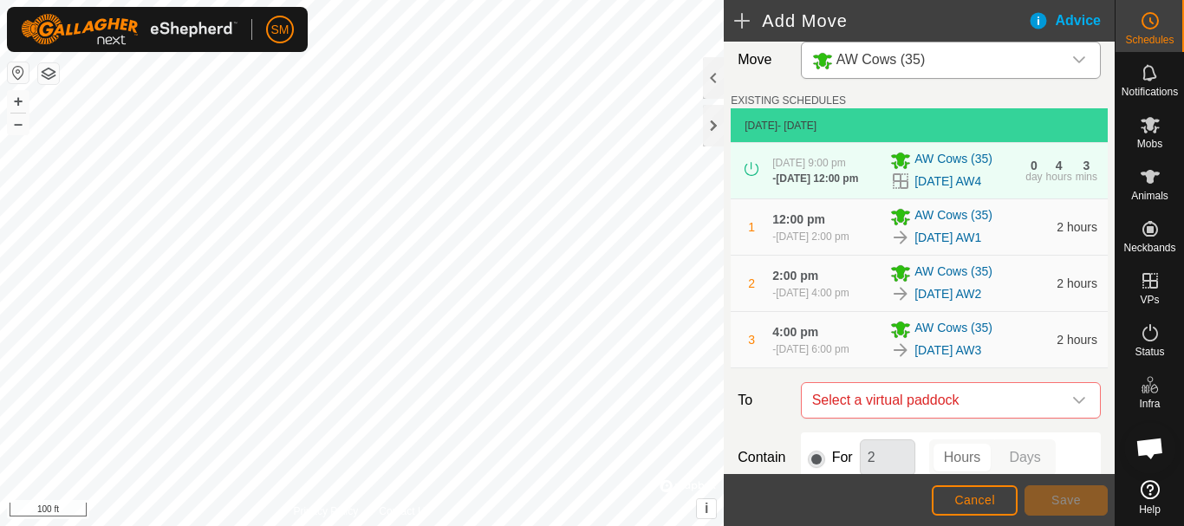
scroll to position [289, 0]
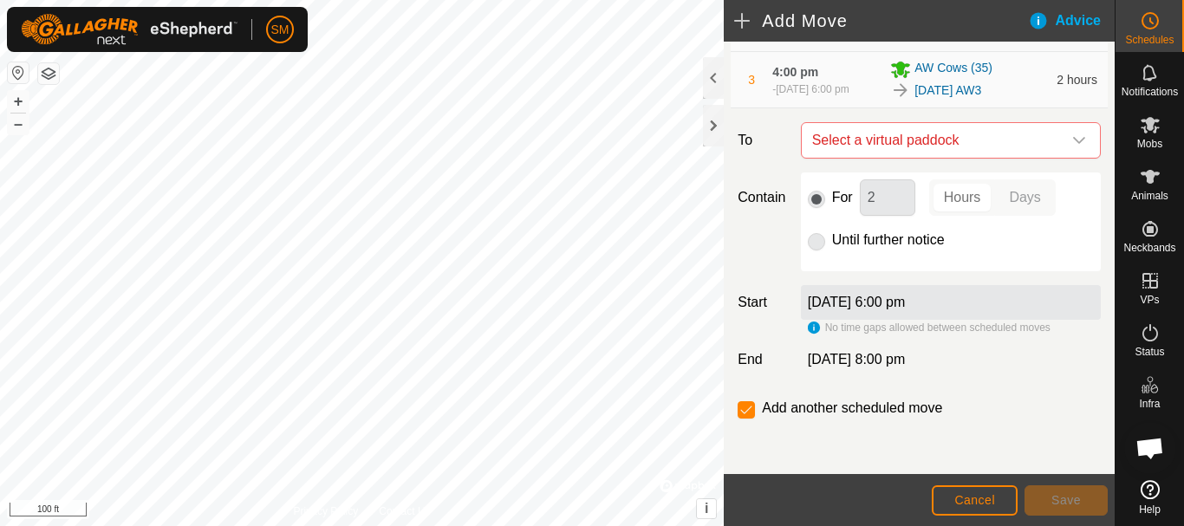
click at [1072, 141] on icon "dropdown trigger" at bounding box center [1079, 140] width 14 height 14
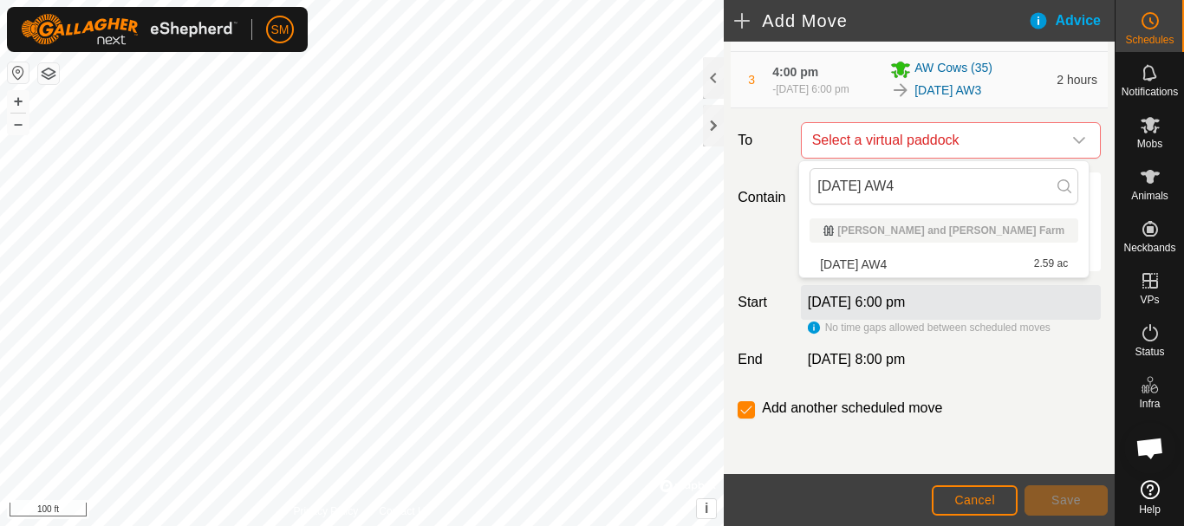
click at [889, 265] on li "[DATE] AW4 2.59 ac" at bounding box center [943, 264] width 269 height 26
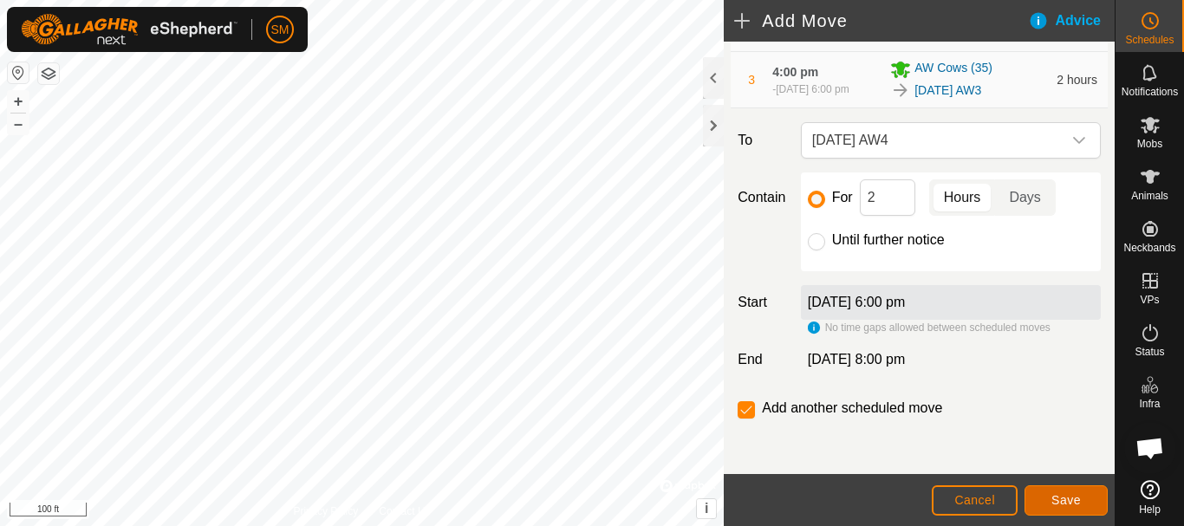
click at [1072, 505] on span "Save" at bounding box center [1065, 500] width 29 height 14
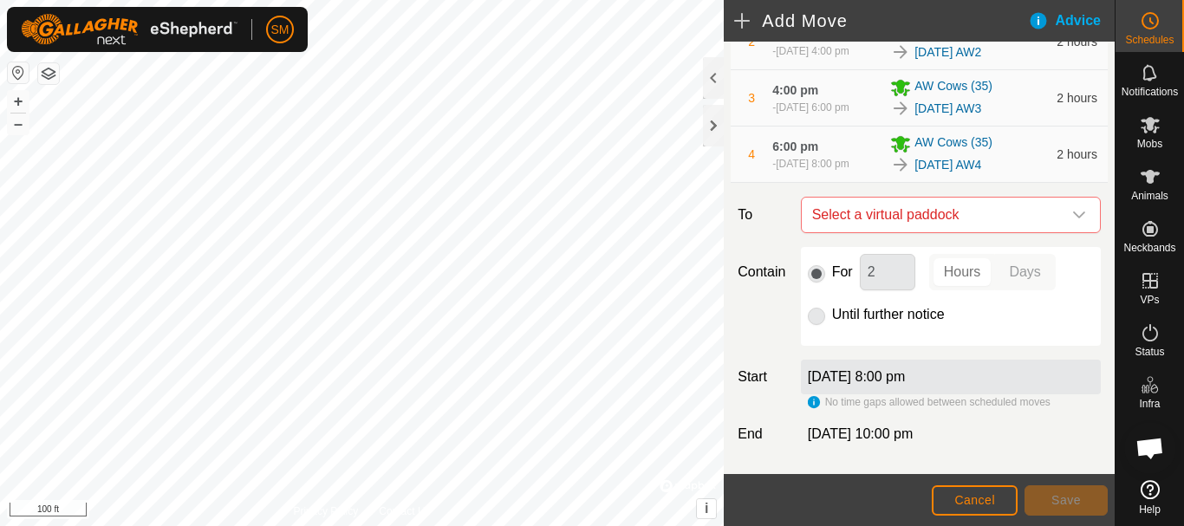
scroll to position [346, 0]
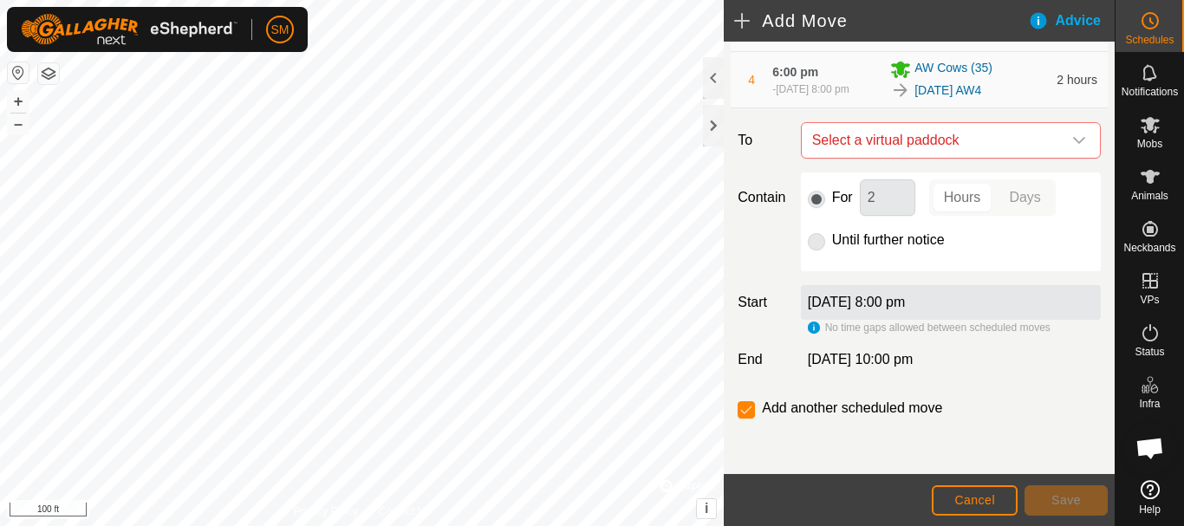
click at [1072, 144] on icon "dropdown trigger" at bounding box center [1079, 140] width 14 height 14
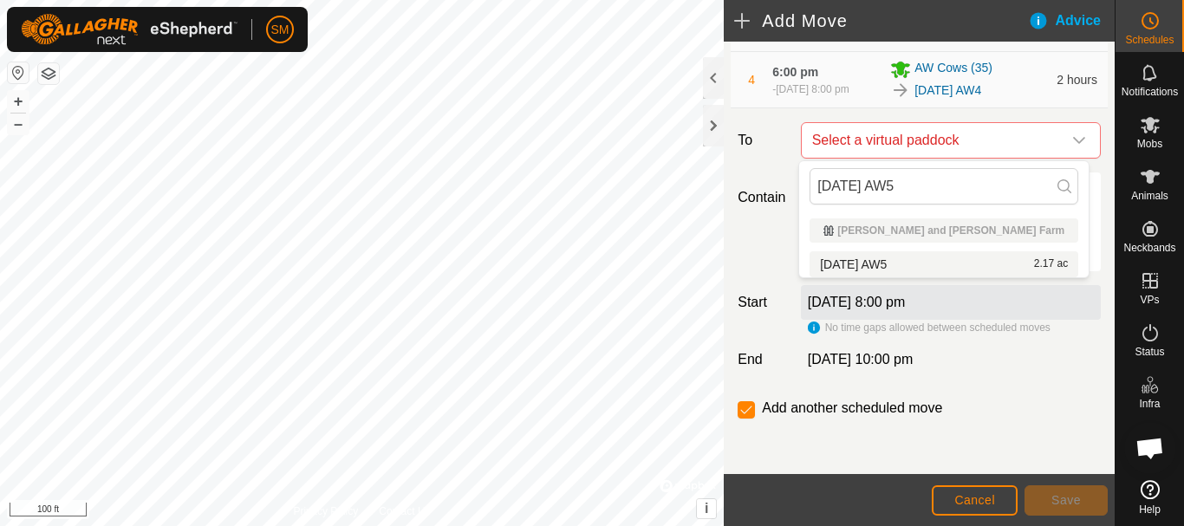
click at [915, 268] on li "[DATE] AW5 2.17 ac" at bounding box center [943, 264] width 269 height 26
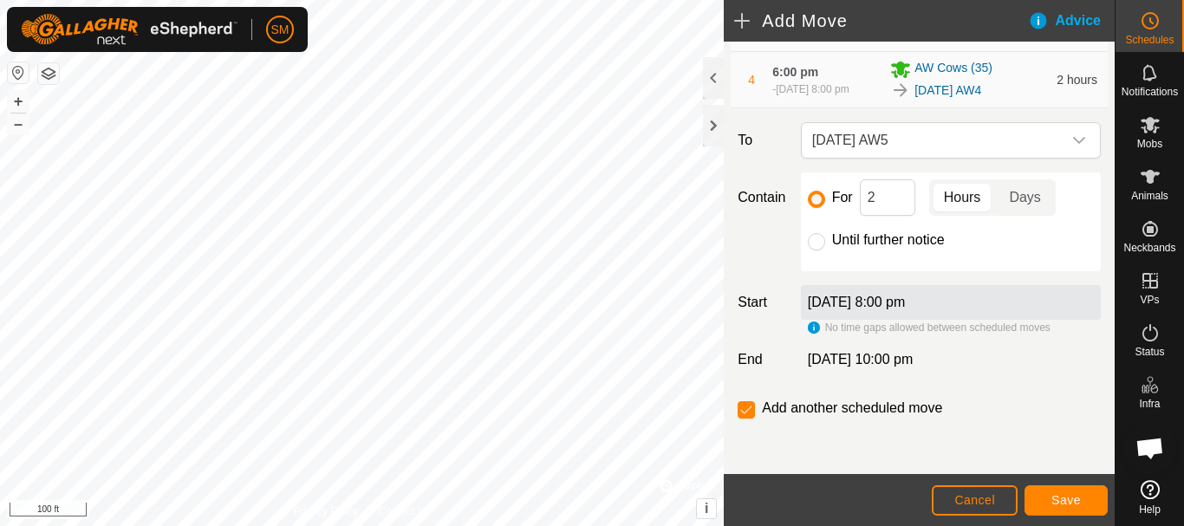
click at [915, 194] on div "For 2 Hours Days" at bounding box center [951, 197] width 286 height 36
click at [895, 199] on input "2" at bounding box center [887, 197] width 55 height 36
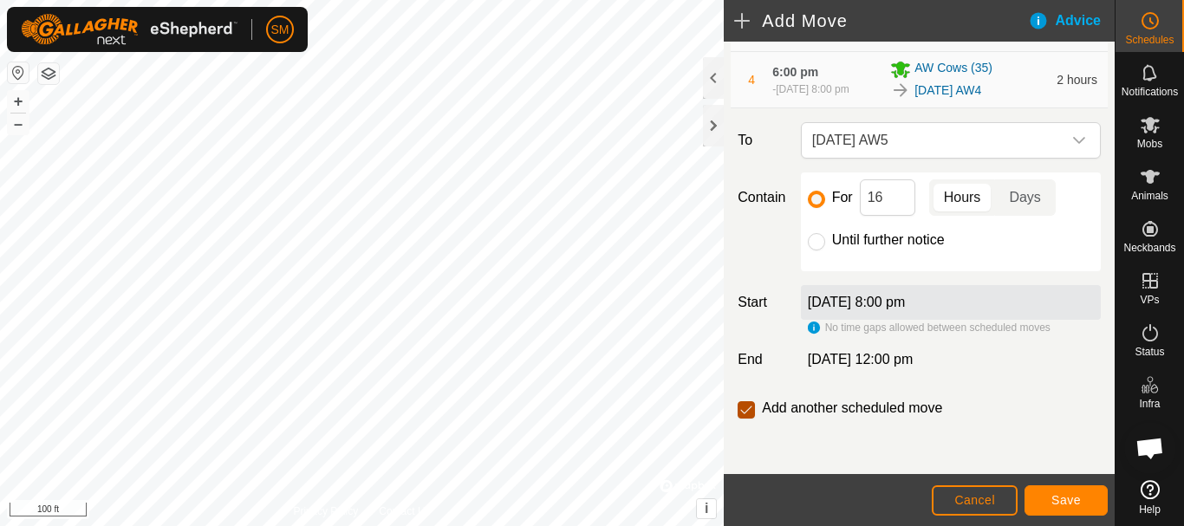
click at [744, 401] on input "checkbox" at bounding box center [745, 409] width 17 height 17
click at [1085, 503] on button "Save" at bounding box center [1065, 500] width 83 height 30
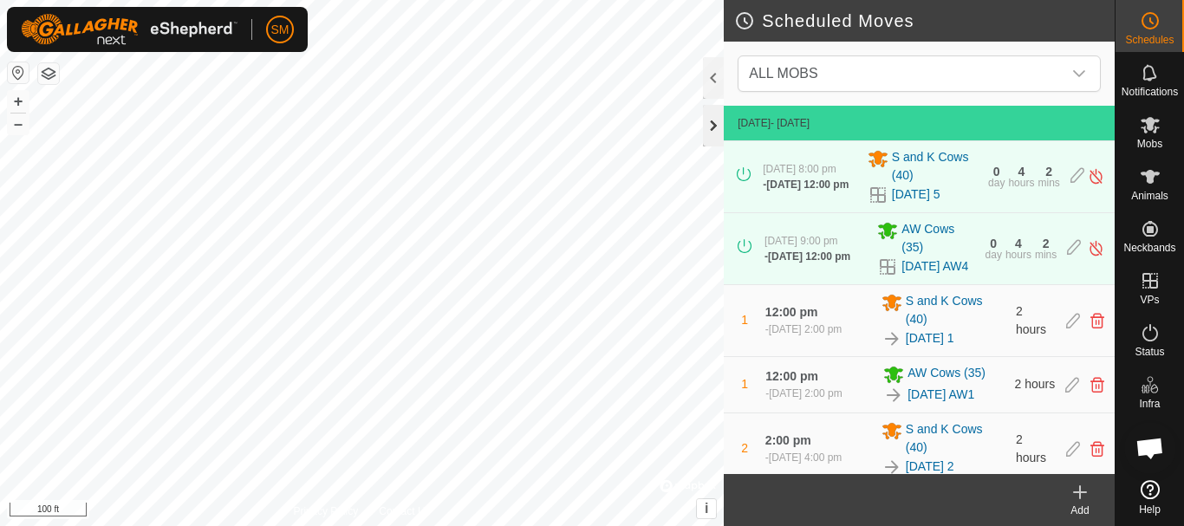
click at [711, 133] on div at bounding box center [713, 126] width 21 height 42
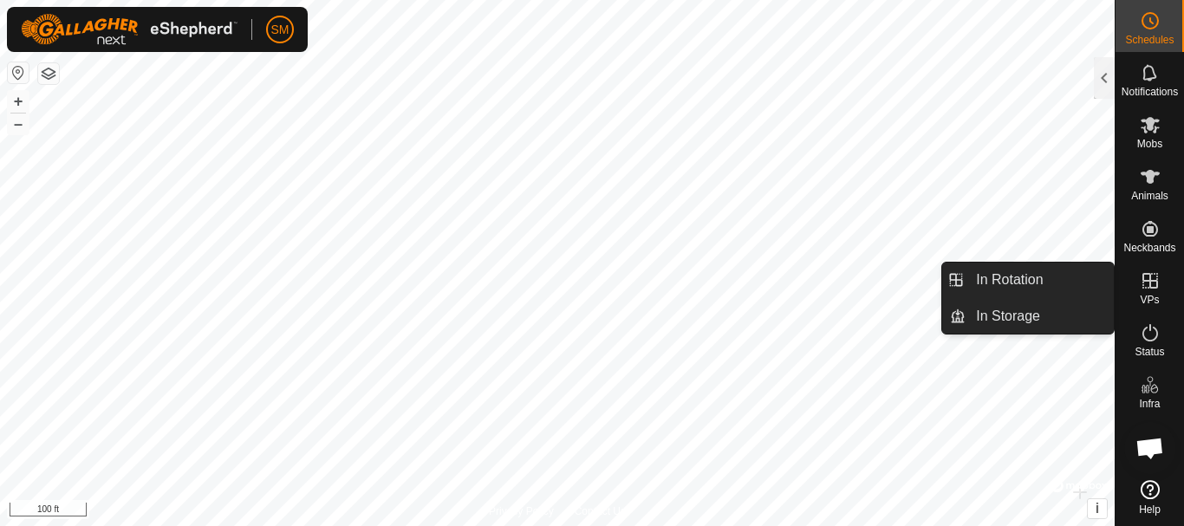
click at [1033, 289] on link "In Rotation" at bounding box center [1039, 280] width 148 height 35
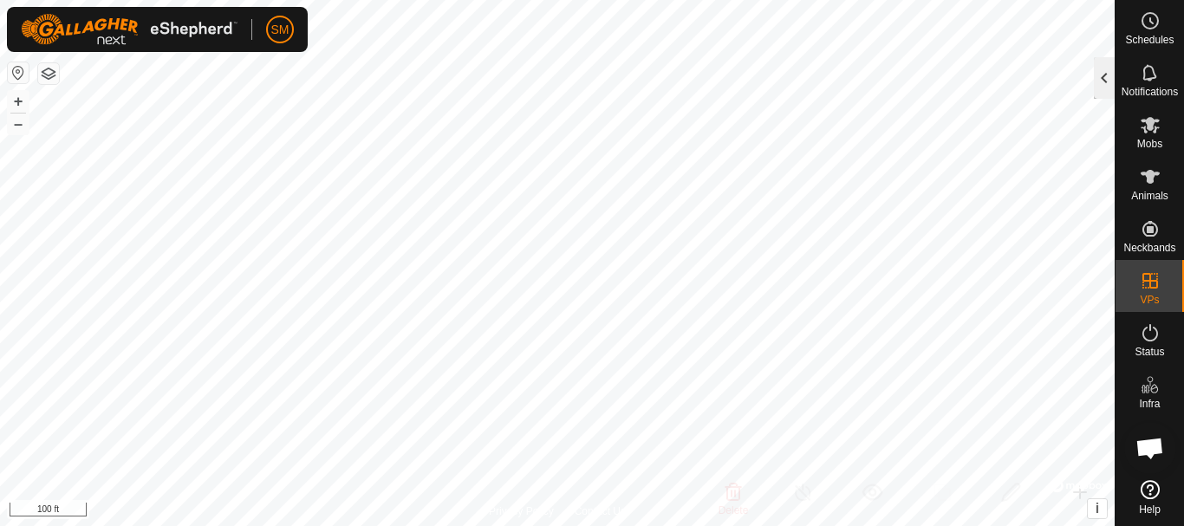
click at [1099, 84] on div at bounding box center [1104, 78] width 21 height 42
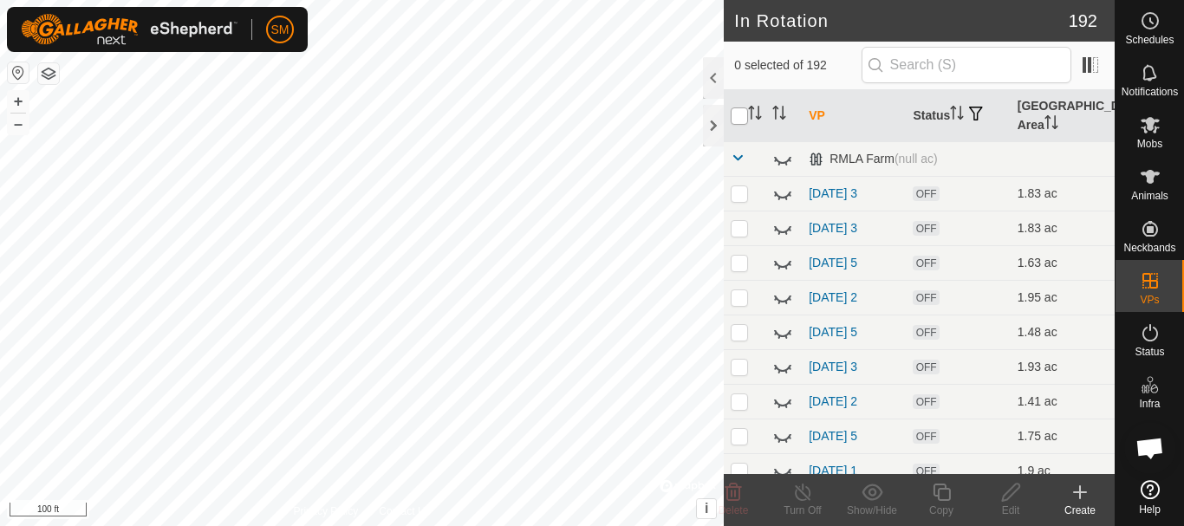
click at [741, 120] on input "checkbox" at bounding box center [739, 115] width 17 height 17
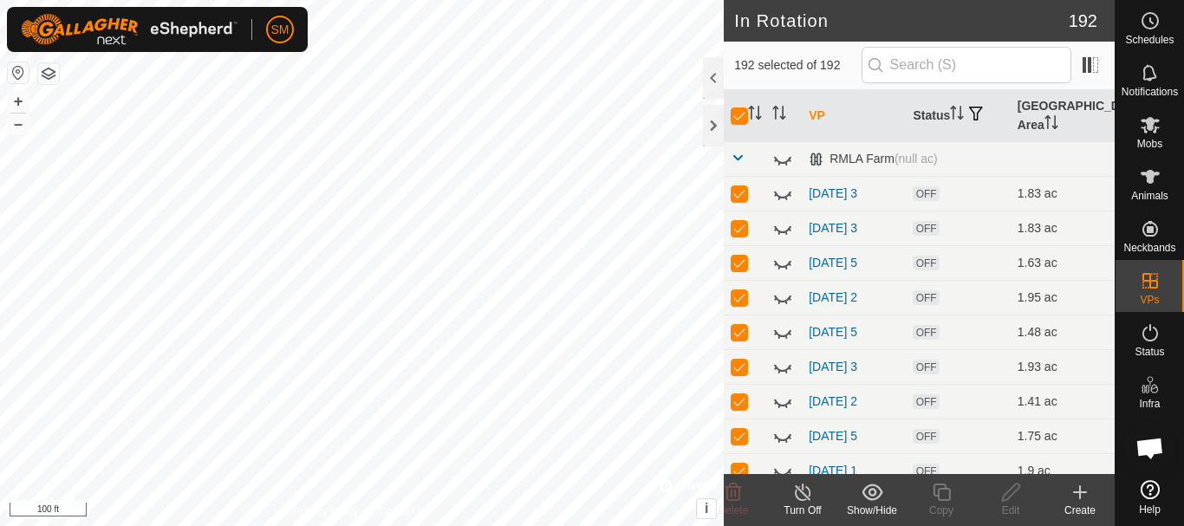
click at [865, 513] on div "Show/Hide" at bounding box center [871, 511] width 69 height 16
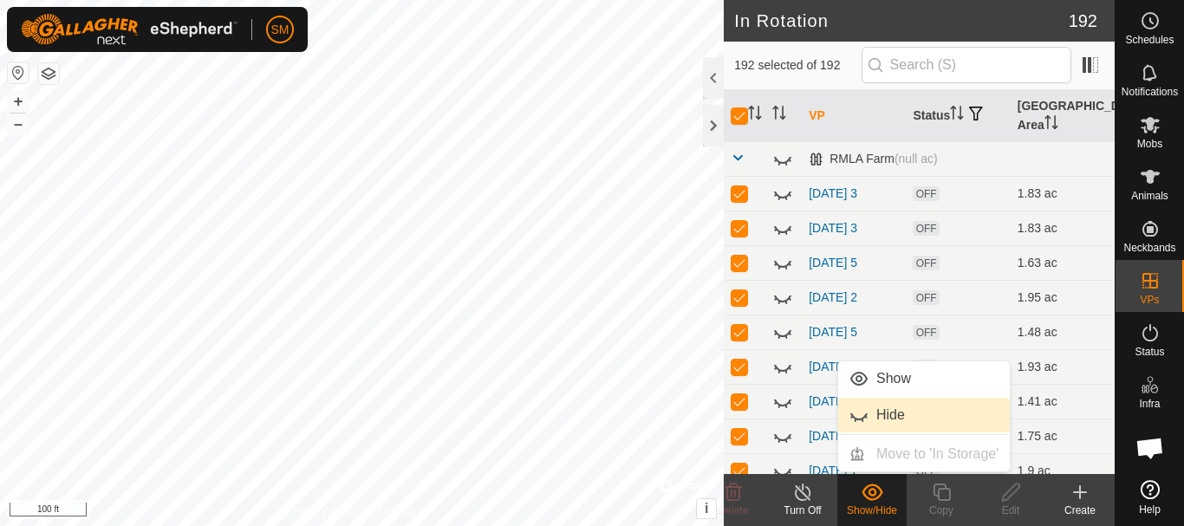
click at [881, 415] on link "Hide" at bounding box center [924, 415] width 172 height 35
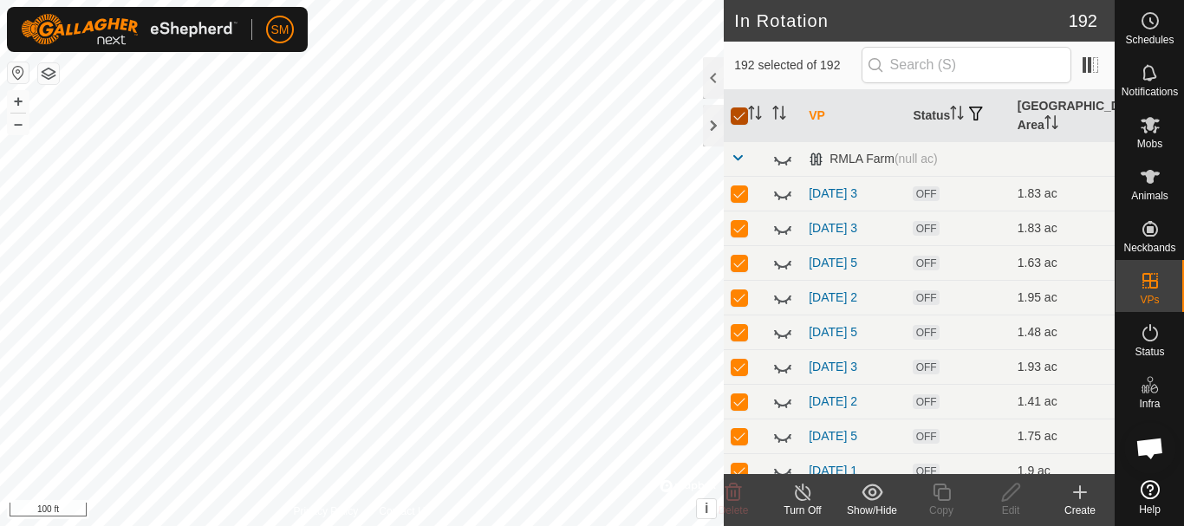
click at [737, 116] on input "checkbox" at bounding box center [739, 115] width 17 height 17
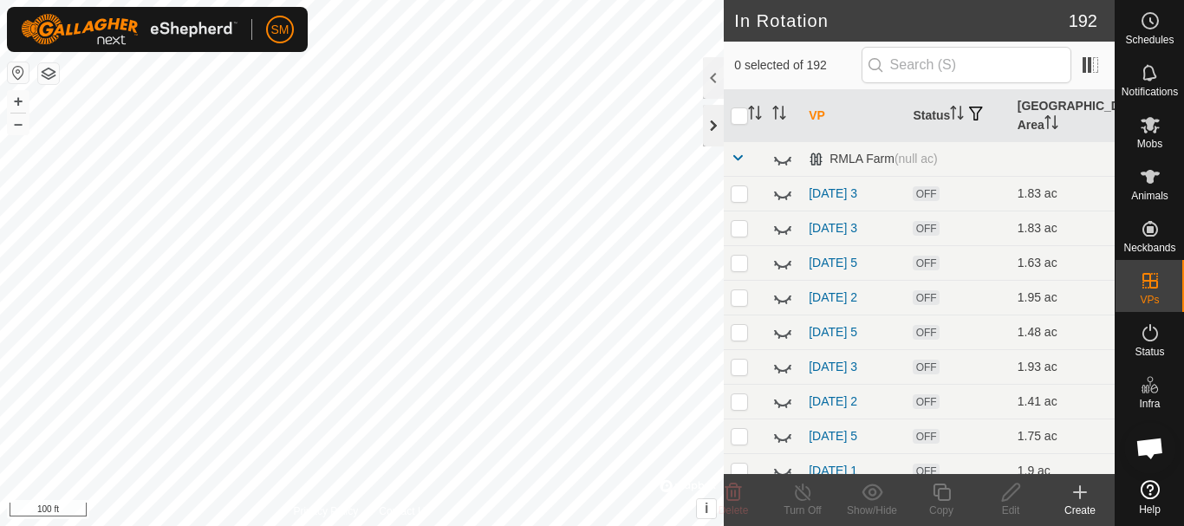
click at [714, 120] on div at bounding box center [713, 126] width 21 height 42
